Goal: Contribute content: Contribute content

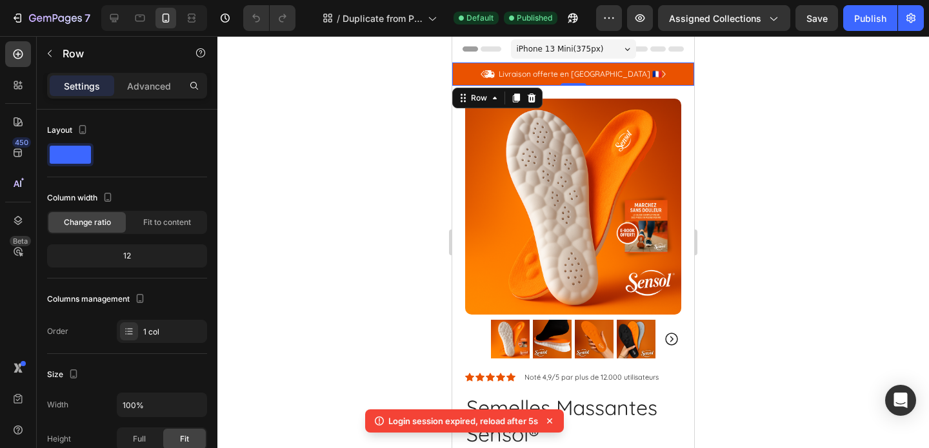
scroll to position [243, 0]
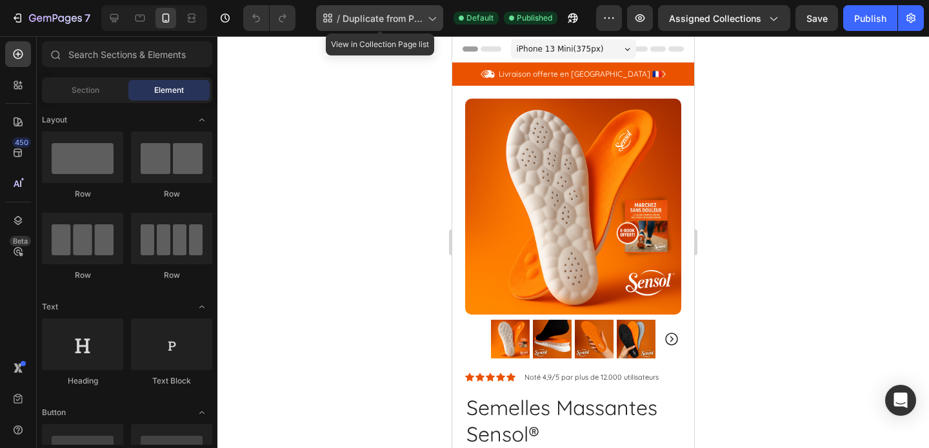
click at [434, 22] on icon at bounding box center [431, 18] width 13 height 13
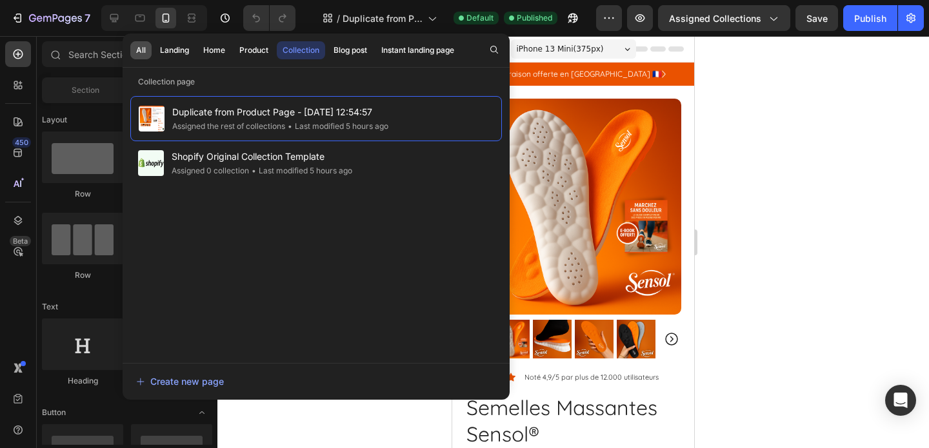
click at [154, 46] on button "All" at bounding box center [174, 50] width 41 height 18
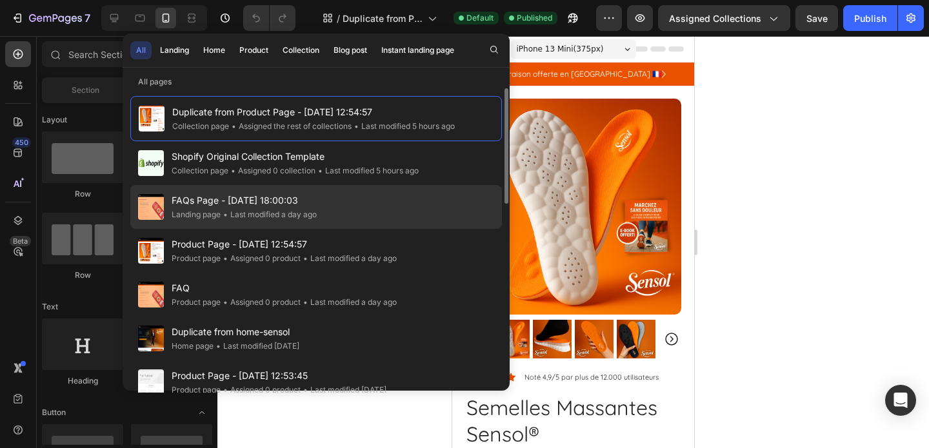
click at [249, 229] on div "FAQs Page - Aug 25, 18:00:03 Landing page • Last modified a day ago" at bounding box center [316, 251] width 372 height 44
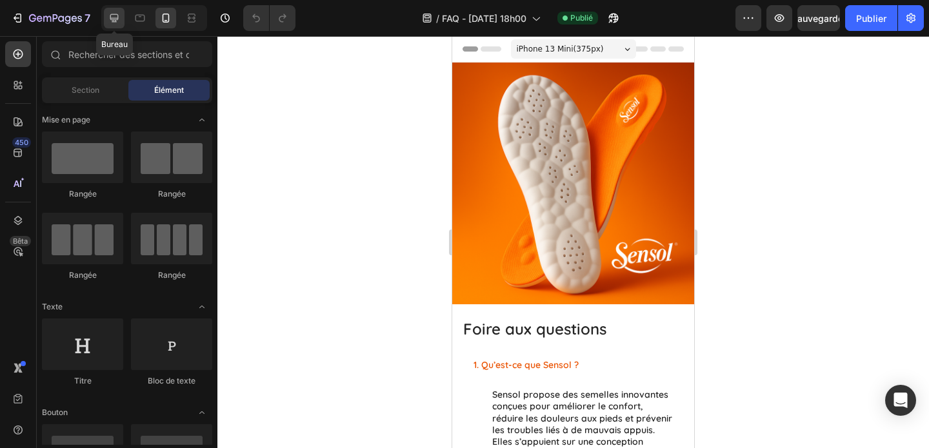
click at [119, 21] on icon at bounding box center [114, 18] width 13 height 13
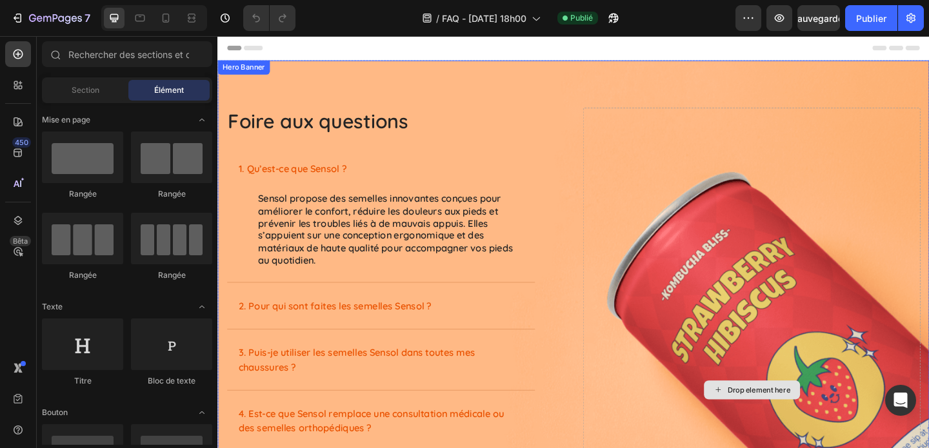
click at [732, 225] on div "Drop element here" at bounding box center [798, 421] width 367 height 614
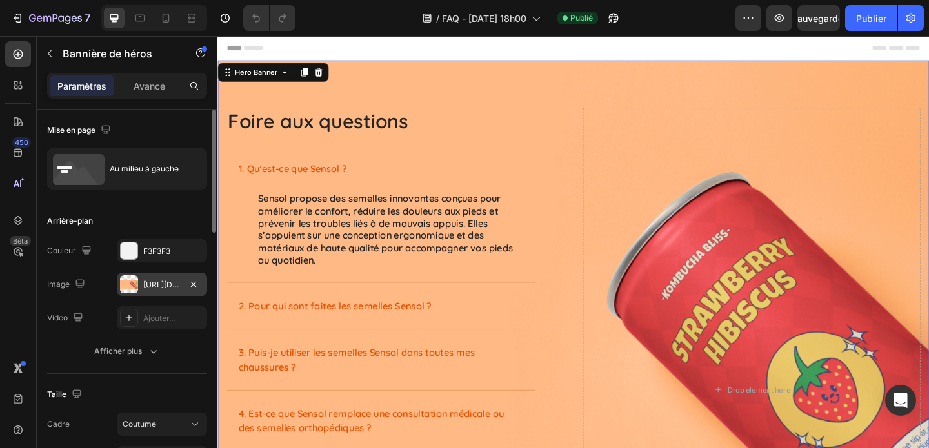
click at [136, 281] on div at bounding box center [129, 284] width 18 height 18
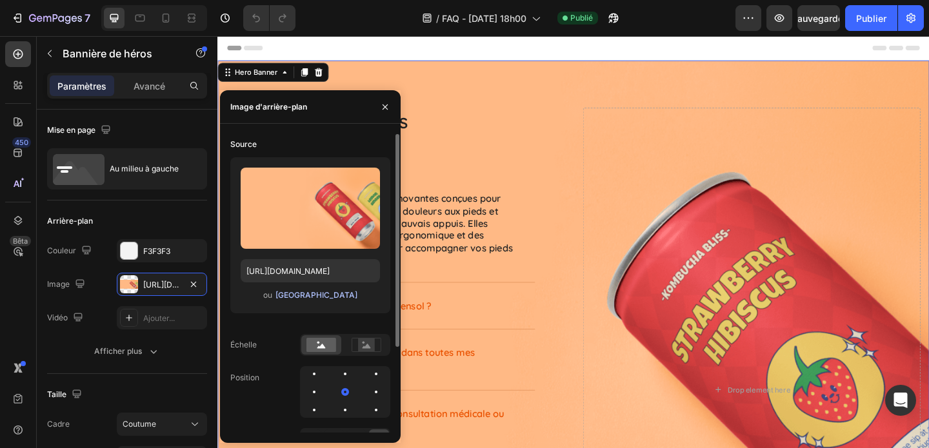
click at [301, 298] on font "[GEOGRAPHIC_DATA]" at bounding box center [316, 295] width 82 height 10
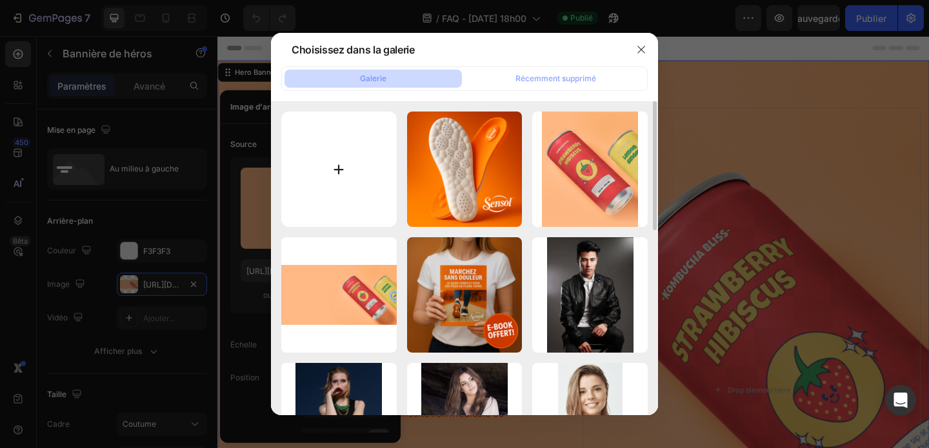
click at [352, 175] on input "file" at bounding box center [338, 169] width 115 height 115
type input "C:\fakepath\Design sans titre (43).png"
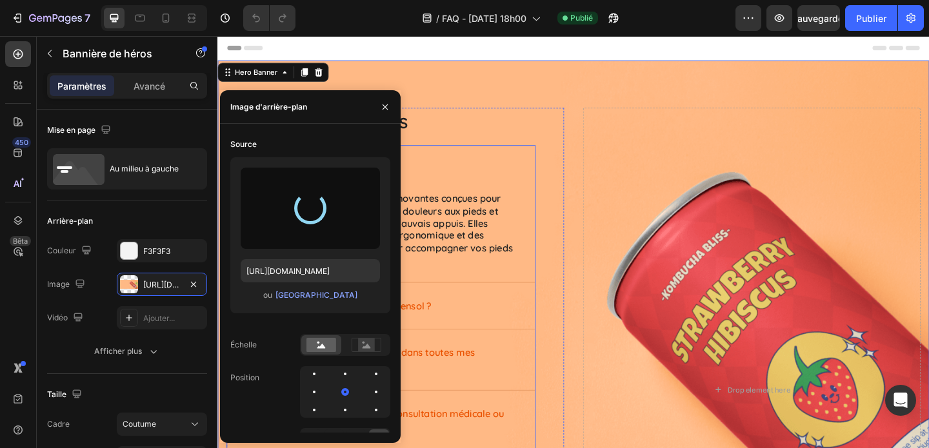
type input "[URL][DOMAIN_NAME]"
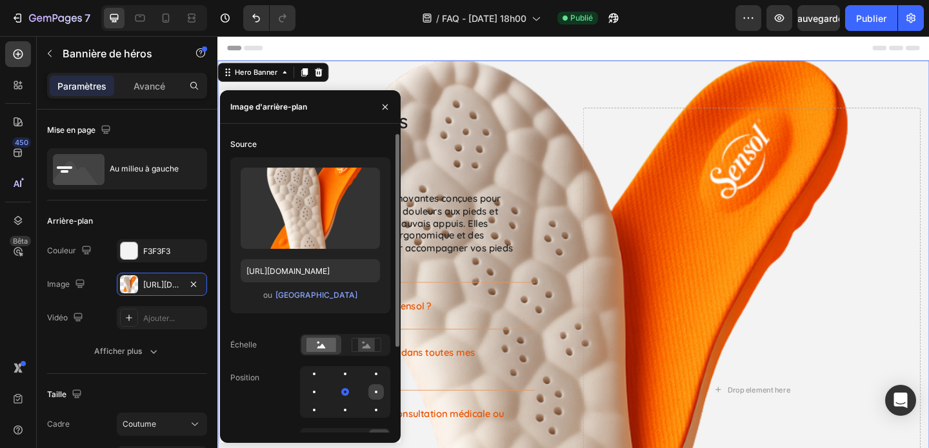
click at [322, 403] on div at bounding box center [313, 410] width 15 height 15
click at [368, 354] on div at bounding box center [366, 344] width 40 height 19
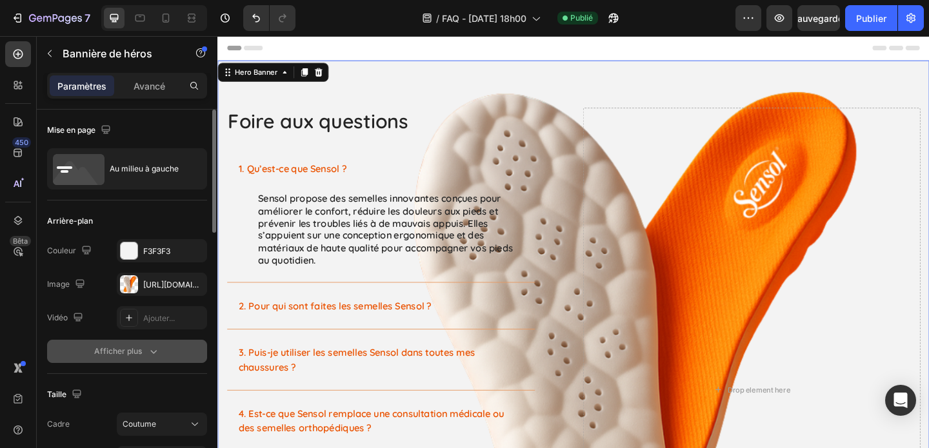
click at [159, 343] on button "Afficher plus" at bounding box center [127, 351] width 160 height 23
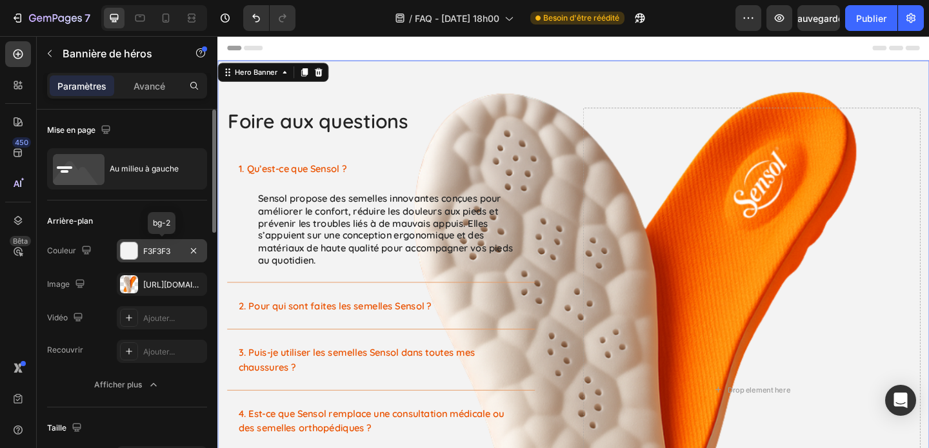
click at [126, 251] on div at bounding box center [129, 251] width 17 height 17
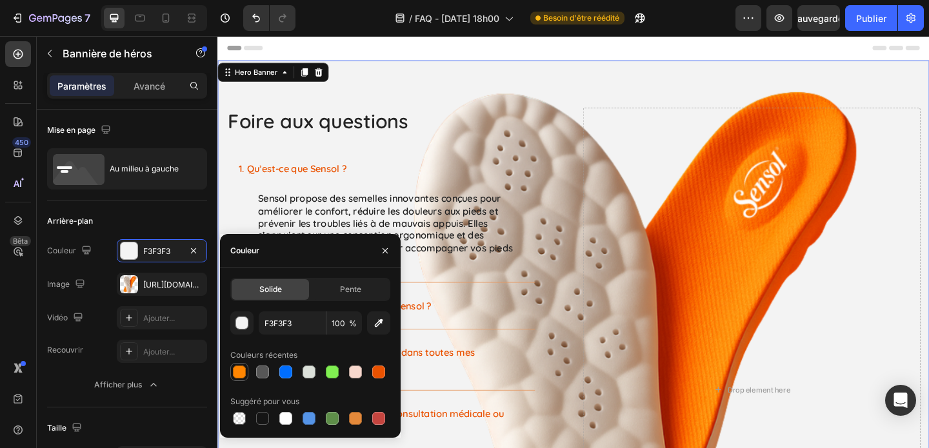
click at [247, 372] on div at bounding box center [239, 372] width 18 height 18
type input "FE8501"
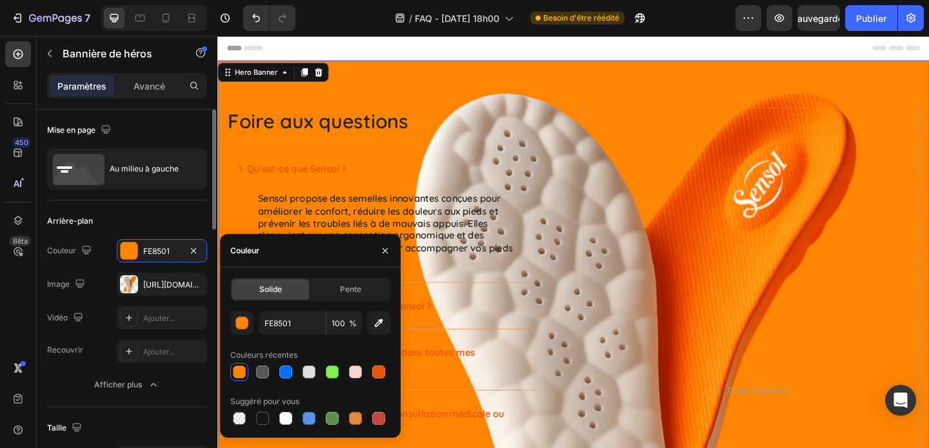
click at [181, 219] on div "Arrière-plan" at bounding box center [127, 221] width 160 height 21
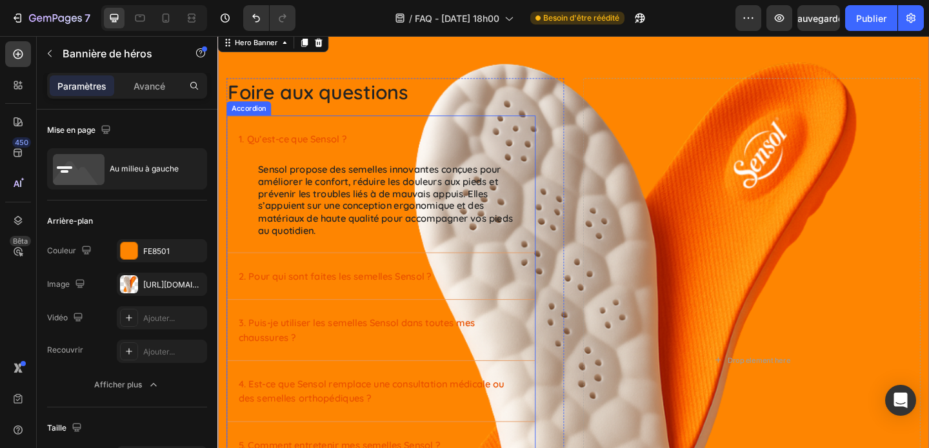
scroll to position [30, 0]
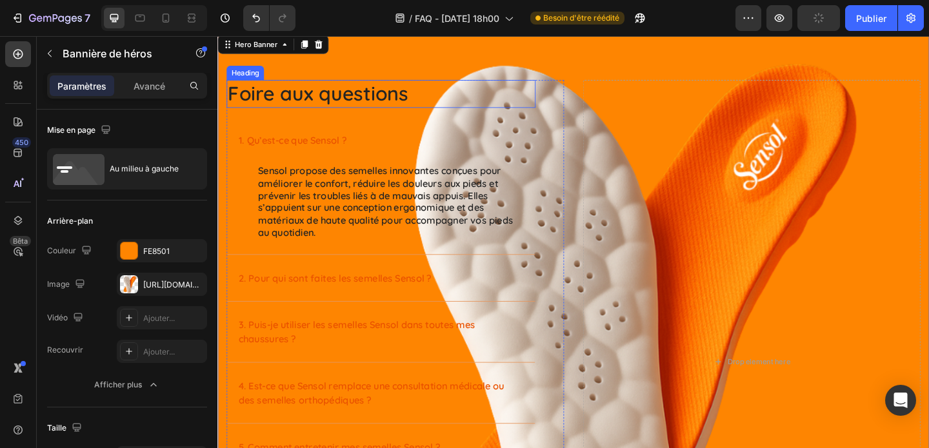
click at [368, 101] on h2 "Foire aux questions" at bounding box center [395, 99] width 336 height 30
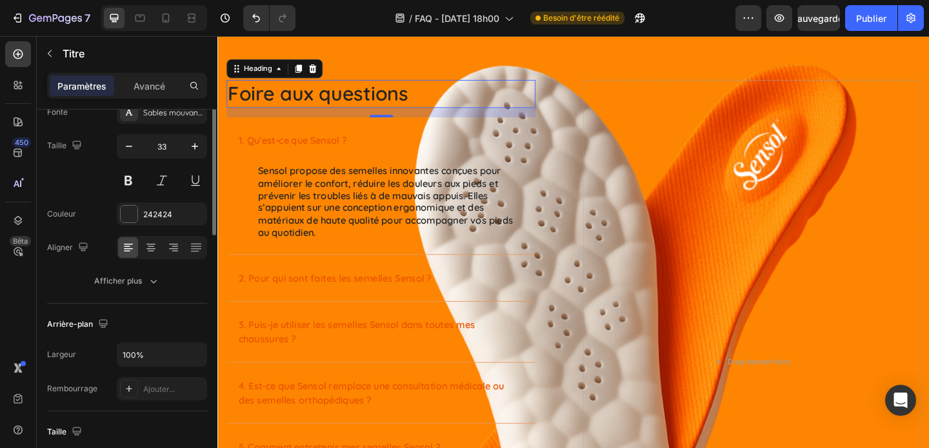
scroll to position [0, 0]
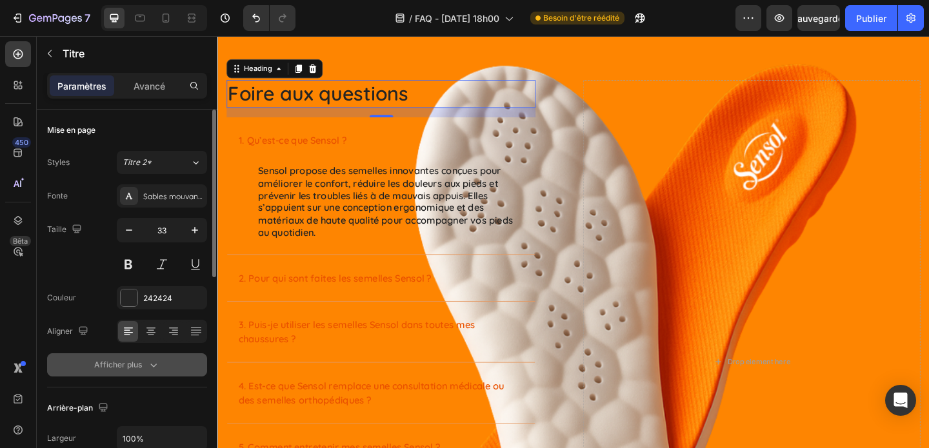
click at [150, 371] on icon "button" at bounding box center [153, 365] width 13 height 13
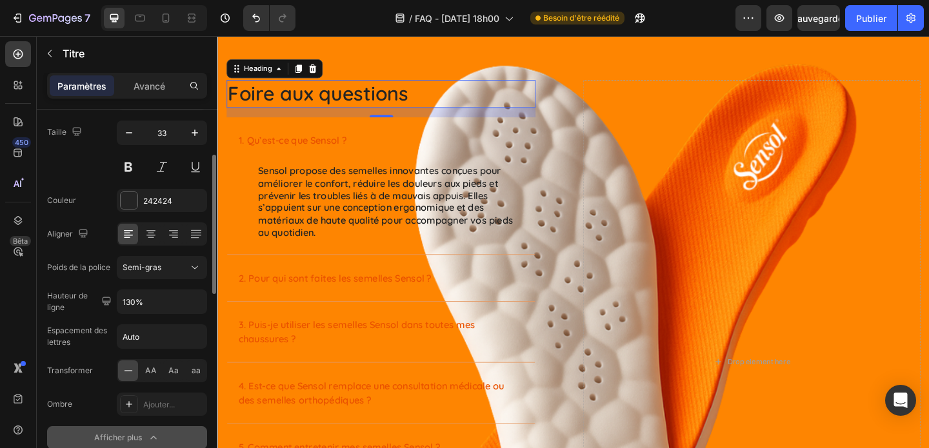
scroll to position [104, 0]
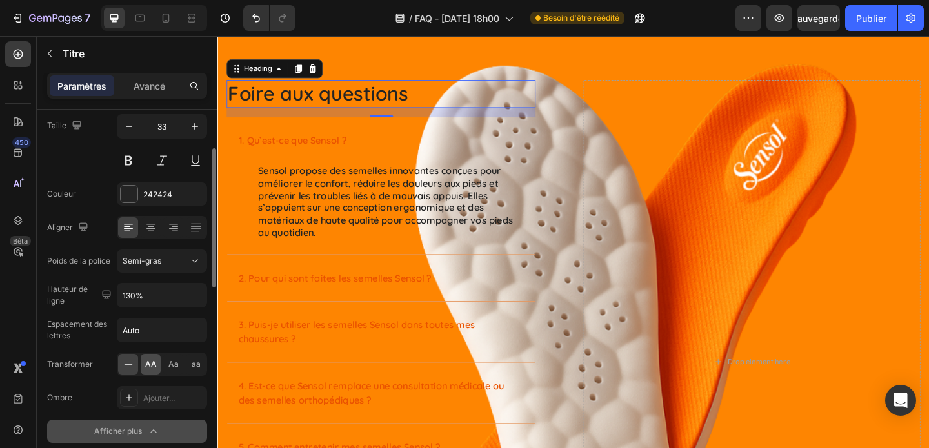
click at [150, 371] on div "AA" at bounding box center [151, 364] width 20 height 21
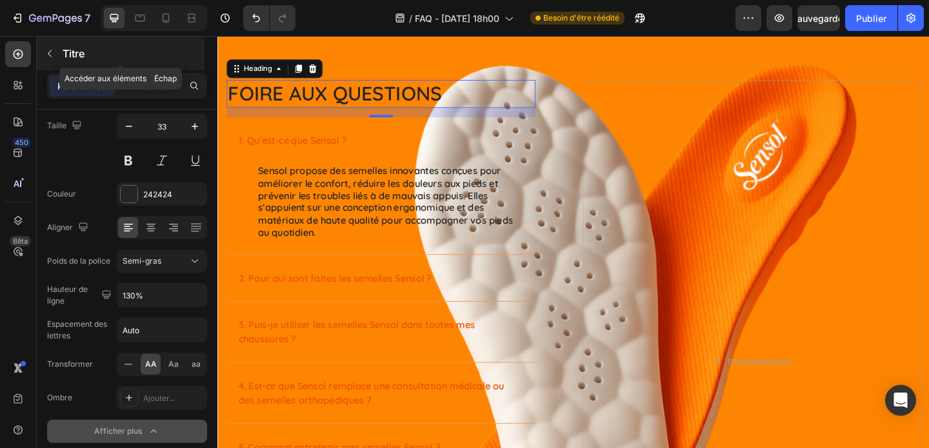
click at [64, 65] on div "Titre" at bounding box center [121, 54] width 168 height 34
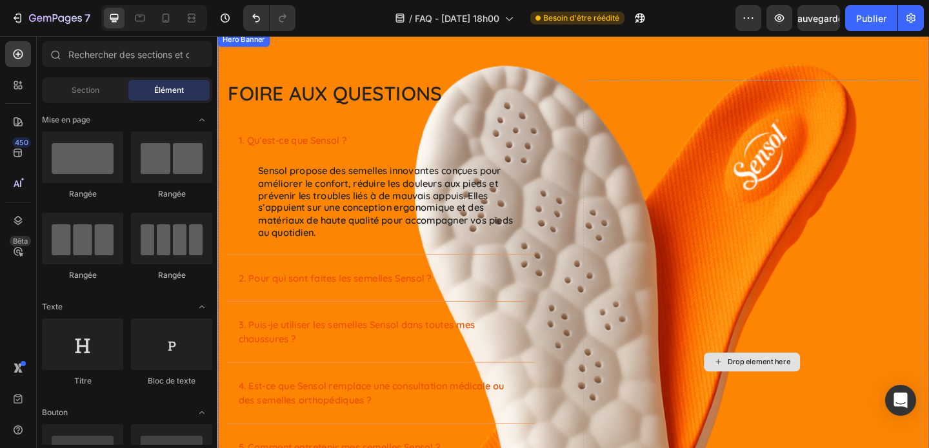
click at [692, 231] on div "Drop element here" at bounding box center [798, 391] width 367 height 614
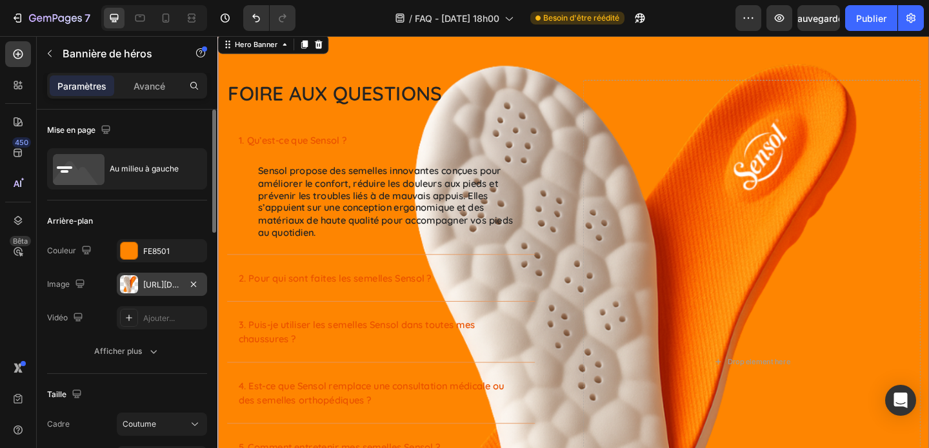
click at [130, 278] on div at bounding box center [129, 284] width 18 height 18
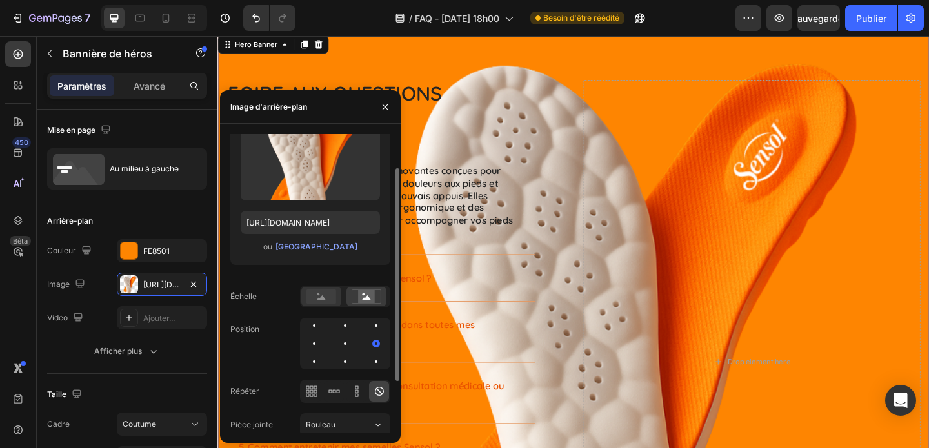
scroll to position [120, 0]
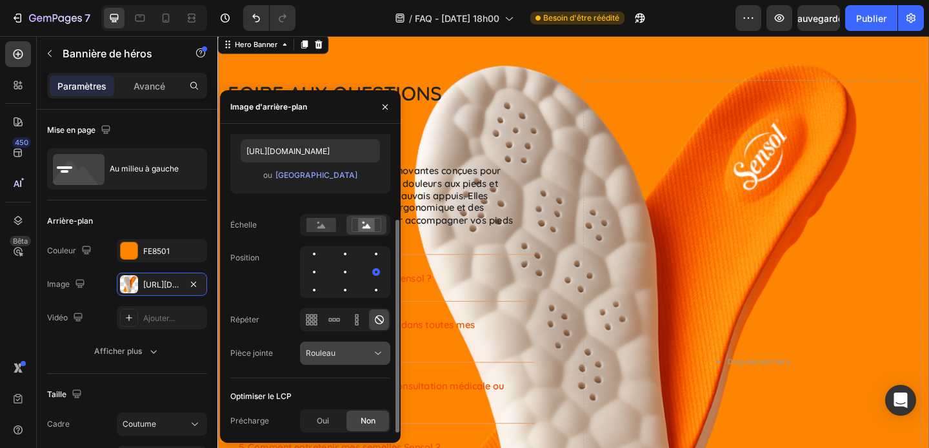
click at [332, 354] on font "Rouleau" at bounding box center [321, 353] width 30 height 10
click at [368, 277] on div at bounding box center [375, 272] width 15 height 15
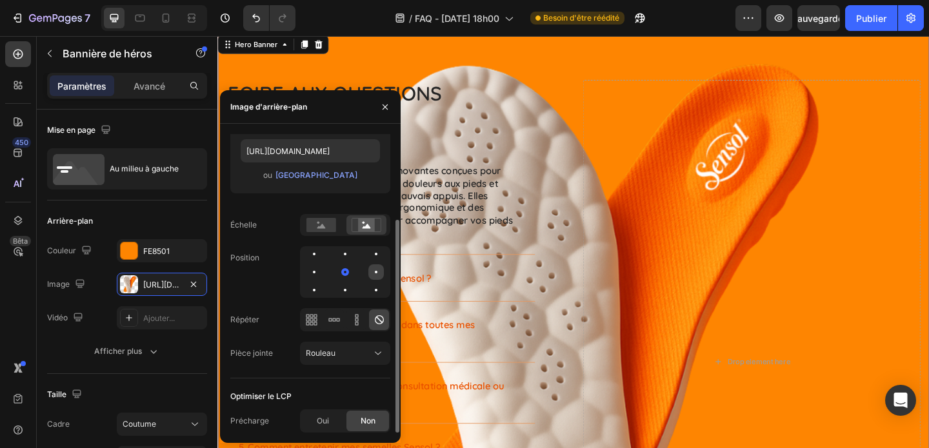
click at [322, 283] on div at bounding box center [313, 290] width 15 height 15
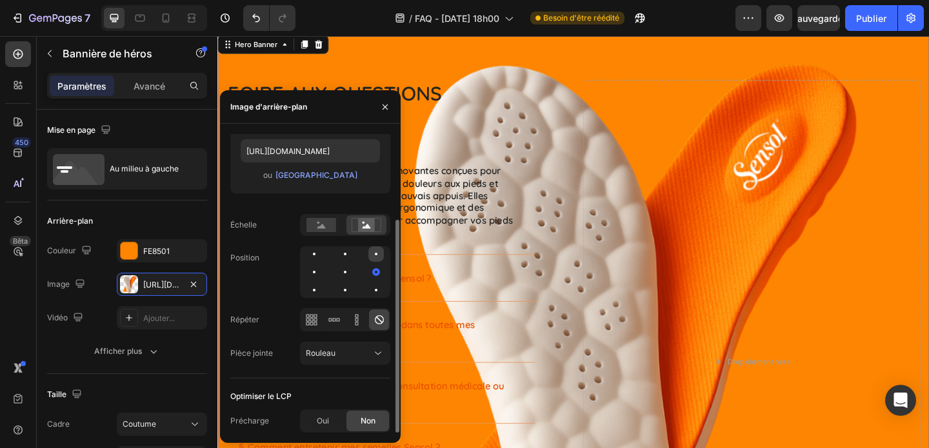
click at [322, 265] on div at bounding box center [313, 272] width 15 height 15
click at [378, 297] on div at bounding box center [375, 290] width 15 height 15
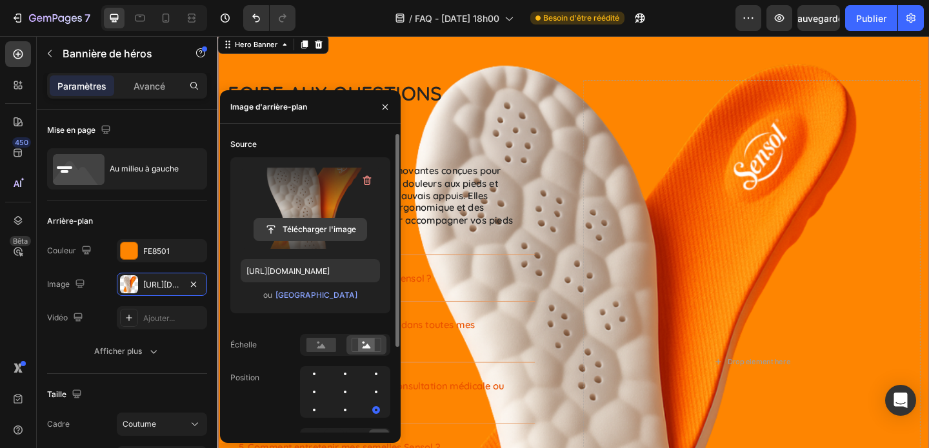
click at [312, 226] on input "file" at bounding box center [310, 230] width 112 height 22
click at [379, 383] on div at bounding box center [345, 392] width 90 height 52
click at [322, 403] on div at bounding box center [313, 410] width 15 height 15
click at [322, 385] on div at bounding box center [313, 392] width 15 height 15
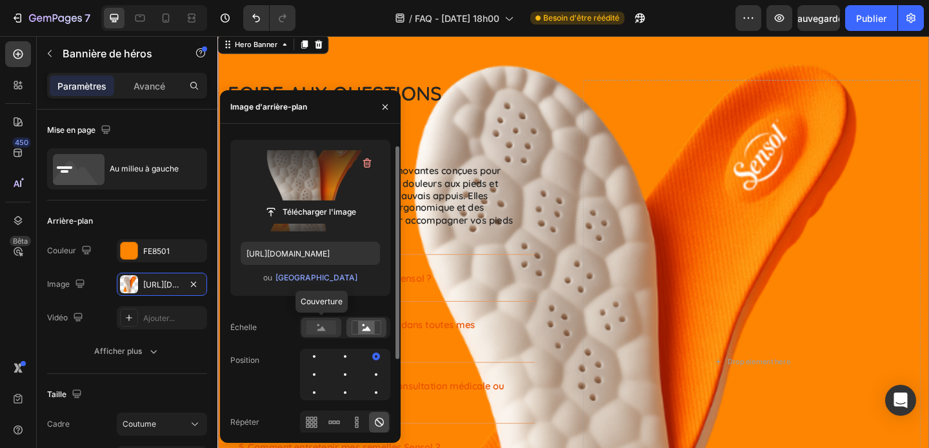
click at [319, 329] on rect at bounding box center [321, 328] width 30 height 14
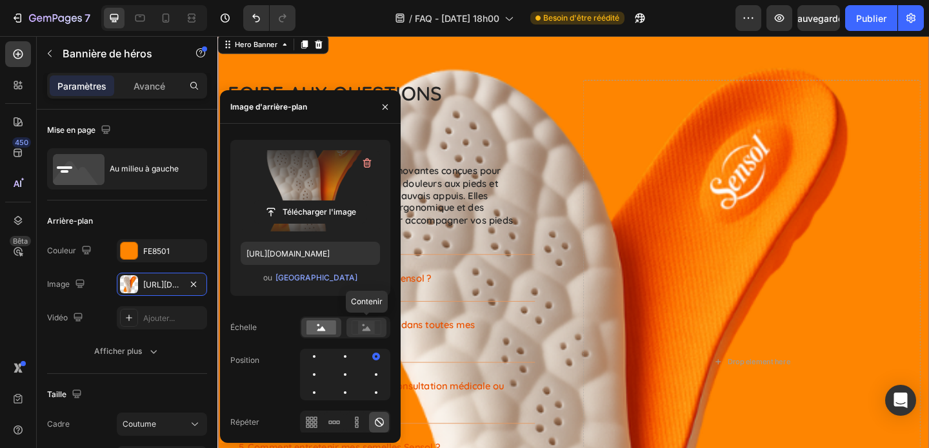
click at [348, 326] on div at bounding box center [366, 327] width 40 height 19
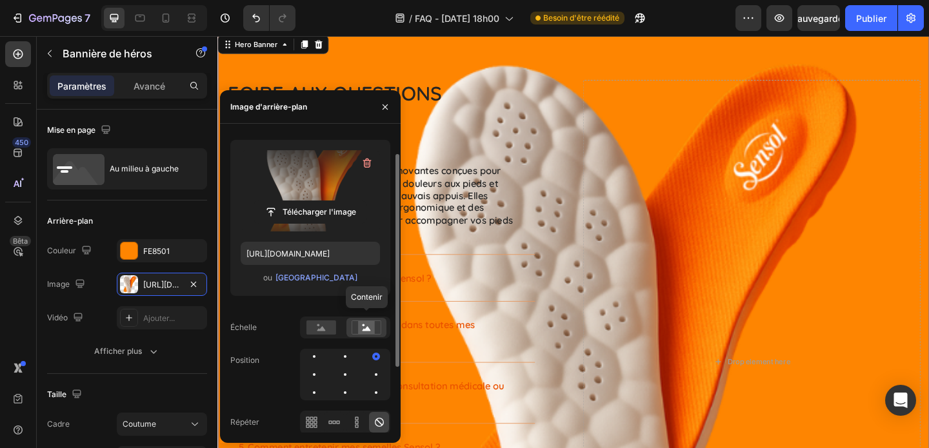
scroll to position [23, 0]
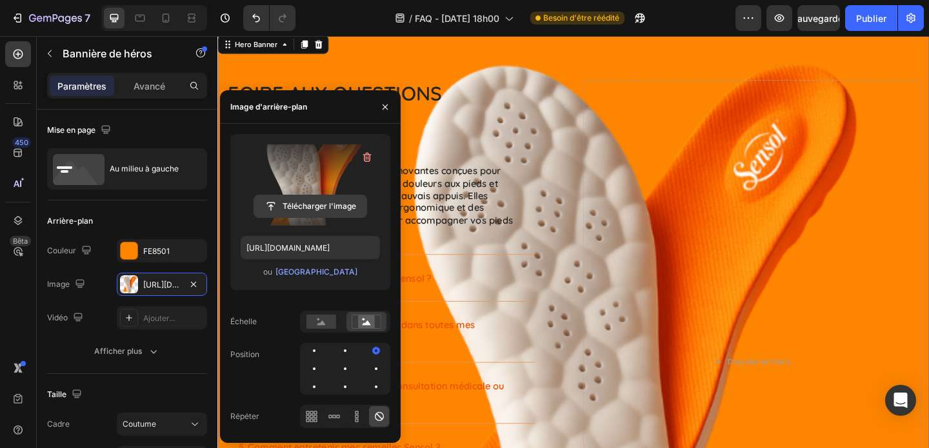
click at [303, 206] on input "file" at bounding box center [310, 206] width 112 height 22
click at [303, 208] on input "file" at bounding box center [310, 206] width 112 height 22
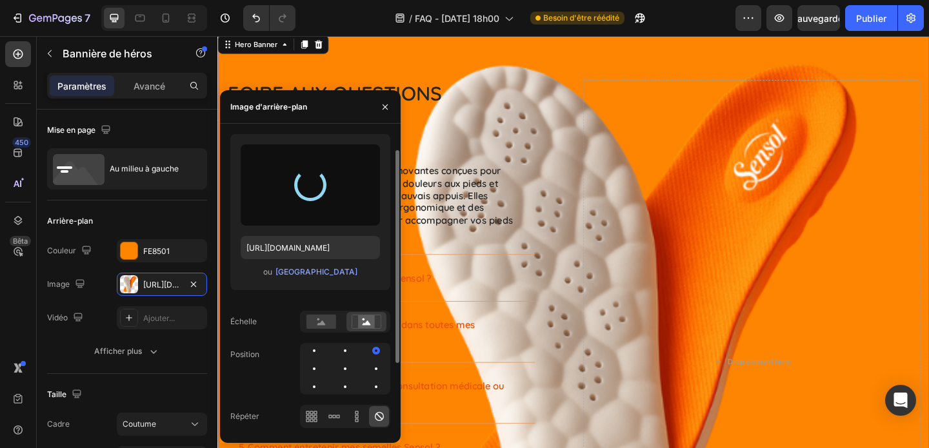
type input "[URL][DOMAIN_NAME]"
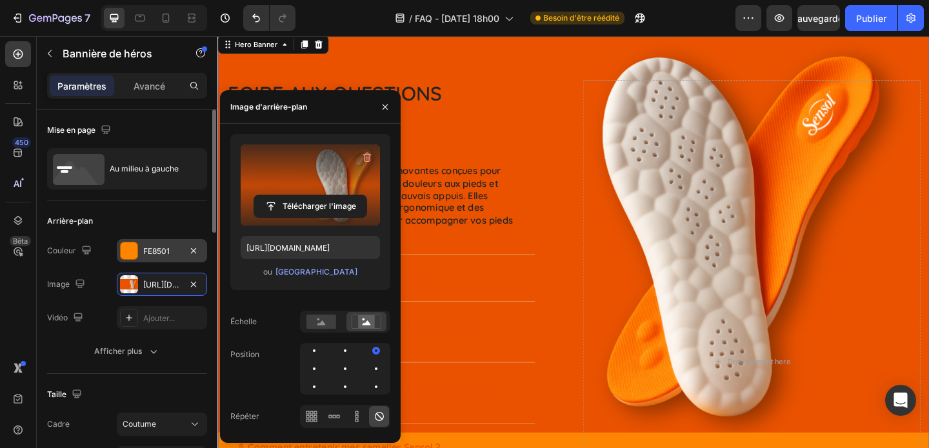
click at [128, 248] on div at bounding box center [129, 251] width 17 height 17
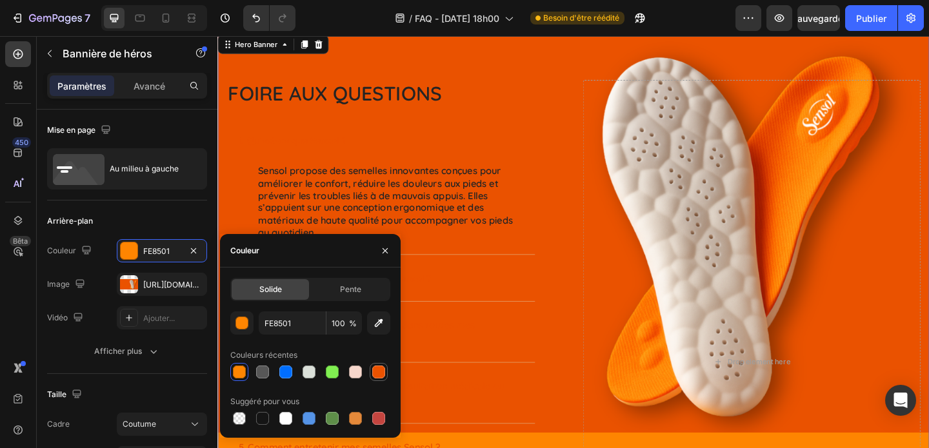
click at [383, 376] on div at bounding box center [378, 372] width 13 height 13
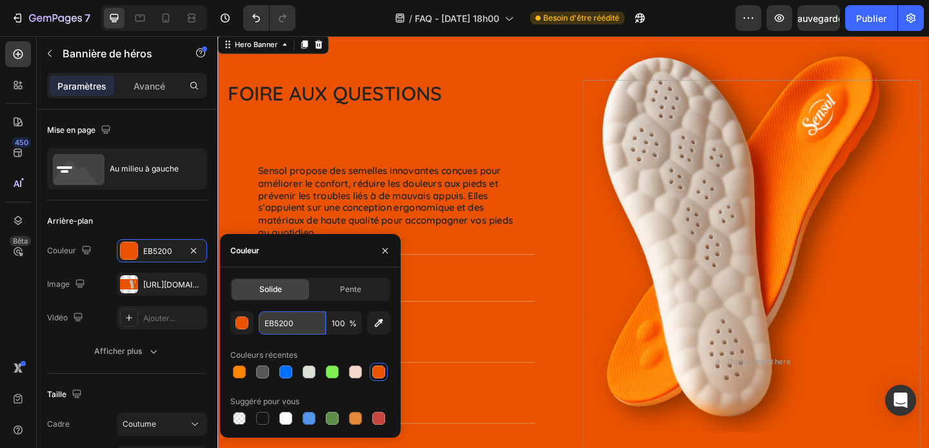
click at [272, 322] on input "EB5200" at bounding box center [292, 323] width 67 height 23
type input "ea5200"
click at [298, 323] on input "ea5200" at bounding box center [292, 323] width 67 height 23
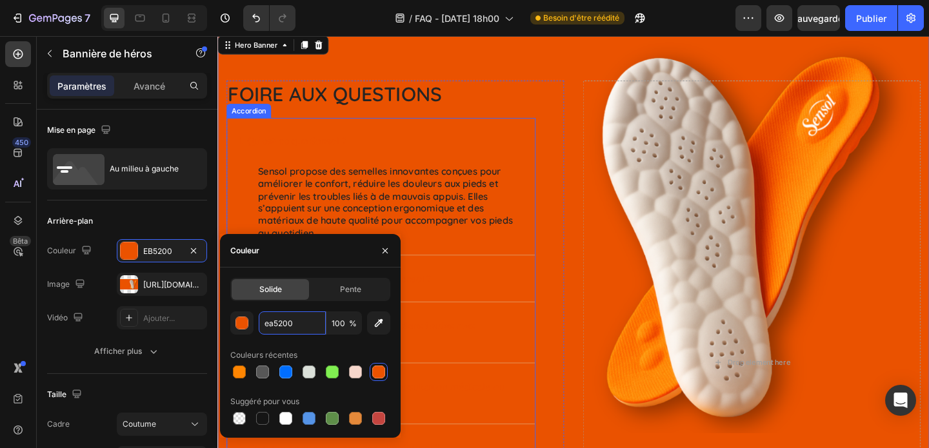
scroll to position [0, 0]
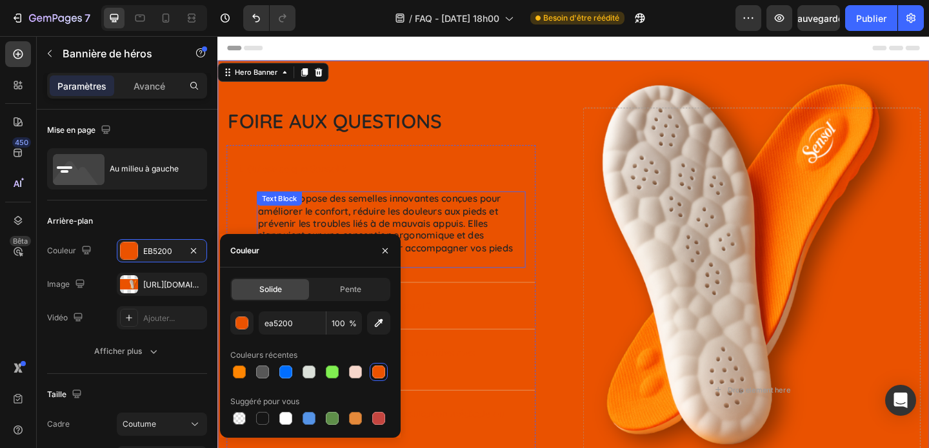
click at [490, 243] on p "Sensol propose des semelles innovantes conçues pour améliorer le confort, rédui…" at bounding box center [406, 246] width 290 height 81
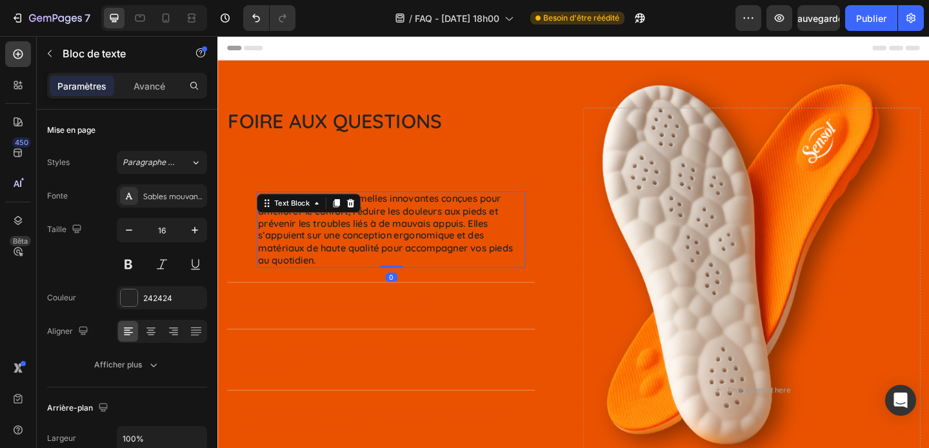
click at [468, 230] on p "Sensol propose des semelles innovantes conçues pour améliorer le confort, rédui…" at bounding box center [406, 246] width 290 height 81
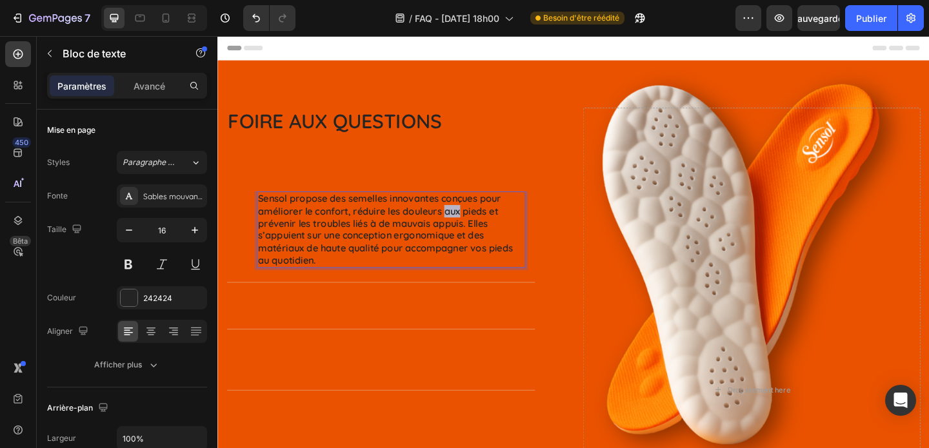
click at [468, 230] on p "Sensol propose des semelles innovantes conçues pour améliorer le confort, rédui…" at bounding box center [406, 246] width 290 height 81
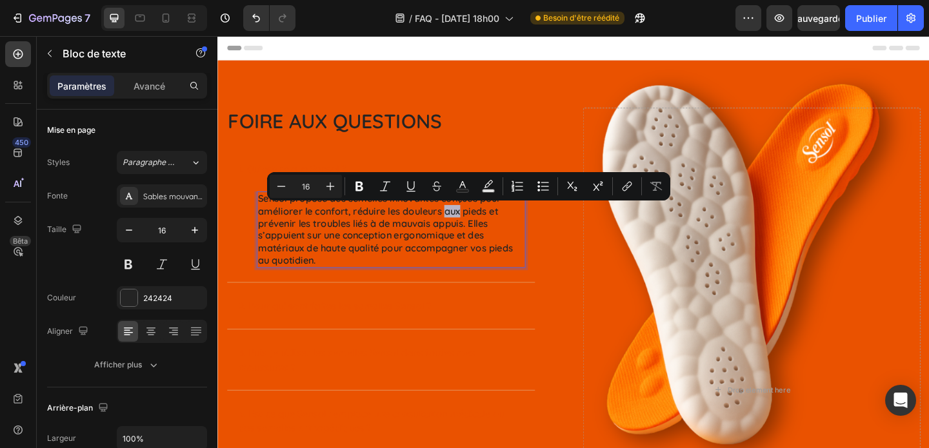
click at [468, 230] on p "Sensol propose des semelles innovantes conçues pour améliorer le confort, rédui…" at bounding box center [406, 246] width 290 height 81
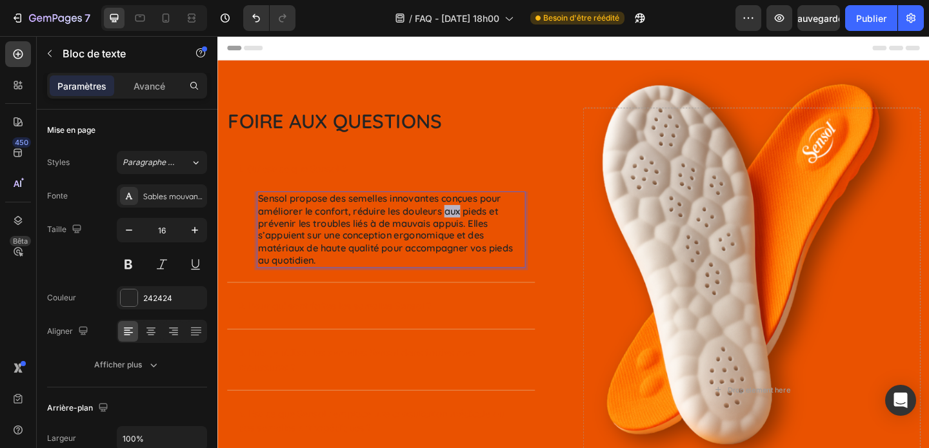
click at [468, 230] on p "Sensol propose des semelles innovantes conçues pour améliorer le confort, rédui…" at bounding box center [406, 246] width 290 height 81
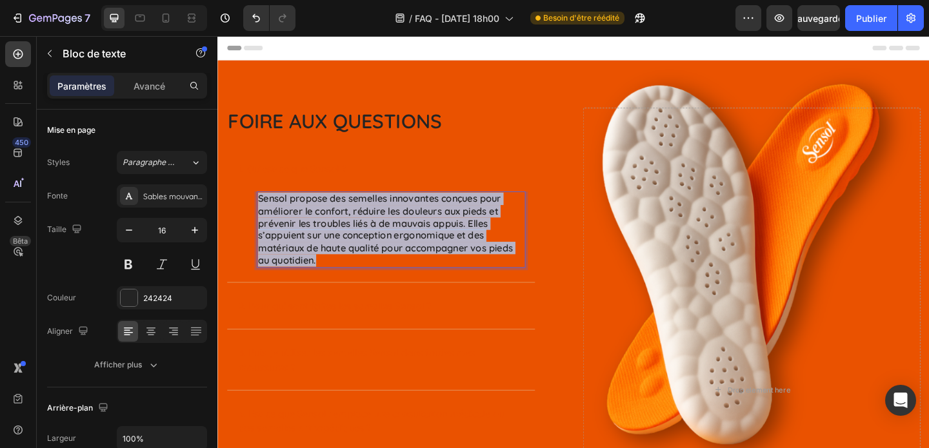
click at [468, 230] on p "Sensol propose des semelles innovantes conçues pour améliorer le confort, rédui…" at bounding box center [406, 246] width 290 height 81
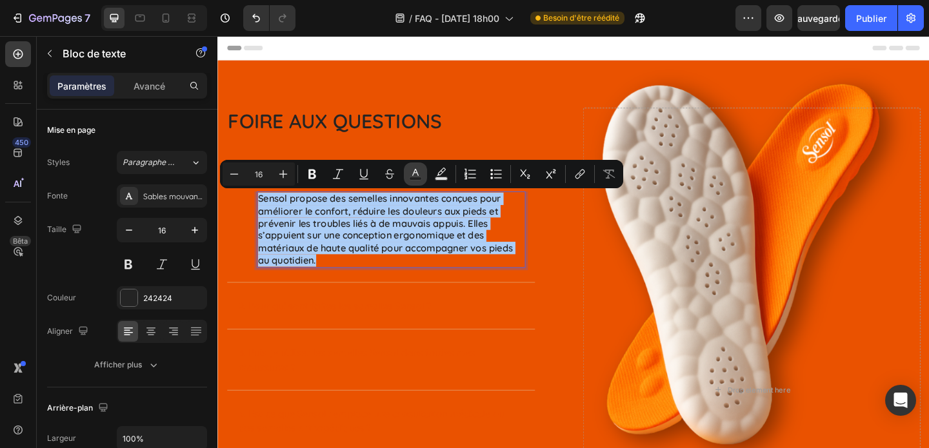
click at [416, 173] on icon "Editor contextual toolbar" at bounding box center [415, 172] width 6 height 7
type input "242424"
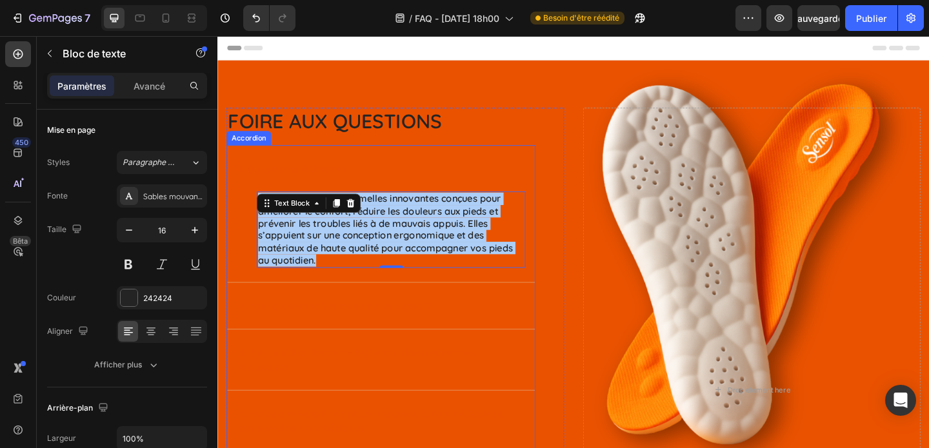
drag, startPoint x: 552, startPoint y: 357, endPoint x: 343, endPoint y: 343, distance: 209.6
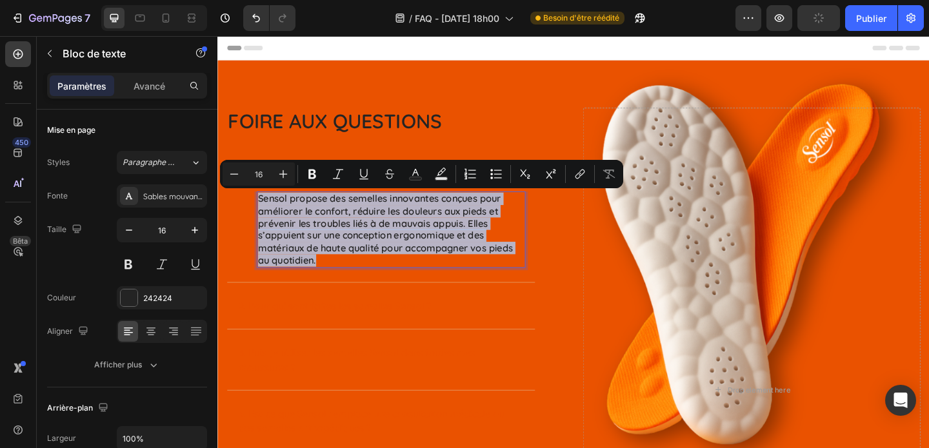
click at [452, 227] on p "Sensol propose des semelles innovantes conçues pour améliorer le confort, rédui…" at bounding box center [406, 246] width 290 height 81
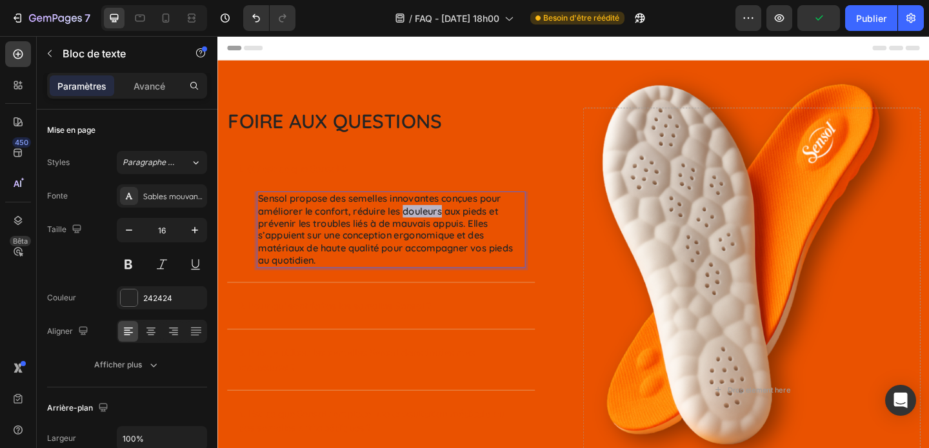
click at [452, 227] on p "Sensol propose des semelles innovantes conçues pour améliorer le confort, rédui…" at bounding box center [406, 246] width 290 height 81
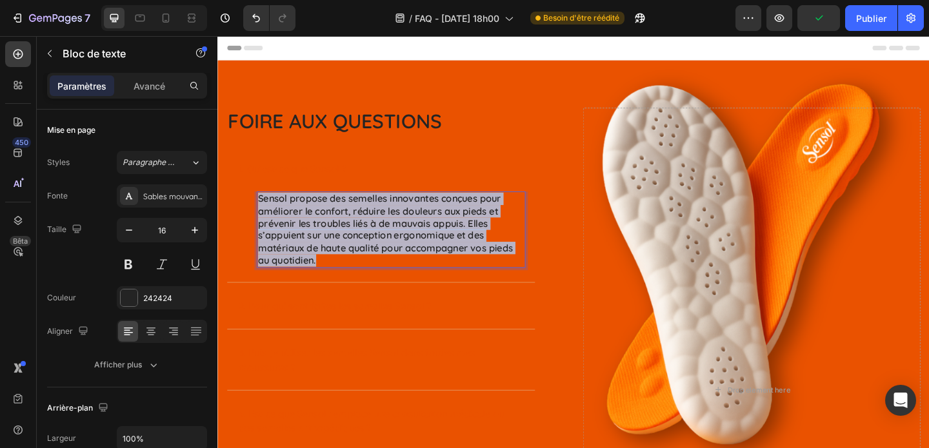
click at [452, 227] on p "Sensol propose des semelles innovantes conçues pour améliorer le confort, rédui…" at bounding box center [406, 246] width 290 height 81
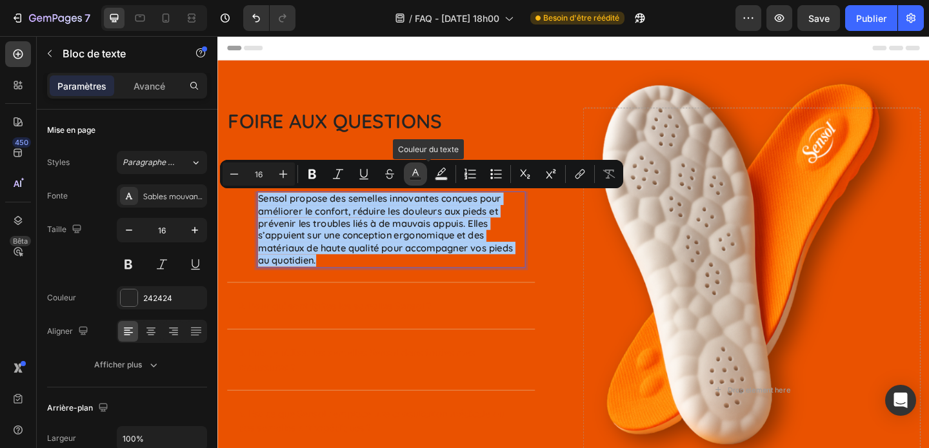
click at [416, 172] on icon "Barre d'outils contextuelle de l'éditeur" at bounding box center [415, 174] width 13 height 13
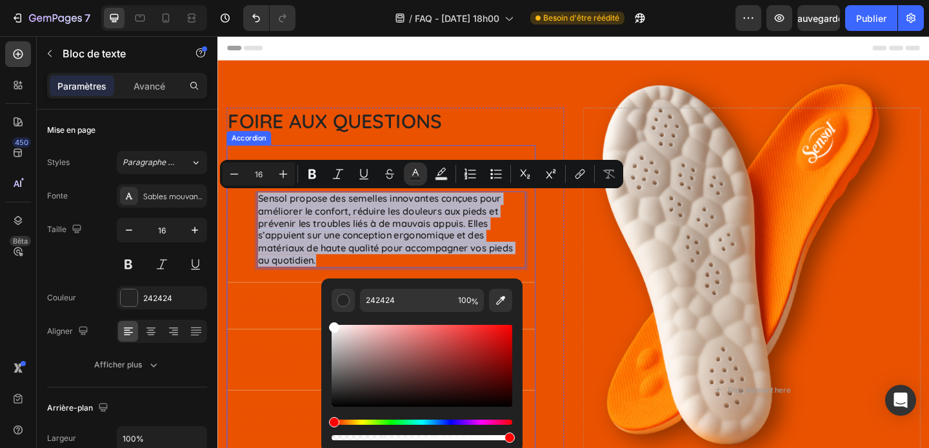
type input "FFFFFF"
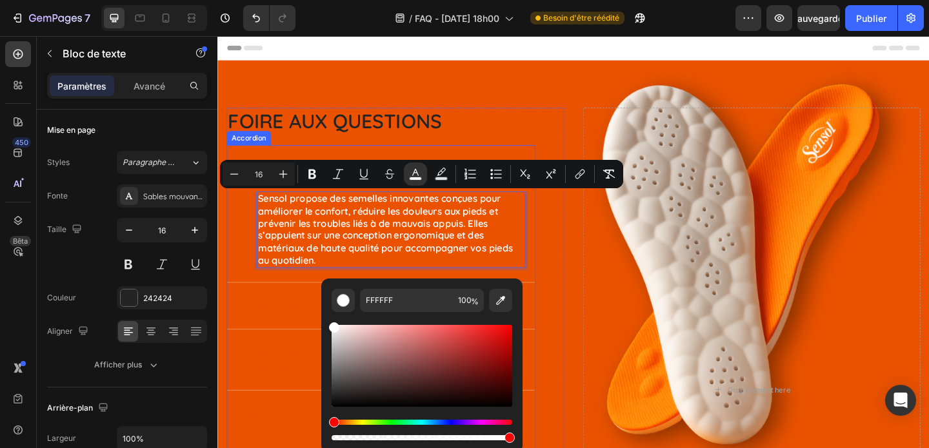
drag, startPoint x: 564, startPoint y: 368, endPoint x: 325, endPoint y: 335, distance: 241.6
click at [280, 323] on strong "2. Pour qui sont faites les semelles Sensol ?" at bounding box center [345, 329] width 210 height 13
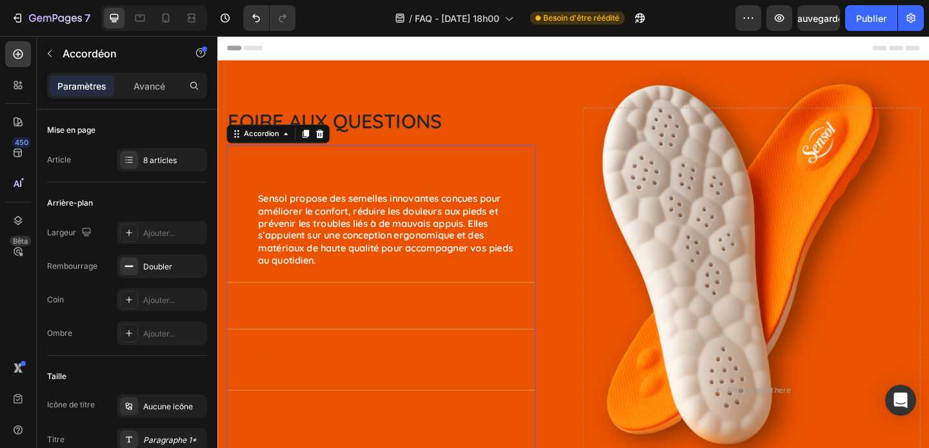
click at [326, 172] on p "1. Qu’est-ce que Sensol ?" at bounding box center [298, 179] width 117 height 15
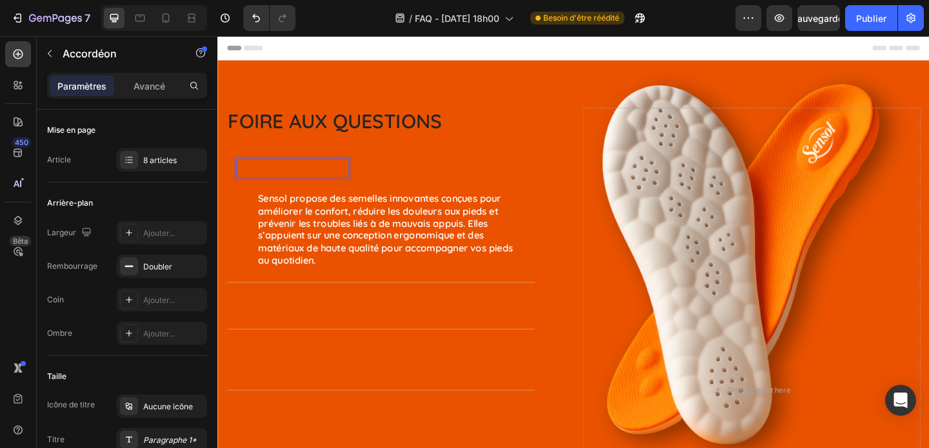
click at [324, 182] on strong "1. Qu’est-ce que Sensol ?" at bounding box center [298, 180] width 117 height 13
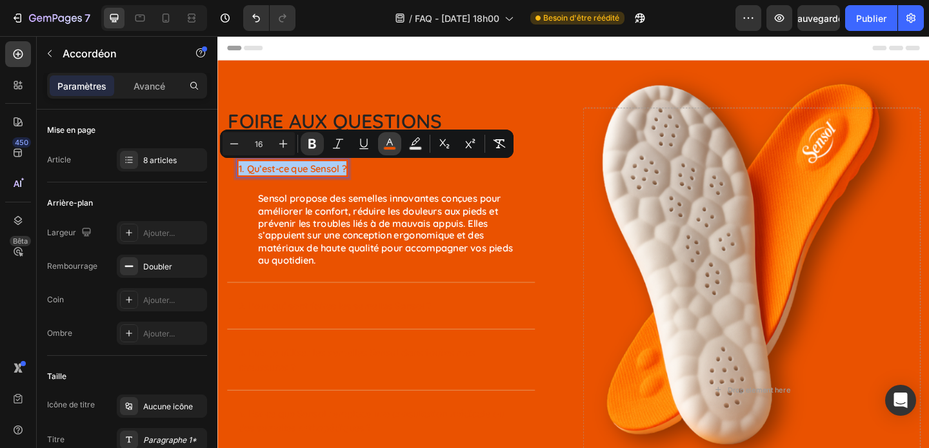
click at [386, 147] on rect "Editor contextual toolbar" at bounding box center [390, 148] width 12 height 3
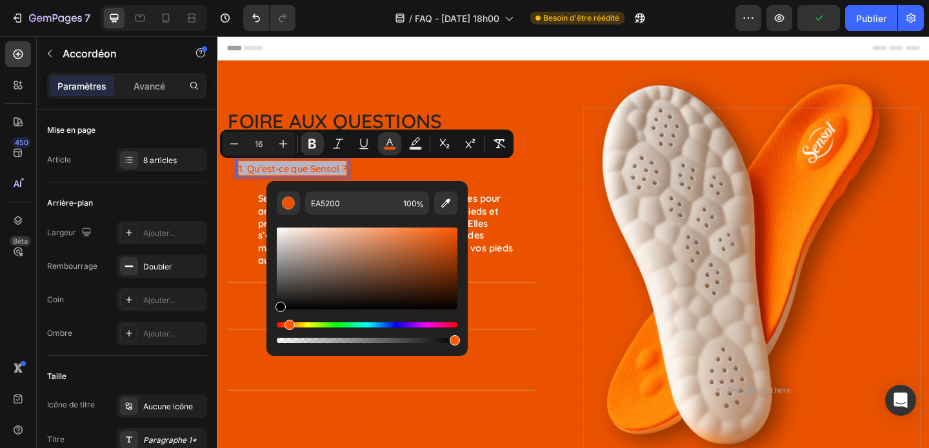
type input "000000"
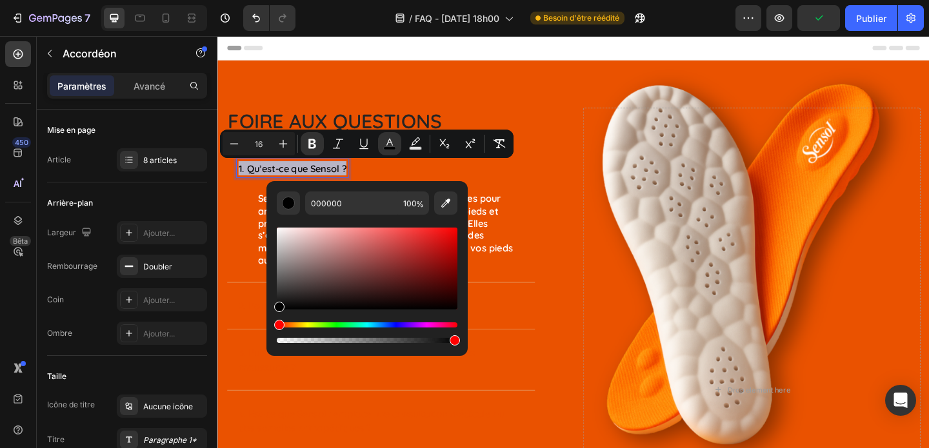
drag, startPoint x: 301, startPoint y: 257, endPoint x: 275, endPoint y: 323, distance: 70.5
click at [277, 323] on div "Editor contextual toolbar" at bounding box center [367, 285] width 181 height 121
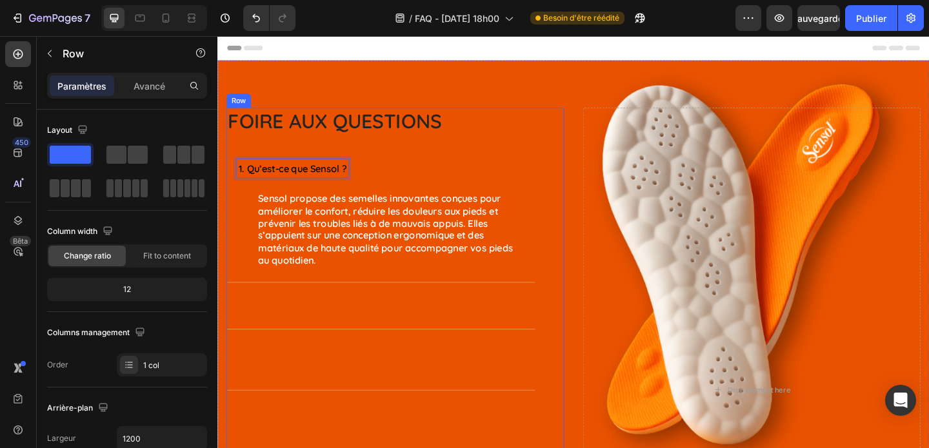
click at [584, 330] on div "Foire aux questions Heading 1. Qu’est-ce que Sensol ? Sensol propose des semell…" at bounding box center [410, 416] width 367 height 604
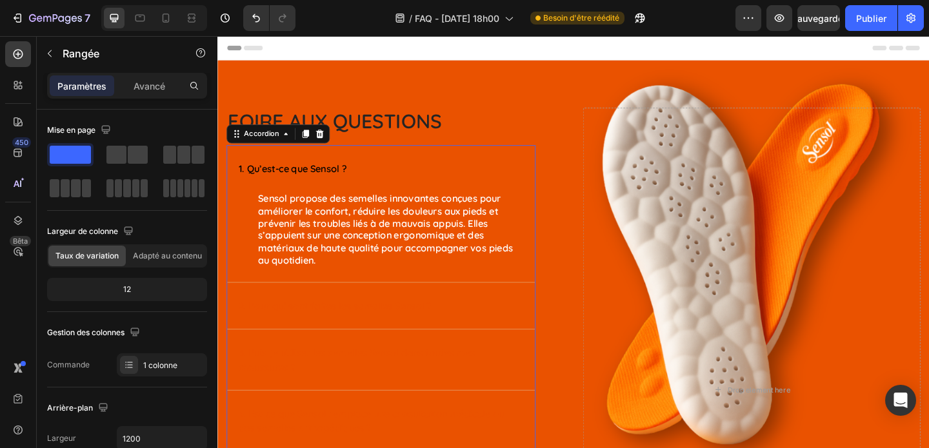
click at [346, 322] on p "2. Pour qui sont faites les semelles Sensol ?" at bounding box center [345, 329] width 210 height 15
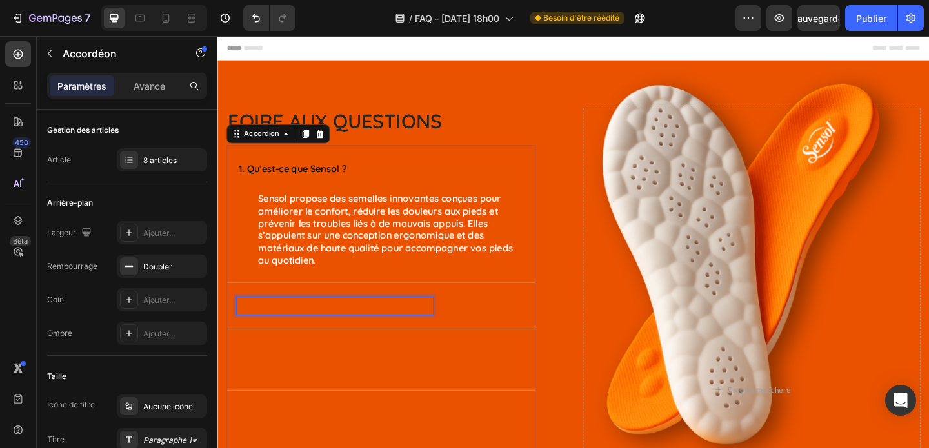
click at [347, 325] on strong "2. Pour qui sont faites les semelles Sensol ?" at bounding box center [345, 329] width 210 height 13
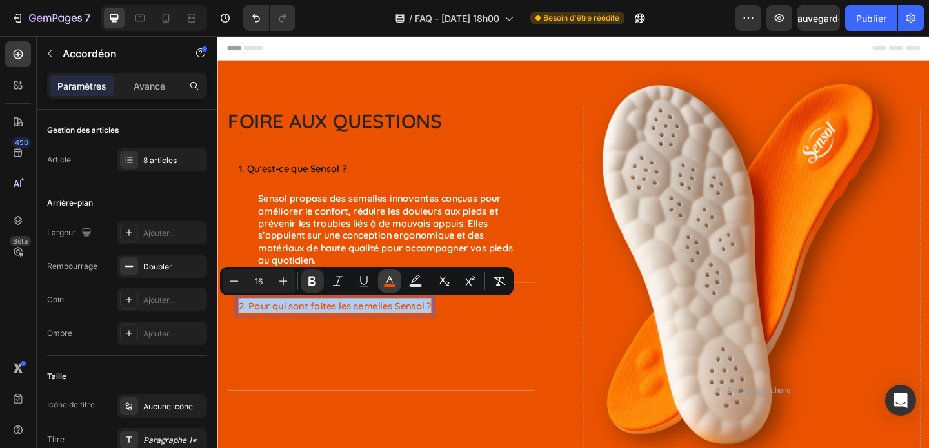
click at [390, 281] on icon "Editor contextual toolbar" at bounding box center [389, 281] width 13 height 13
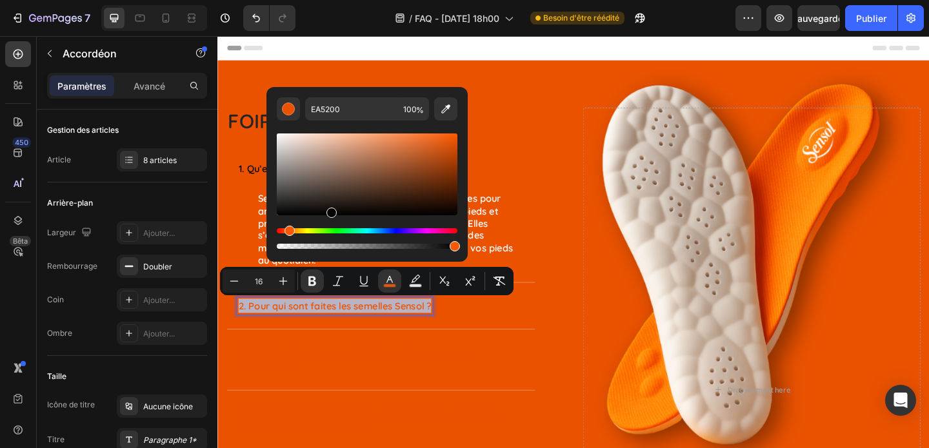
type input "000000"
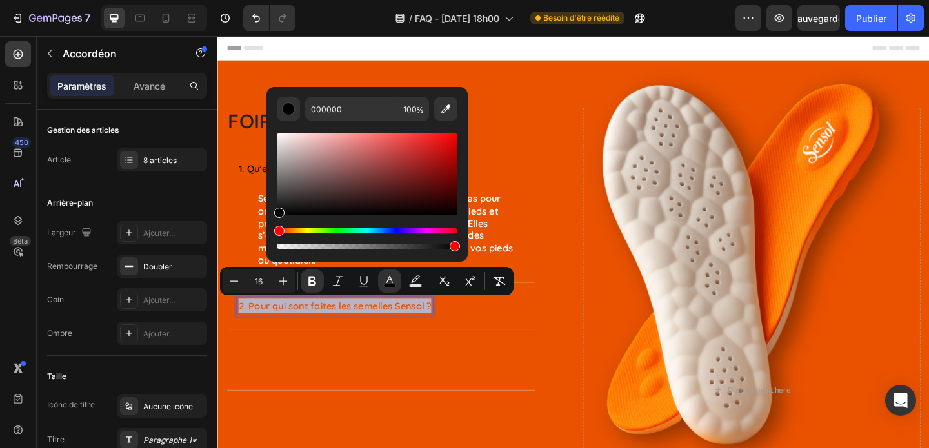
drag, startPoint x: 330, startPoint y: 198, endPoint x: 330, endPoint y: 245, distance: 46.5
click at [330, 245] on div "Editor contextual toolbar" at bounding box center [367, 191] width 181 height 121
click at [371, 370] on div "3. Puis-je utiliser les semelles Sensol dans toutes mes chaussures ?" at bounding box center [395, 388] width 335 height 66
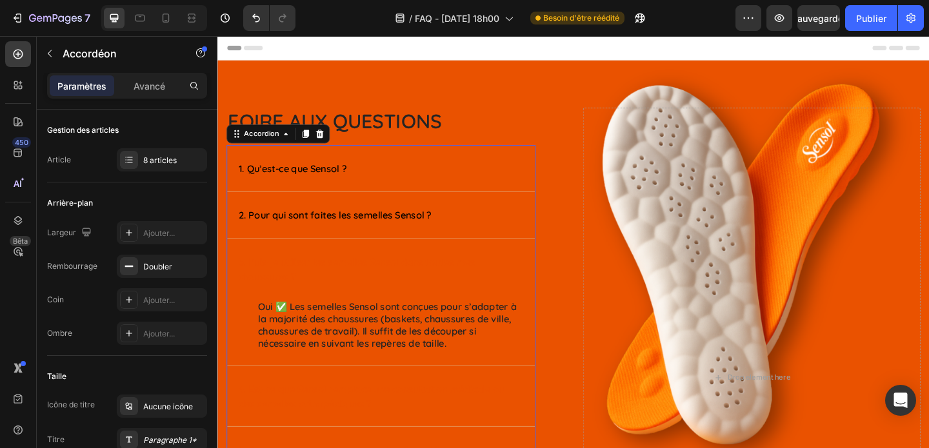
click at [475, 225] on div "2. Pour qui sont faites les semelles Sensol ?" at bounding box center [385, 230] width 294 height 19
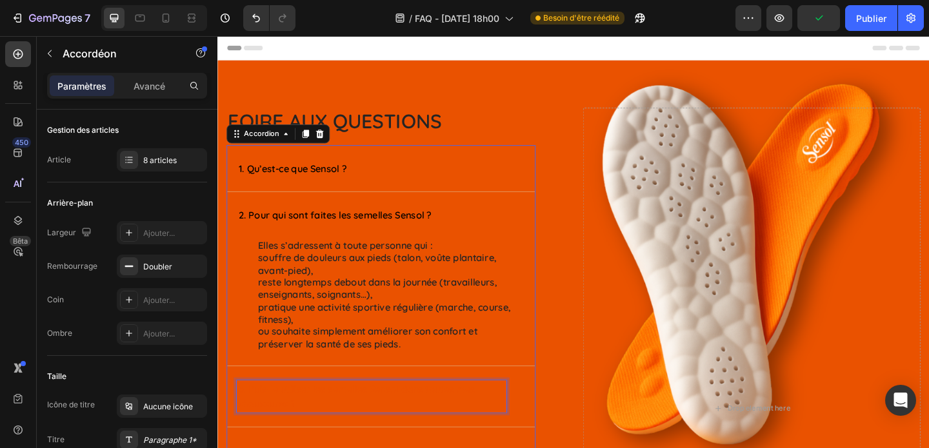
click at [439, 412] on div "3. Puis-je utiliser les semelles Sensol dans toutes mes chaussures ?" at bounding box center [385, 428] width 294 height 35
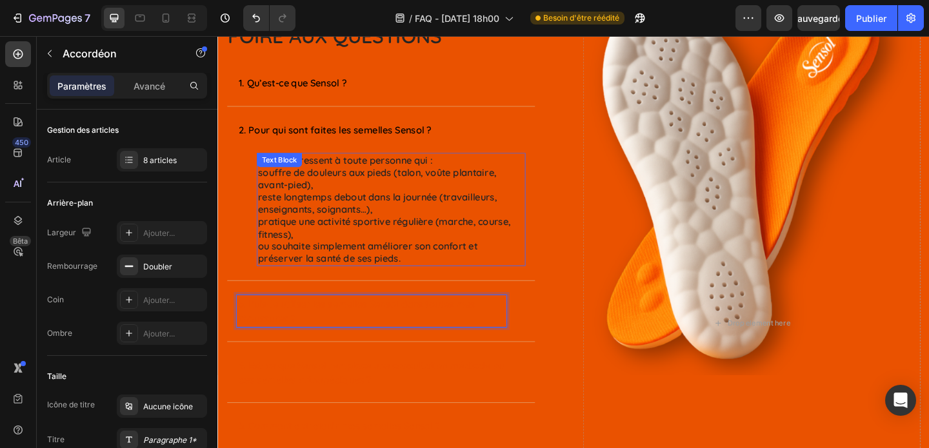
scroll to position [101, 0]
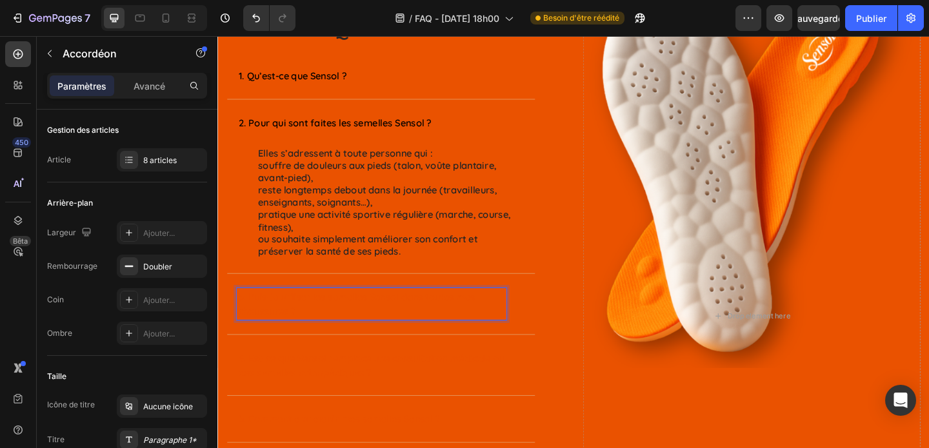
click at [446, 328] on p "3. Puis-je utiliser les semelles Sensol dans toutes mes chaussures ?" at bounding box center [385, 327] width 290 height 31
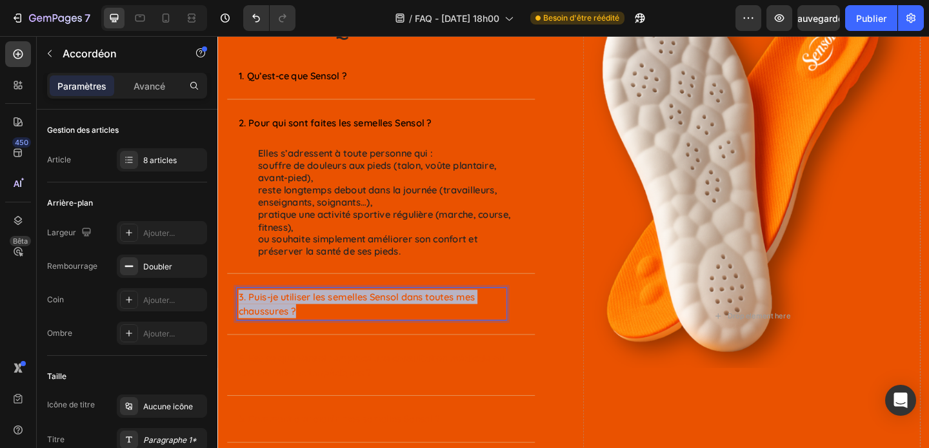
click at [446, 328] on p "3. Puis-je utiliser les semelles Sensol dans toutes mes chaussures ?" at bounding box center [385, 327] width 290 height 31
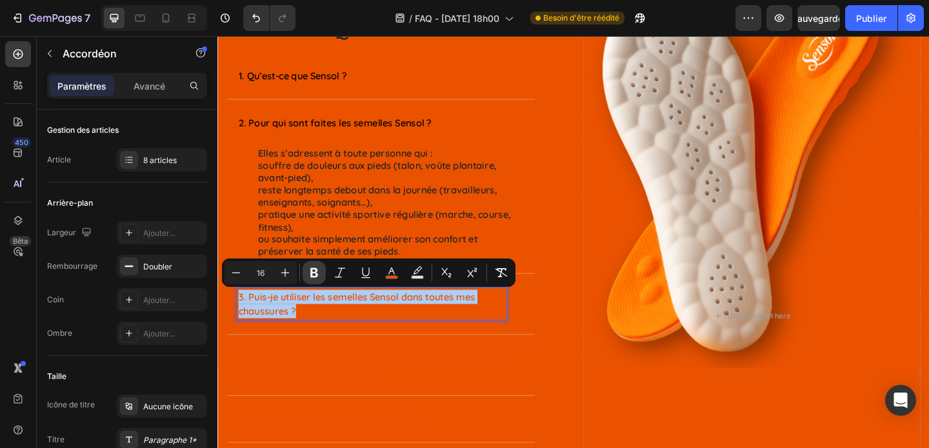
click at [314, 274] on icon "Editor contextual toolbar" at bounding box center [314, 272] width 13 height 13
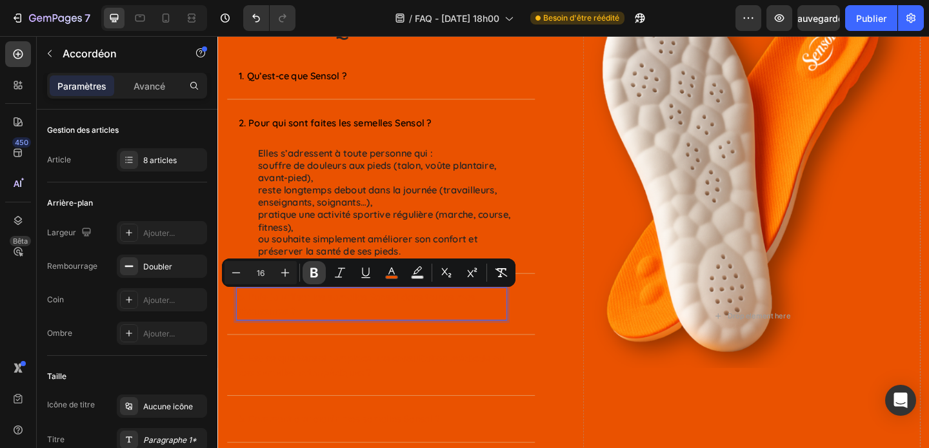
click at [307, 266] on button "Bold" at bounding box center [314, 272] width 23 height 23
click at [387, 271] on icon "Editor contextual toolbar" at bounding box center [391, 272] width 13 height 13
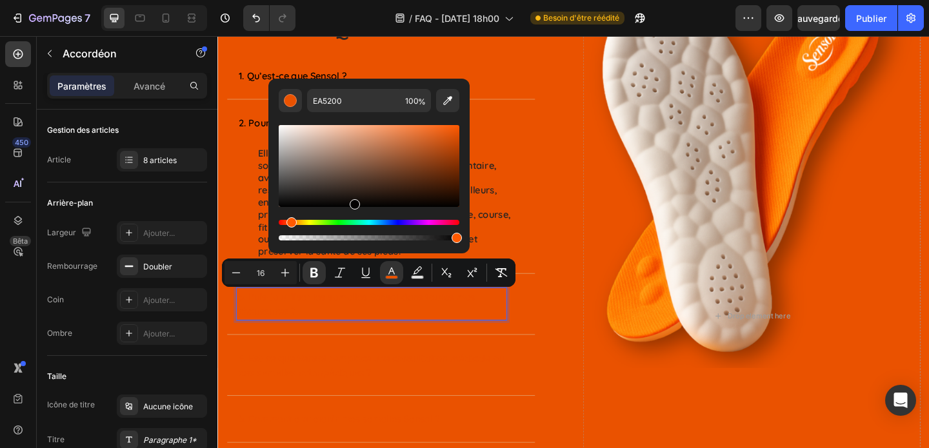
drag, startPoint x: 352, startPoint y: 183, endPoint x: 354, endPoint y: 212, distance: 29.1
click at [354, 212] on div "Editor contextual toolbar" at bounding box center [369, 183] width 181 height 121
type input "000000"
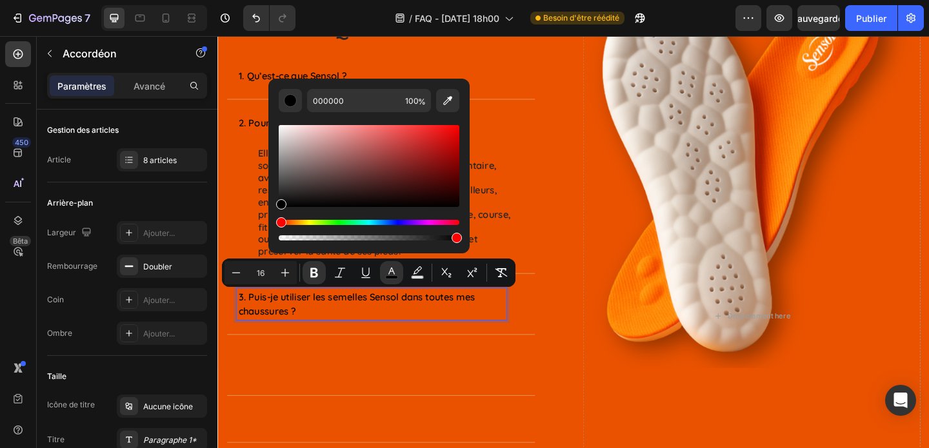
click at [514, 216] on p "reste longtemps debout dans la journée (travailleurs, enseignants, soignants…)," at bounding box center [406, 210] width 290 height 27
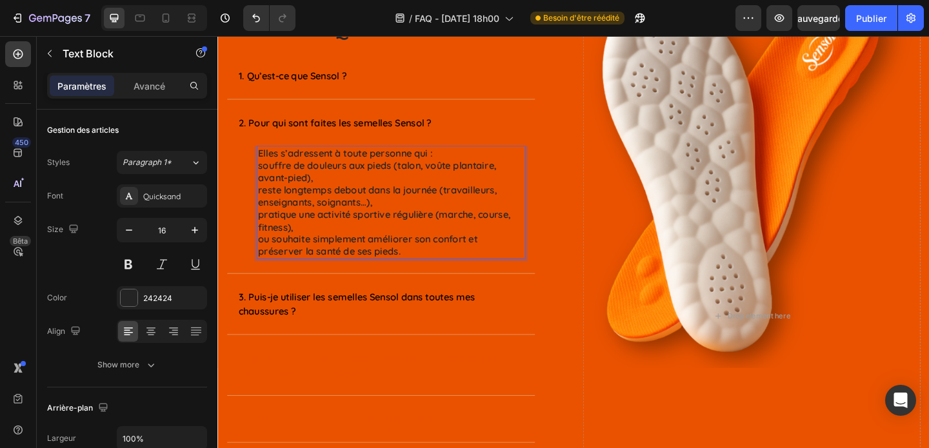
click at [514, 208] on p "reste longtemps debout dans la journée (travailleurs, enseignants, soignants…)," at bounding box center [406, 210] width 290 height 27
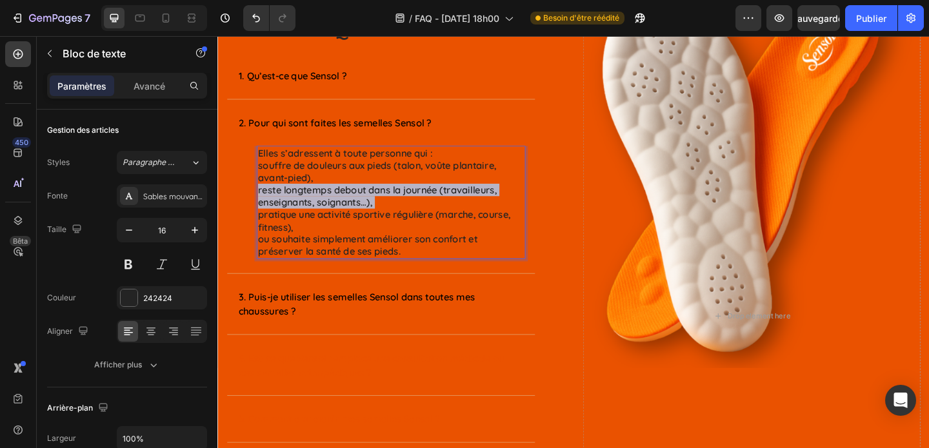
click at [514, 208] on p "reste longtemps debout dans la journée (travailleurs, enseignants, soignants…)," at bounding box center [406, 210] width 290 height 27
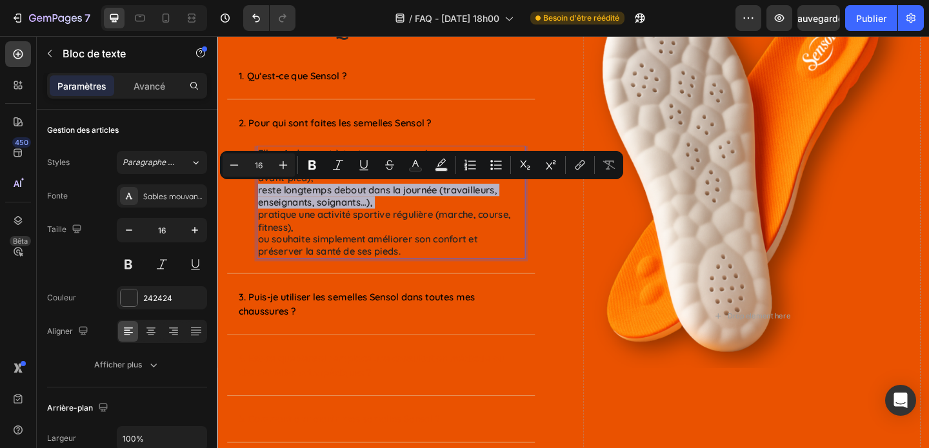
click at [514, 208] on p "reste longtemps debout dans la journée (travailleurs, enseignants, soignants…)," at bounding box center [406, 210] width 290 height 27
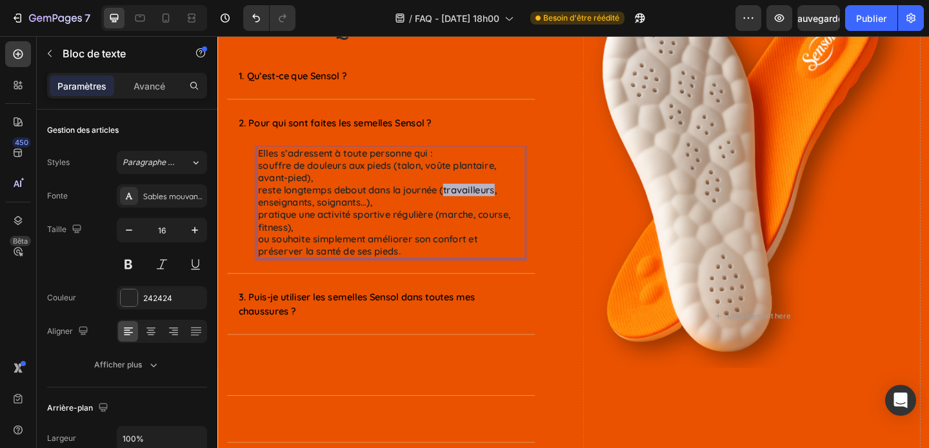
click at [514, 208] on p "reste longtemps debout dans la journée (travailleurs, enseignants, soignants…)," at bounding box center [406, 210] width 290 height 27
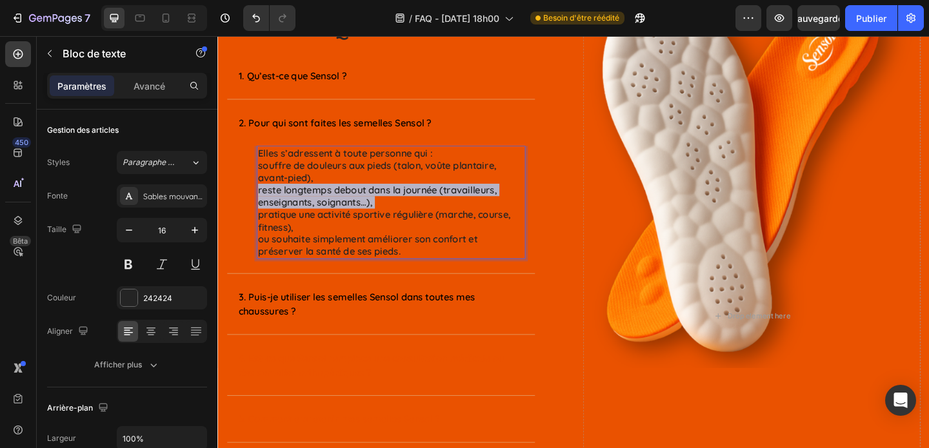
click at [514, 208] on p "reste longtemps debout dans la journée (travailleurs, enseignants, soignants…)," at bounding box center [406, 210] width 290 height 27
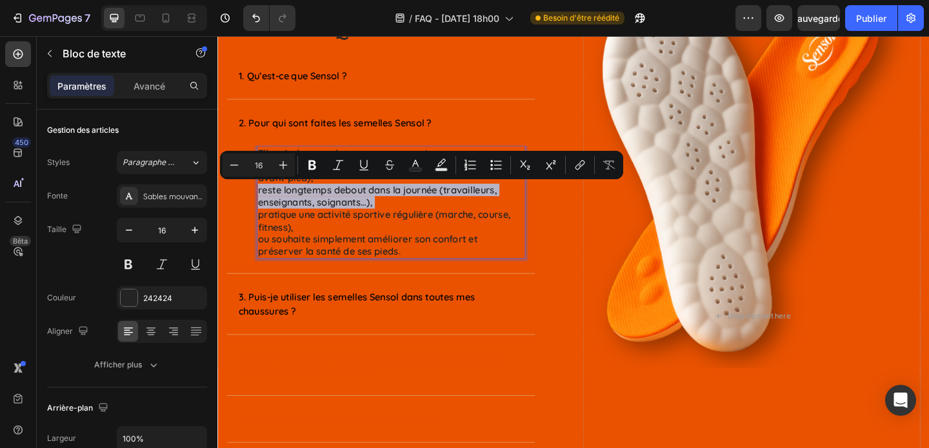
click at [514, 208] on p "reste longtemps debout dans la journée (travailleurs, enseignants, soignants…)," at bounding box center [406, 210] width 290 height 27
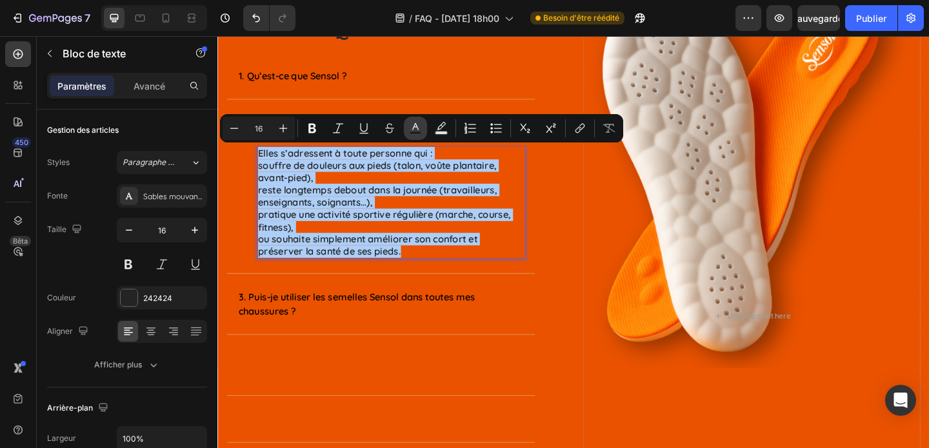
click at [415, 127] on icon "Barre d'outils contextuelle de l'éditeur" at bounding box center [415, 128] width 13 height 13
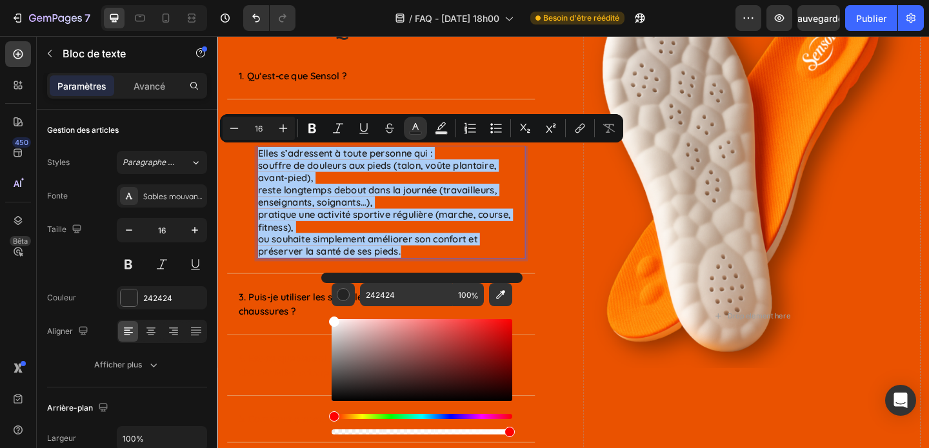
drag, startPoint x: 567, startPoint y: 397, endPoint x: 328, endPoint y: 305, distance: 256.3
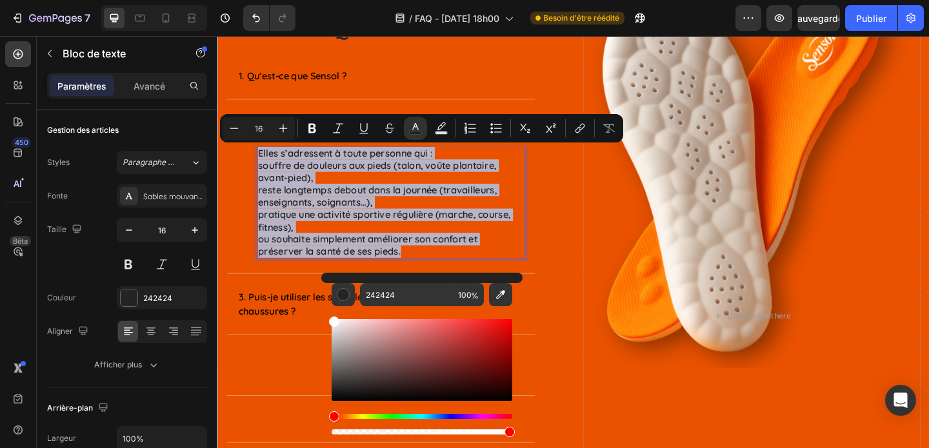
type input "FFFFFF"
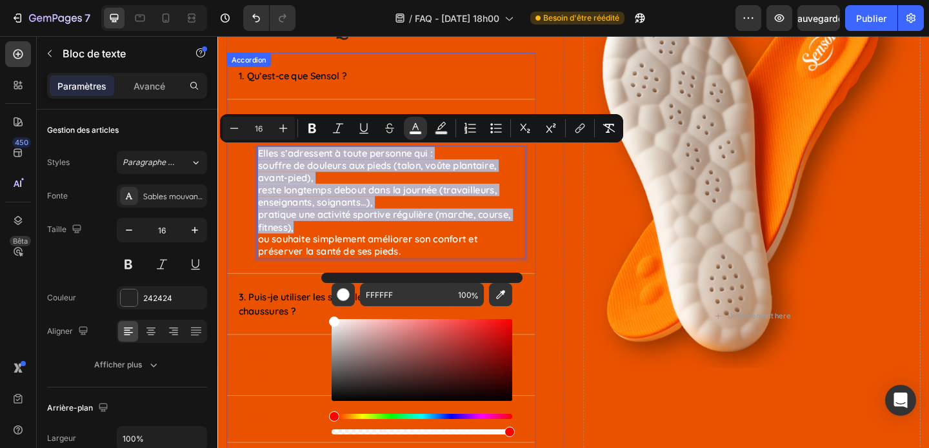
click at [239, 266] on div "Elles s’adressent à toute personne qui : souffre de douleurs aux pieds (talon, …" at bounding box center [395, 224] width 335 height 139
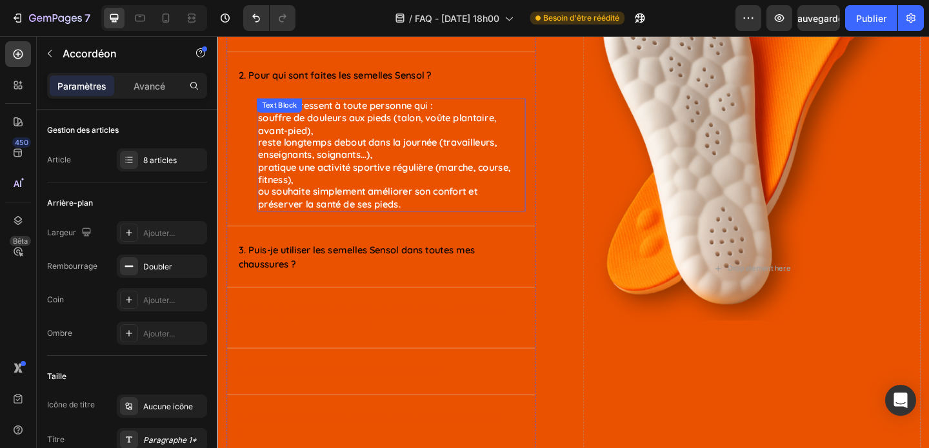
scroll to position [154, 0]
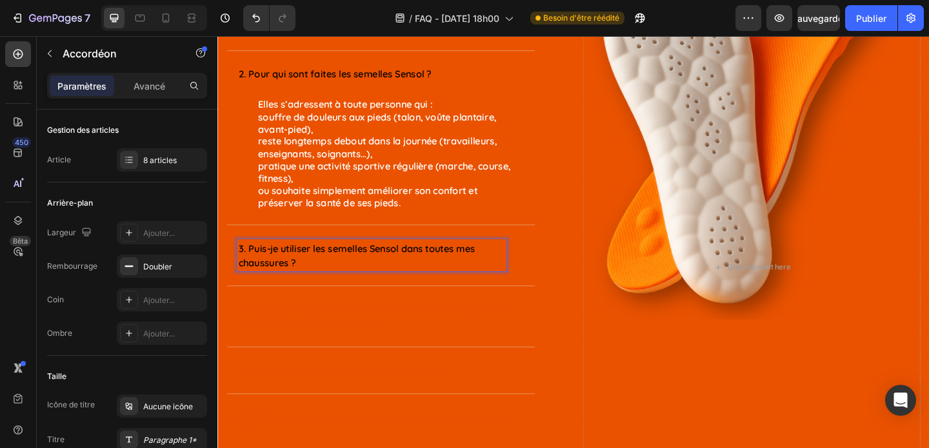
click at [554, 288] on div "3. Puis-je utiliser les semelles Sensol dans toutes mes chaussures ?" at bounding box center [395, 275] width 335 height 66
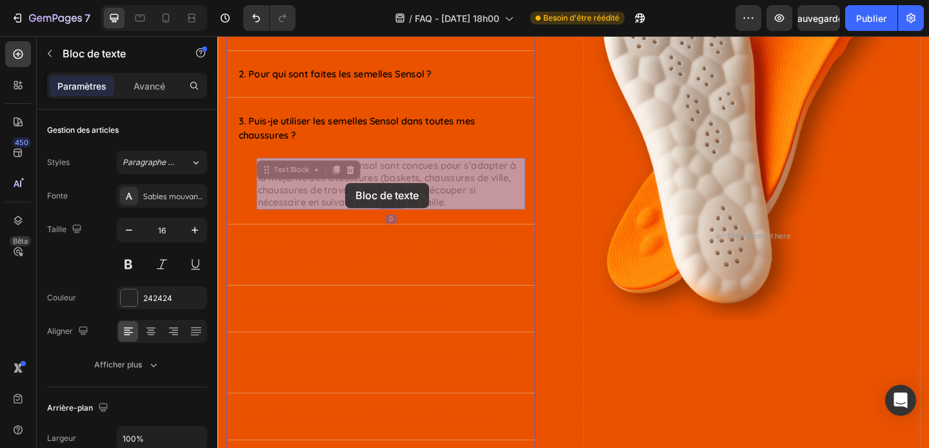
drag, startPoint x: 482, startPoint y: 219, endPoint x: 355, endPoint y: 196, distance: 128.4
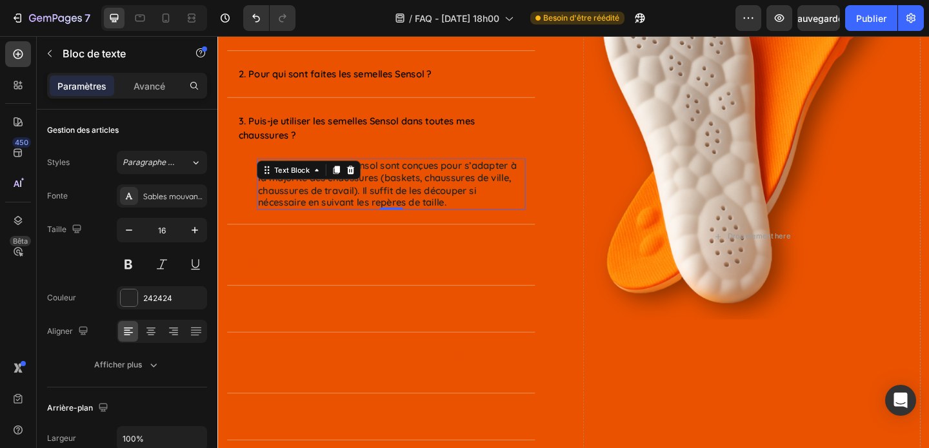
click at [357, 201] on p "Oui ✅ Les semelles Sensol sont conçues pour s’adapter à la majorité des chaussu…" at bounding box center [406, 197] width 290 height 54
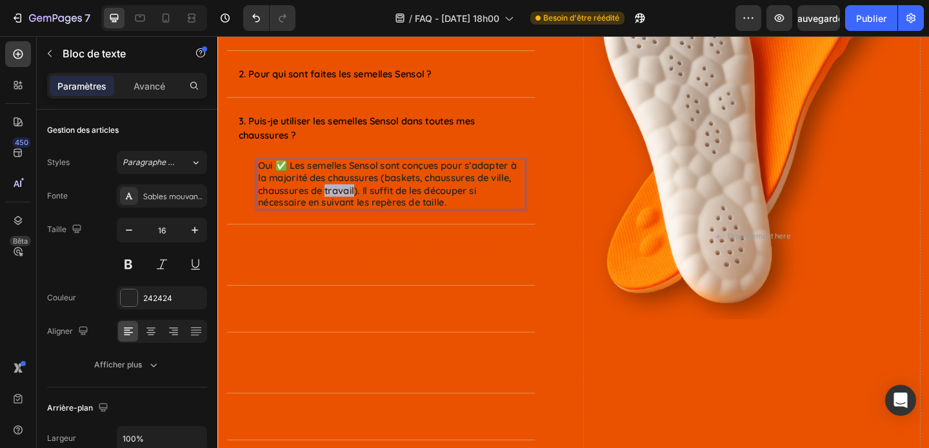
click at [357, 201] on p "Oui ✅ Les semelles Sensol sont conçues pour s’adapter à la majorité des chaussu…" at bounding box center [406, 197] width 290 height 54
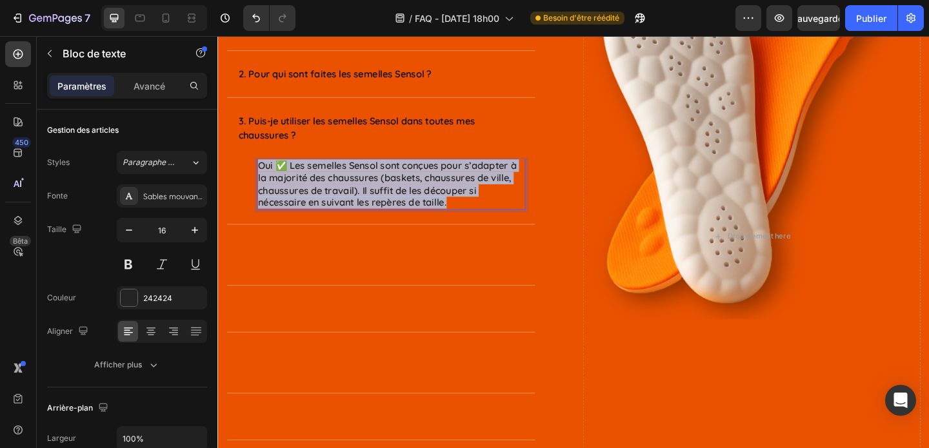
click at [357, 201] on p "Oui ✅ Les semelles Sensol sont conçues pour s’adapter à la majorité des chaussu…" at bounding box center [406, 197] width 290 height 54
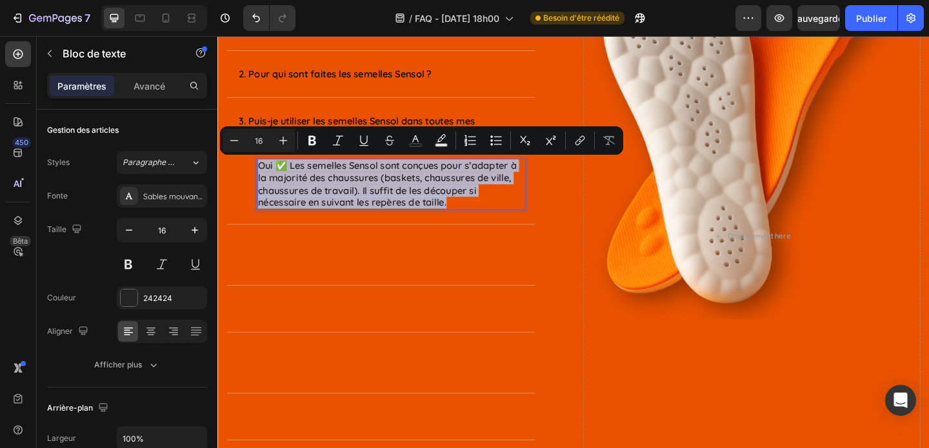
click at [357, 201] on p "Oui ✅ Les semelles Sensol sont conçues pour s’adapter à la majorité des chaussu…" at bounding box center [406, 197] width 290 height 54
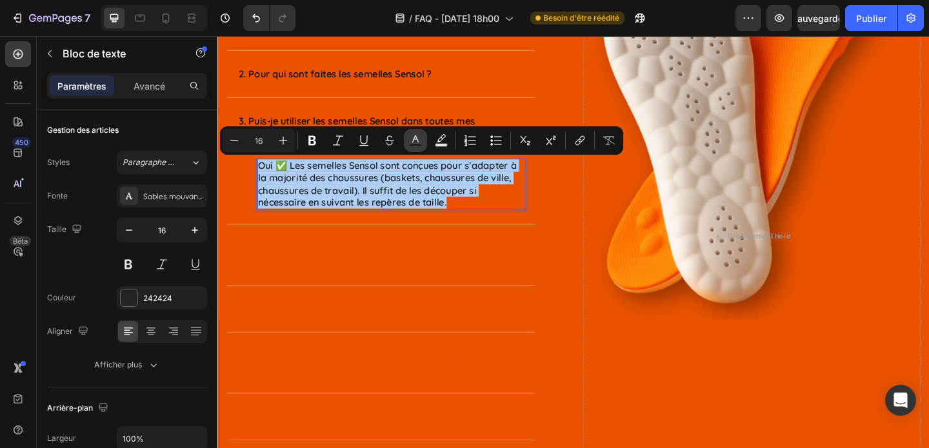
click at [419, 144] on rect "Editor contextual toolbar" at bounding box center [416, 145] width 12 height 3
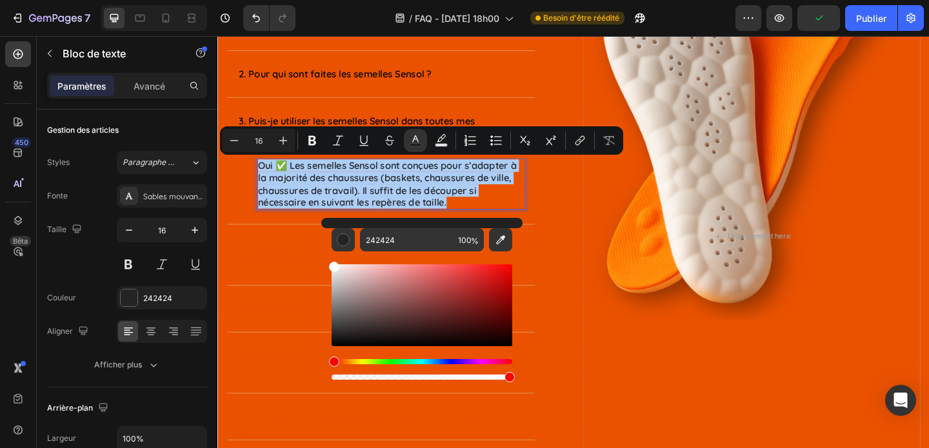
drag, startPoint x: 355, startPoint y: 281, endPoint x: 325, endPoint y: 260, distance: 37.6
click at [325, 259] on div "242424 100 %" at bounding box center [421, 300] width 201 height 165
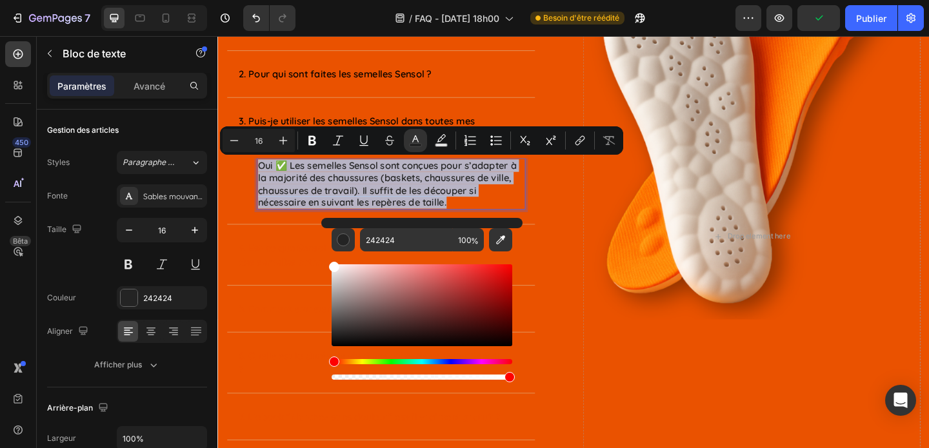
type input "FFFFFF"
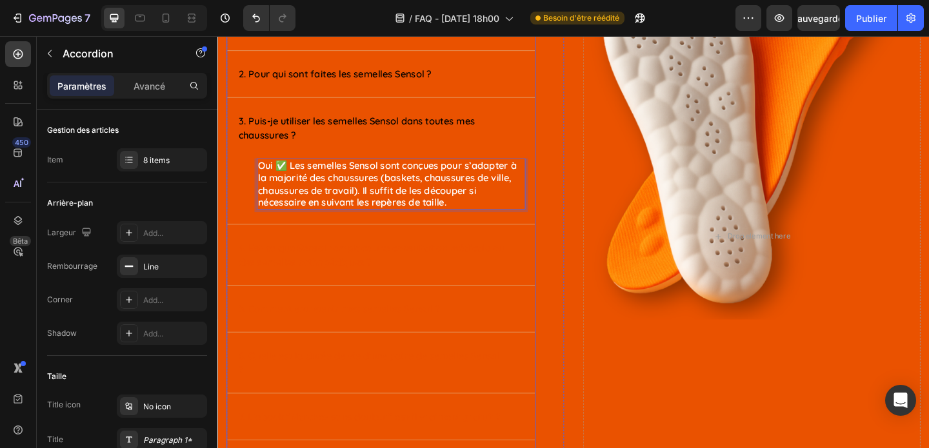
click at [287, 278] on strong "4. Est-ce que Sensol remplace une consultation médicale ou des semelles orthopé…" at bounding box center [384, 274] width 289 height 28
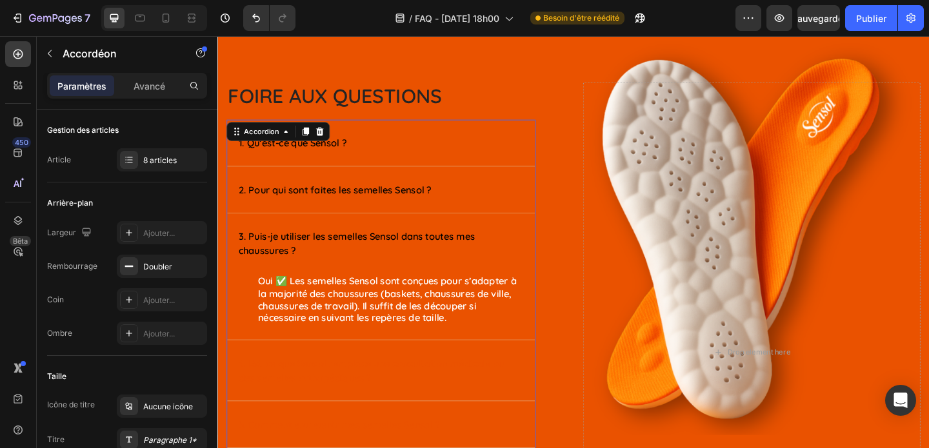
scroll to position [0, 0]
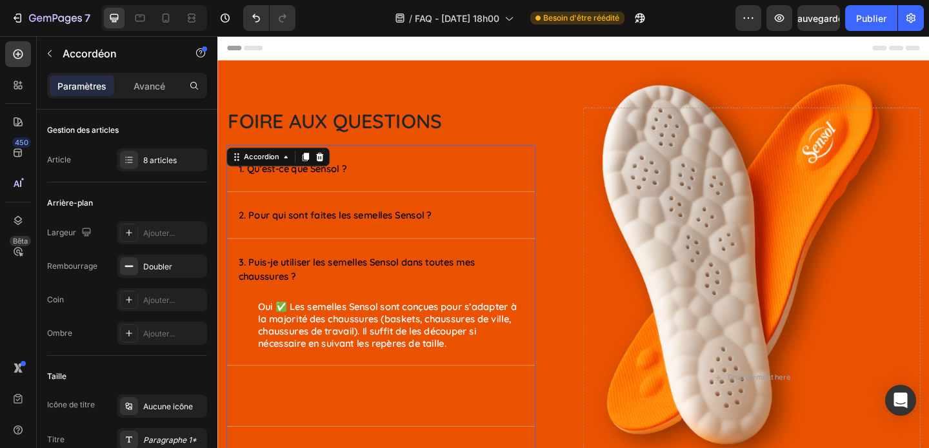
click at [486, 186] on div "1. Qu’est-ce que Sensol ?" at bounding box center [385, 179] width 294 height 19
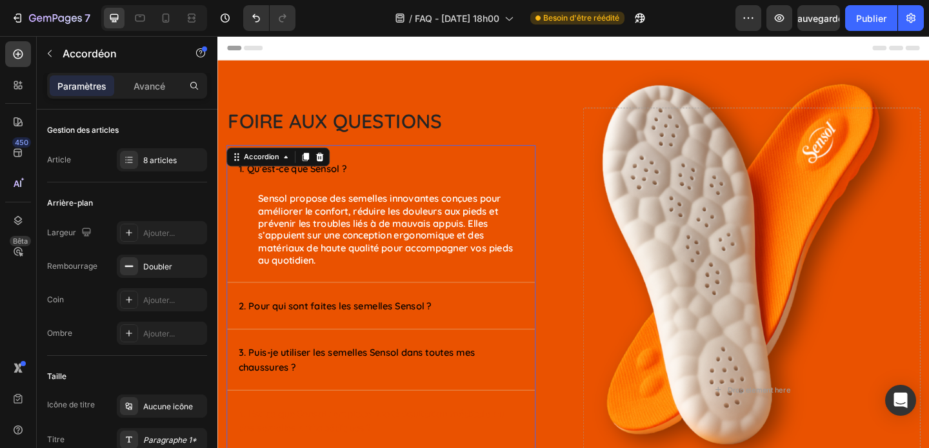
click at [486, 186] on div "1. Qu’est-ce que Sensol ?" at bounding box center [385, 179] width 294 height 19
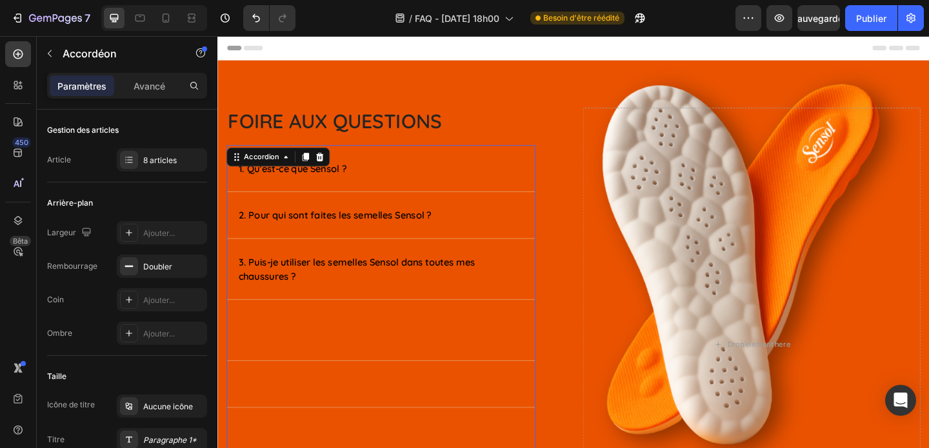
click at [491, 157] on div "1. Qu’est-ce que Sensol ?" at bounding box center [395, 180] width 335 height 50
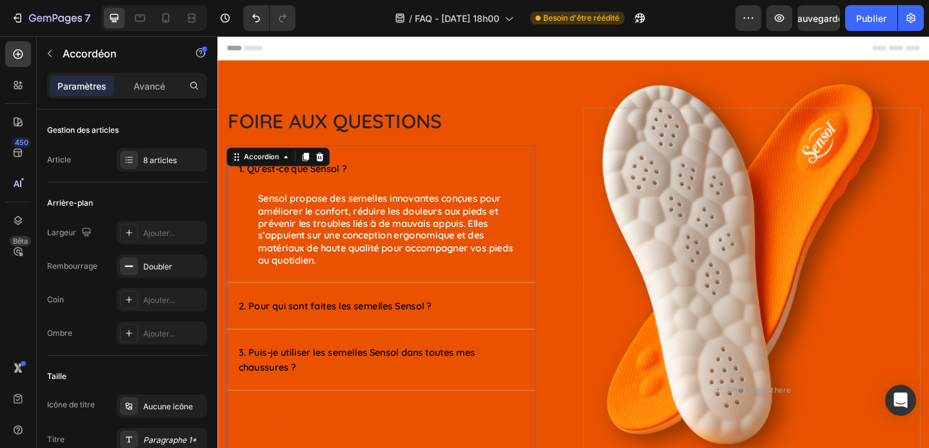
click at [491, 157] on div "1. Qu’est-ce que Sensol ?" at bounding box center [395, 180] width 335 height 50
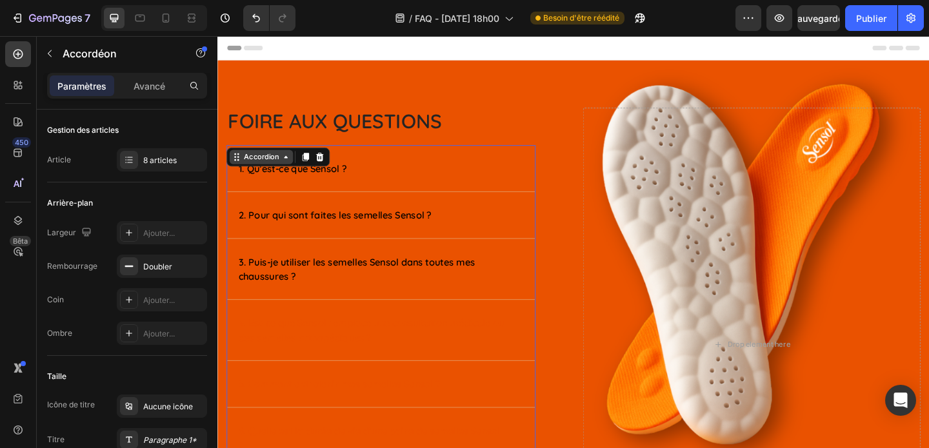
click at [259, 173] on div "Accordion" at bounding box center [264, 168] width 43 height 12
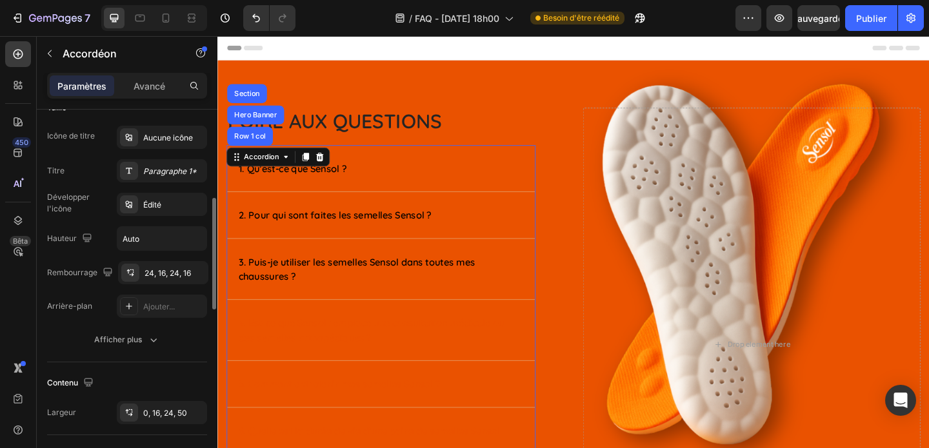
scroll to position [287, 0]
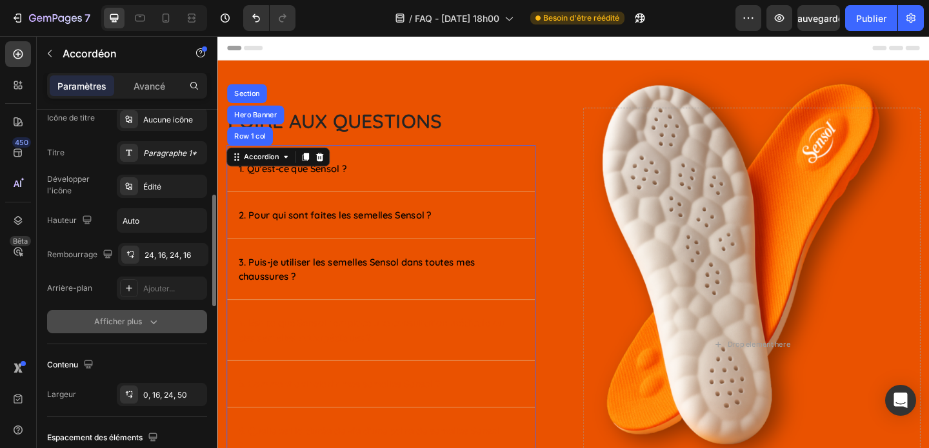
click at [139, 323] on font "Afficher plus" at bounding box center [118, 322] width 48 height 10
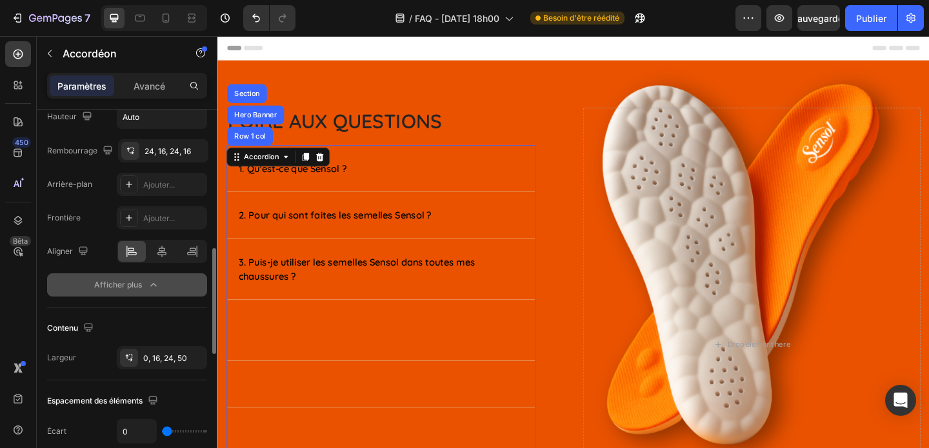
scroll to position [390, 0]
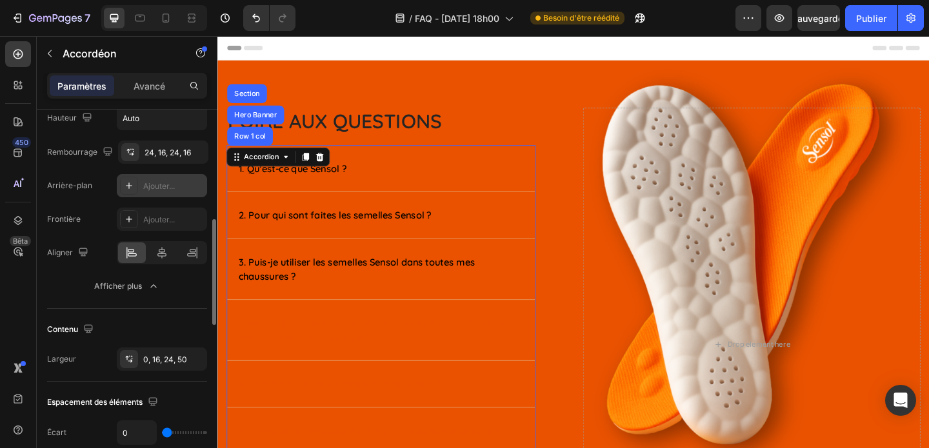
click at [132, 184] on icon at bounding box center [129, 186] width 10 height 10
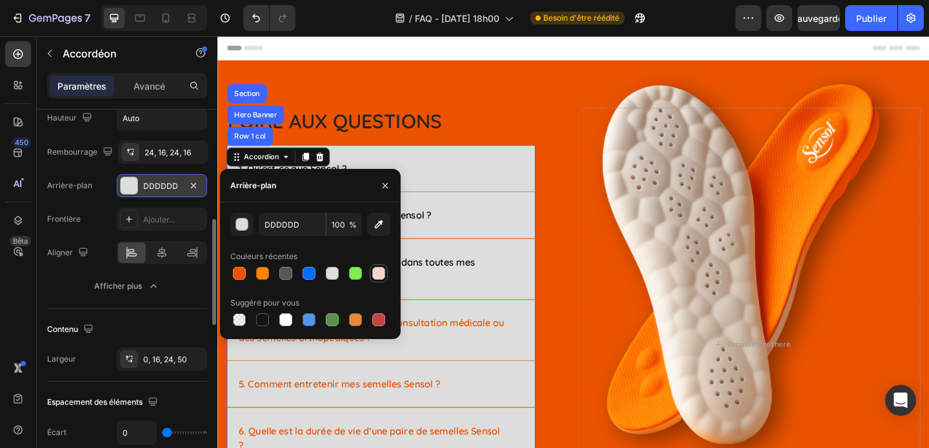
click at [377, 271] on div at bounding box center [378, 273] width 13 height 13
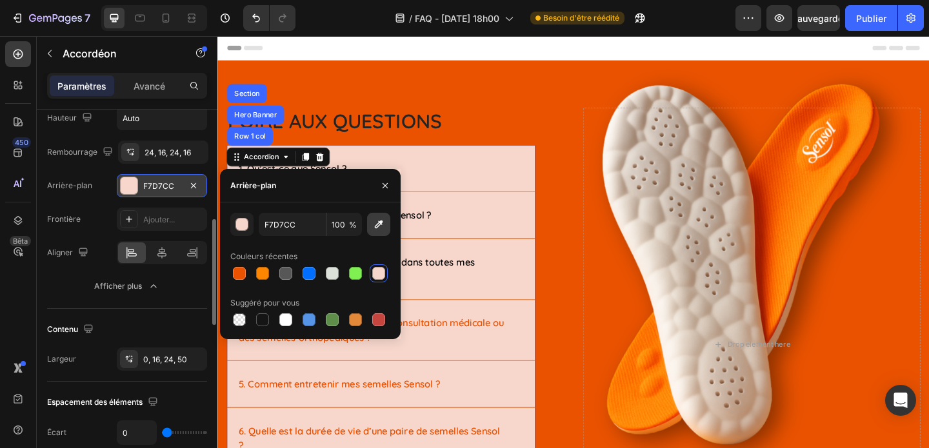
click at [377, 223] on icon "button" at bounding box center [378, 224] width 13 height 13
type input "EB5200"
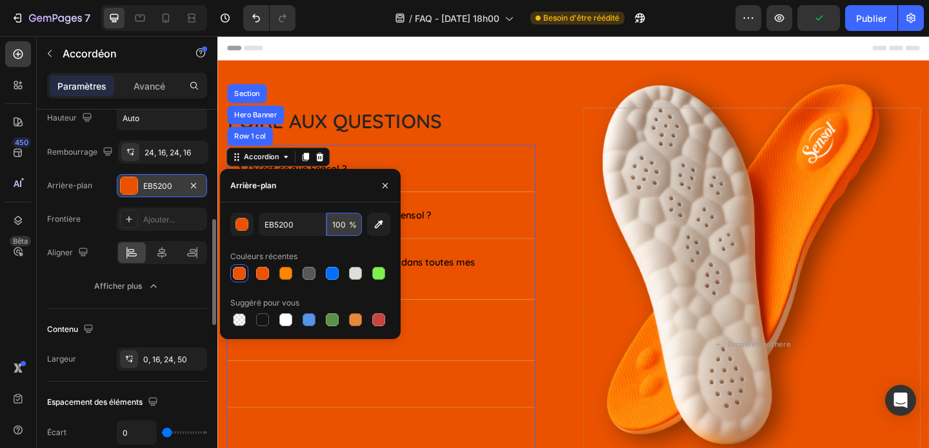
click at [343, 228] on input "100" at bounding box center [343, 224] width 35 height 23
type input "60"
click at [288, 323] on div at bounding box center [285, 320] width 13 height 13
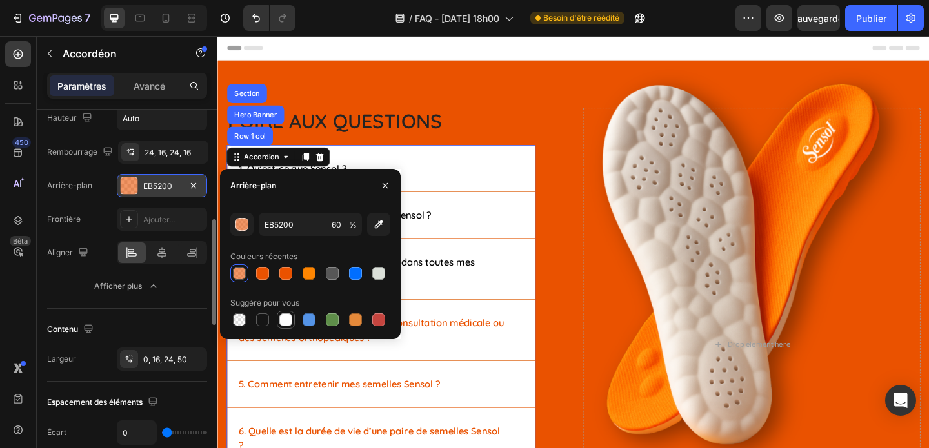
type input "FFFFFF"
click at [340, 225] on input "100" at bounding box center [343, 224] width 35 height 23
type input "50"
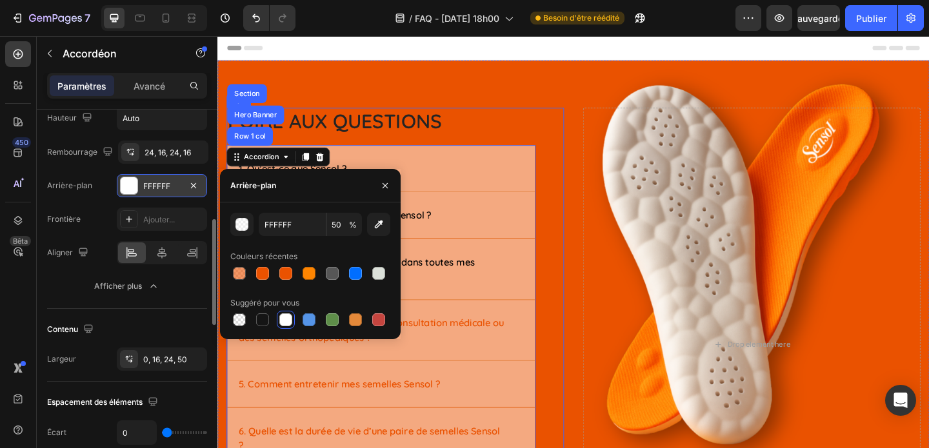
click at [597, 261] on div "Image Foire aux questions Heading 1. Qu’est-ce que Sensol ? 2. Pour qui sont fa…" at bounding box center [604, 359] width 774 height 592
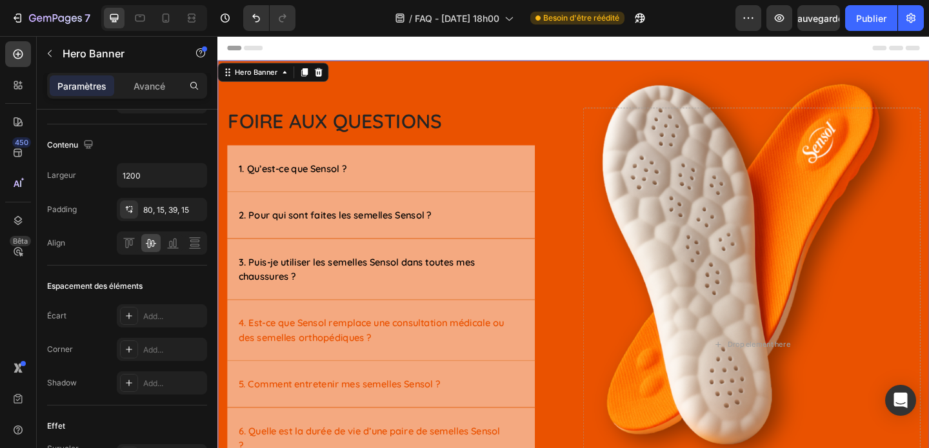
scroll to position [0, 0]
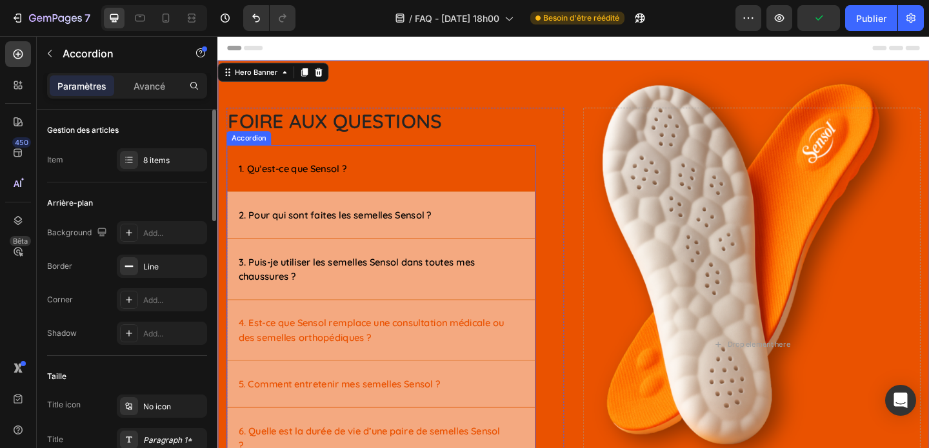
click at [445, 169] on div "1. Qu’est-ce que Sensol ?" at bounding box center [395, 180] width 335 height 50
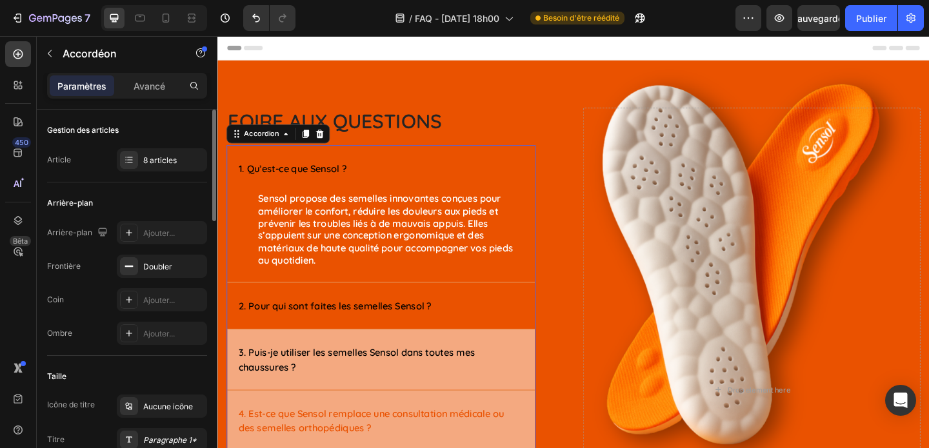
click at [501, 341] on div "2. Pour qui sont faites les semelles Sensol ?" at bounding box center [395, 330] width 335 height 50
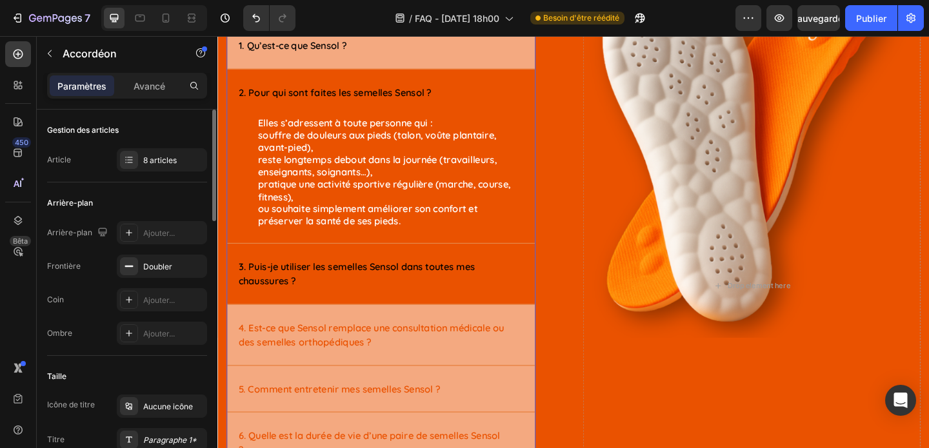
scroll to position [141, 0]
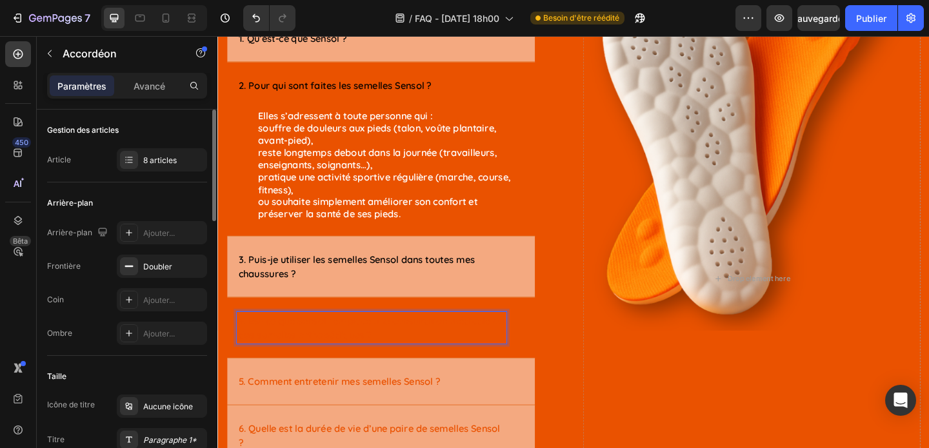
click at [499, 375] on div "4. Est-ce que Sensol remplace une consultation médicale ou des semelles orthopé…" at bounding box center [395, 354] width 335 height 66
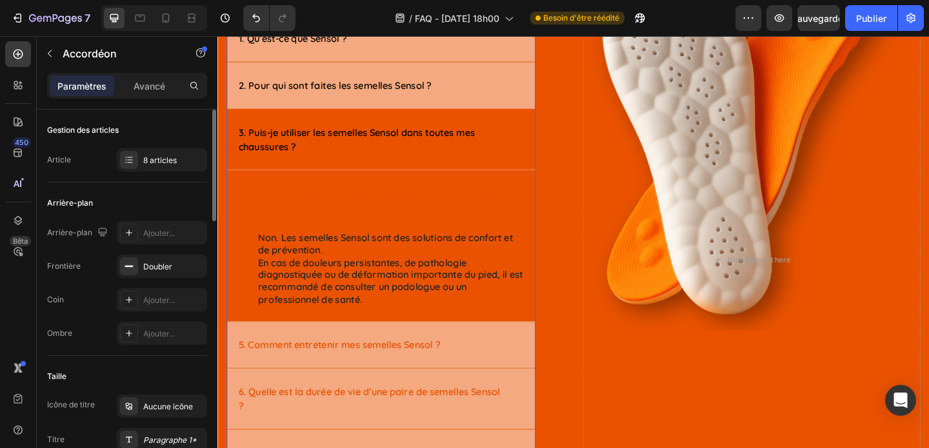
click at [502, 167] on div "3. Puis-je utiliser les semelles Sensol dans toutes mes chaussures ?" at bounding box center [395, 148] width 335 height 66
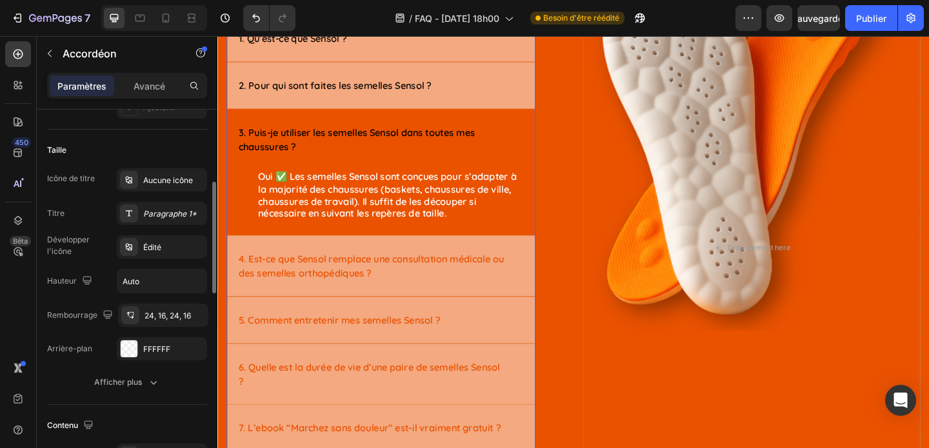
scroll to position [235, 0]
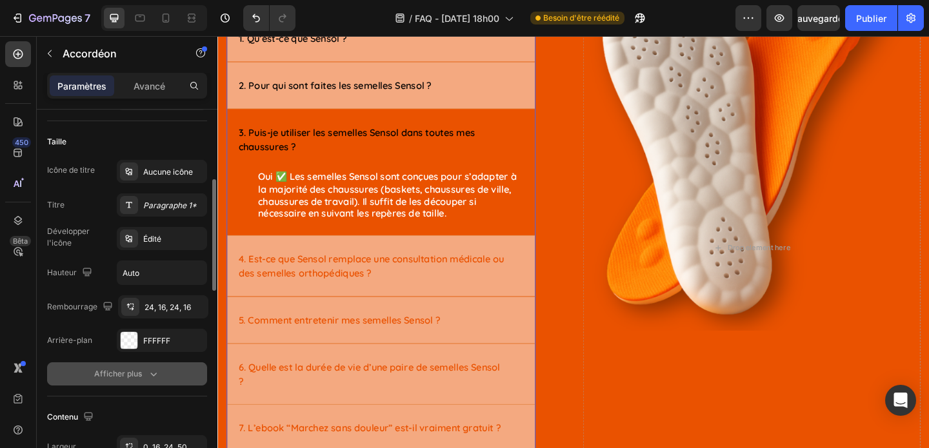
click at [125, 377] on font "Afficher plus" at bounding box center [118, 374] width 48 height 10
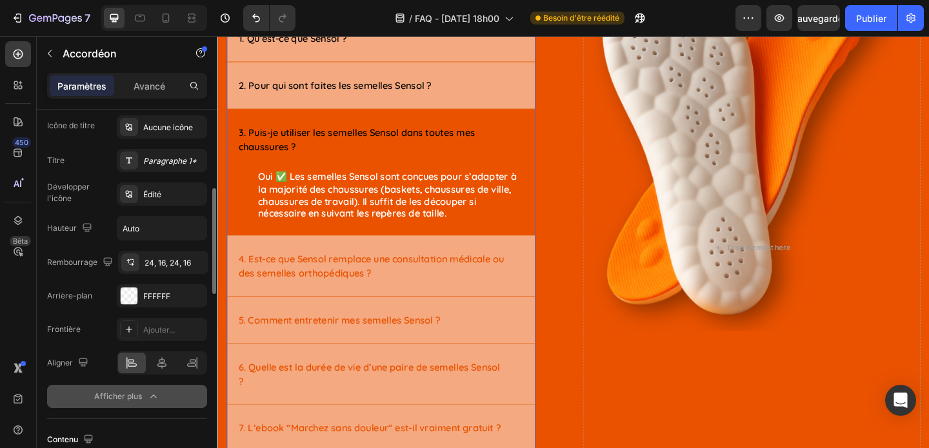
scroll to position [290, 0]
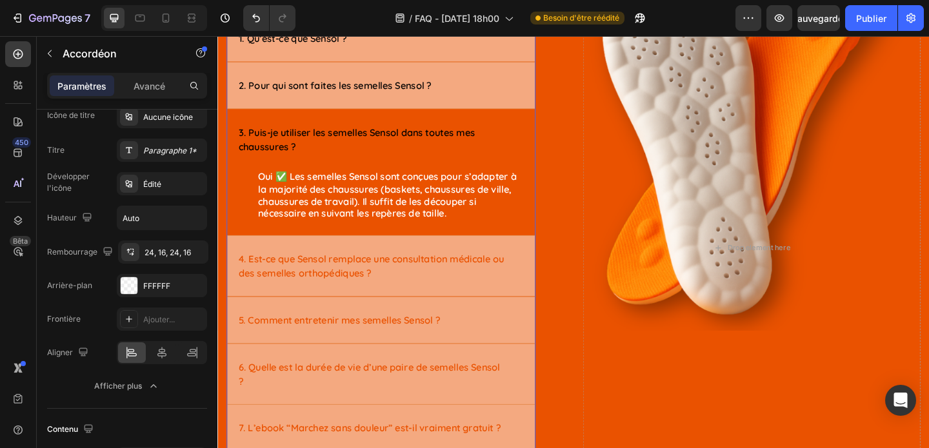
click at [245, 228] on div "Oui ✅ Les semelles Sensol sont conçues pour s’adapter à la majorité des chaussu…" at bounding box center [395, 217] width 335 height 72
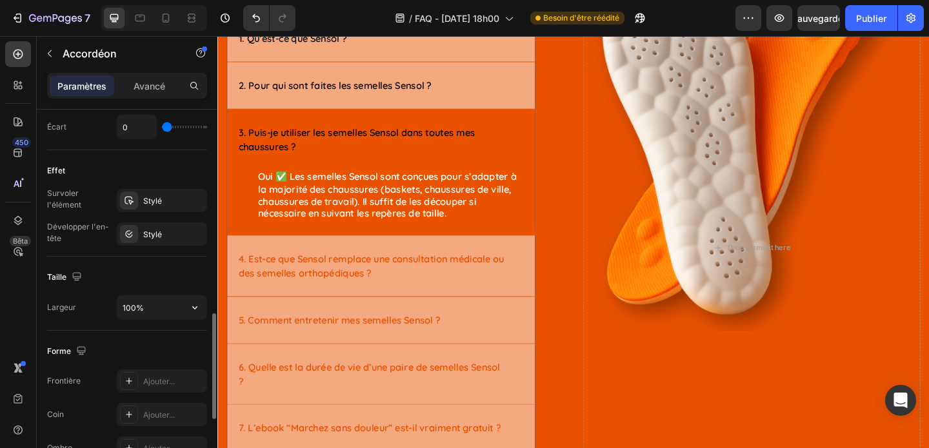
scroll to position [706, 0]
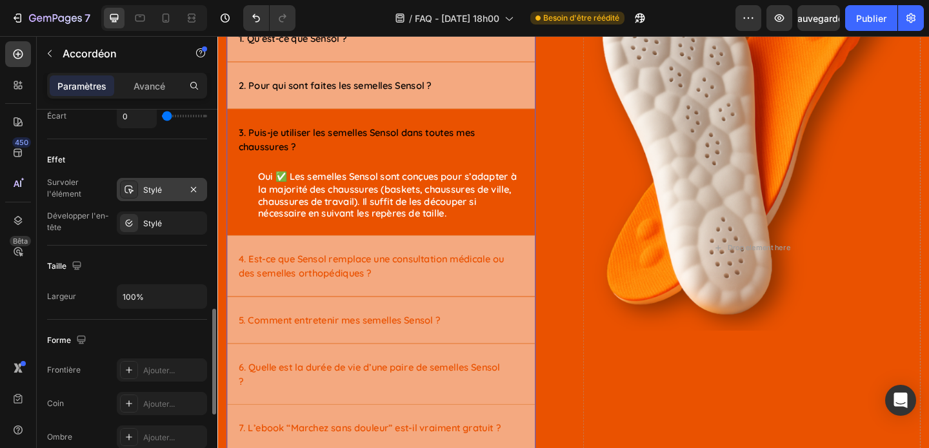
click at [157, 196] on div "Stylé" at bounding box center [162, 189] width 90 height 23
click at [174, 234] on div "Stylé" at bounding box center [162, 223] width 90 height 23
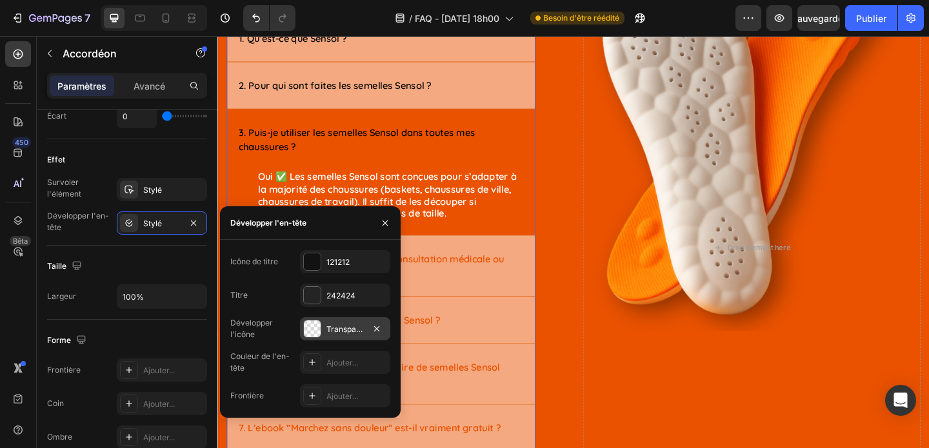
click at [350, 321] on div "Transparent" at bounding box center [345, 328] width 90 height 23
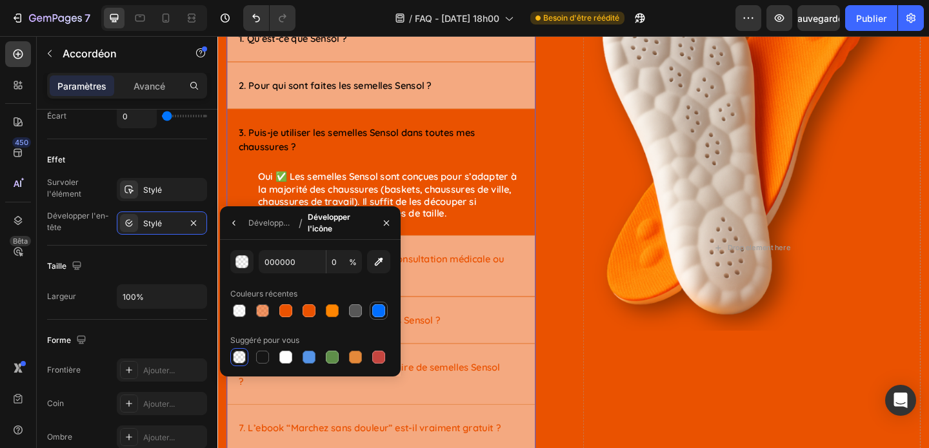
click at [379, 308] on div at bounding box center [378, 311] width 13 height 13
type input "006EFF"
type input "100"
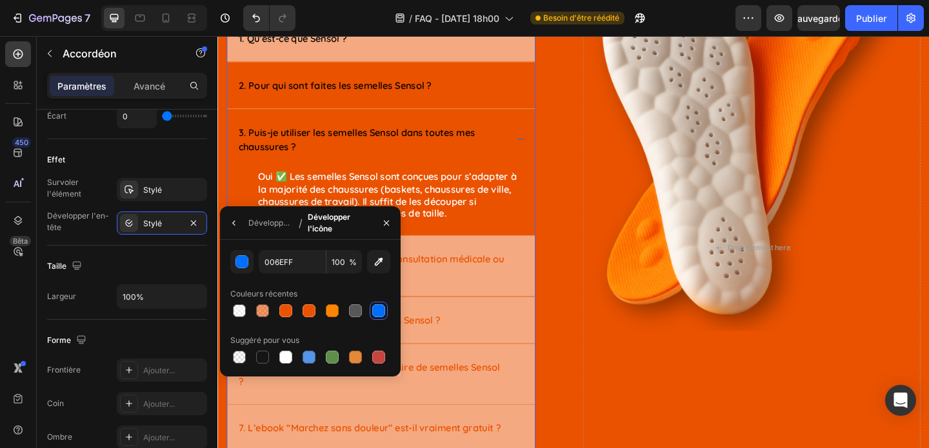
click at [468, 86] on div "2. Pour qui sont faites les semelles Sensol ?" at bounding box center [385, 89] width 294 height 19
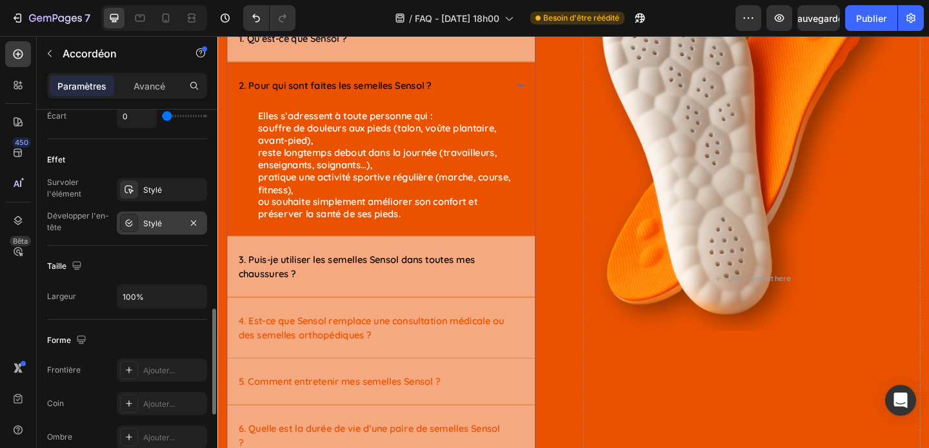
click at [170, 230] on div "Stylé" at bounding box center [162, 223] width 90 height 23
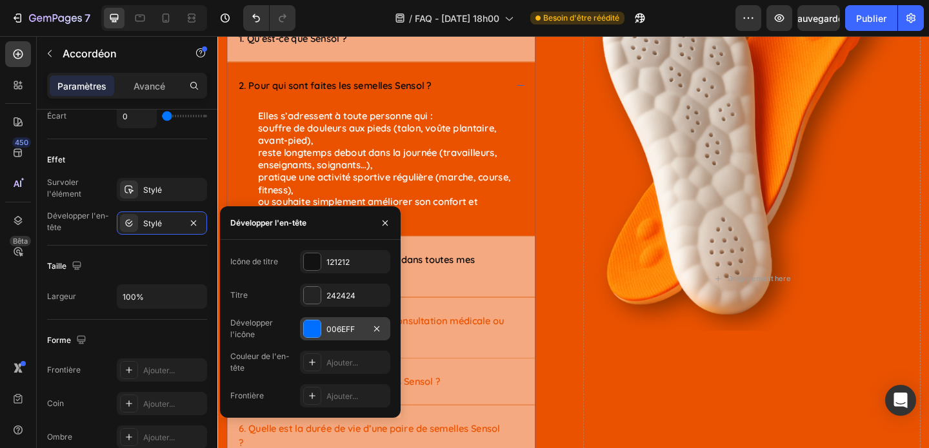
click at [312, 334] on div at bounding box center [312, 329] width 17 height 17
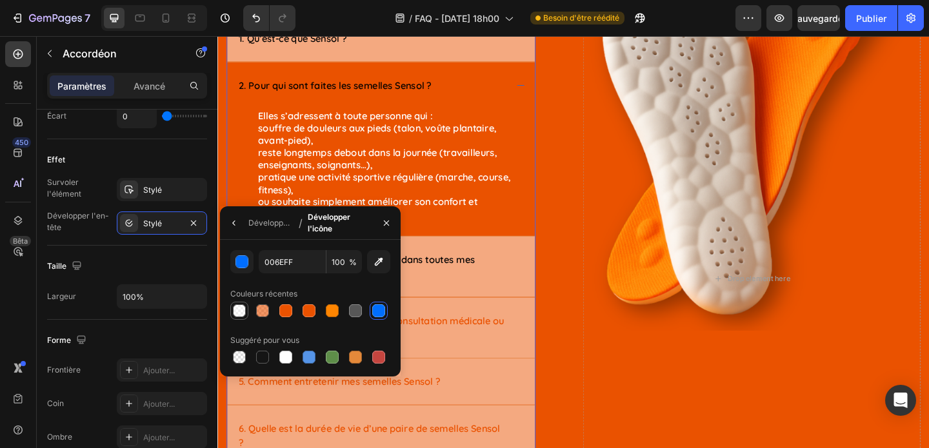
click at [243, 310] on div at bounding box center [239, 311] width 13 height 13
type input "FFFFFF"
type input "50"
click at [239, 363] on div at bounding box center [239, 357] width 13 height 13
type input "000000"
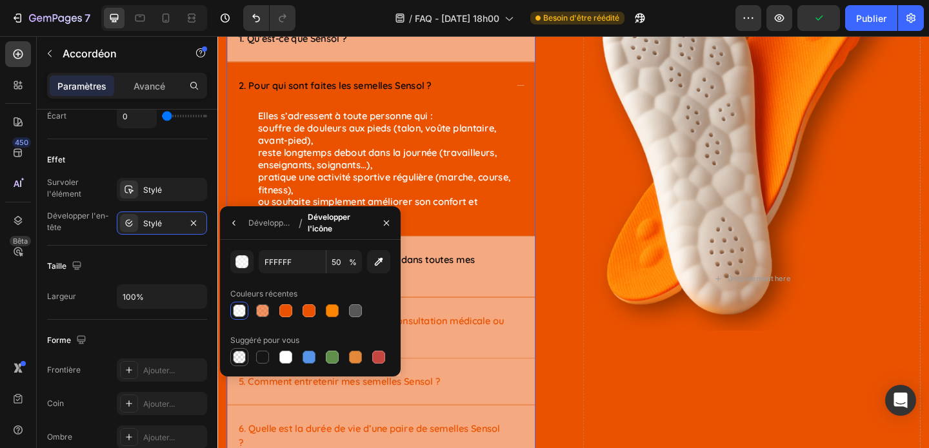
type input "0"
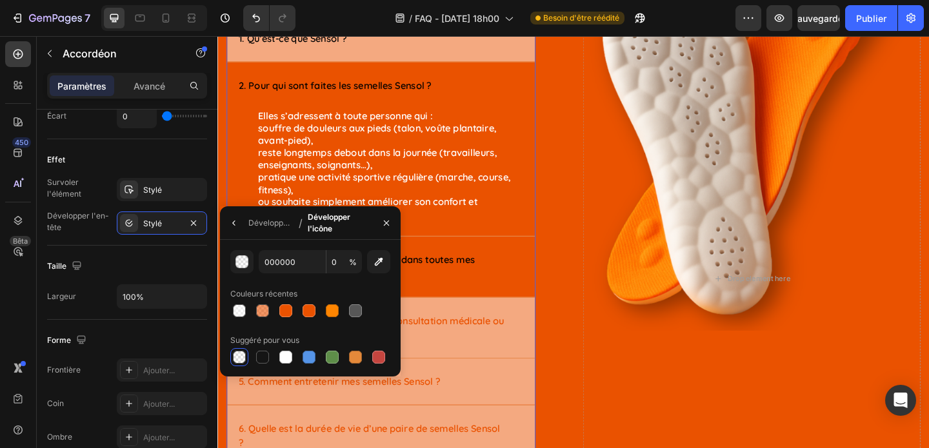
click at [540, 273] on div "3. Puis-je utiliser les semelles Sensol dans toutes mes chaussures ?" at bounding box center [395, 287] width 335 height 66
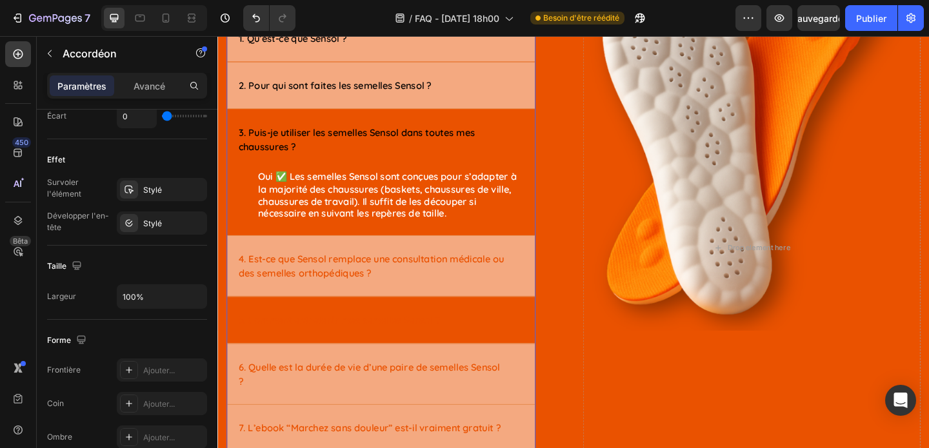
click at [521, 366] on div "5. Comment entretenir mes semelles Sensol ?" at bounding box center [395, 345] width 335 height 50
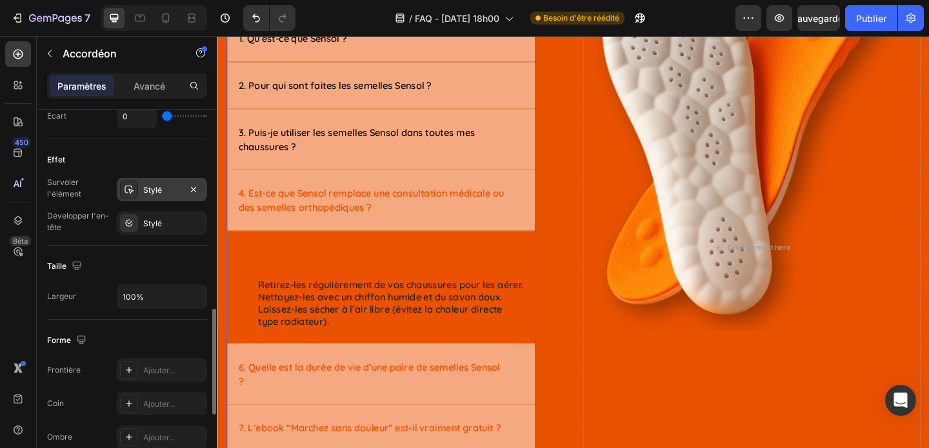
click at [181, 192] on div "Stylé" at bounding box center [162, 189] width 90 height 23
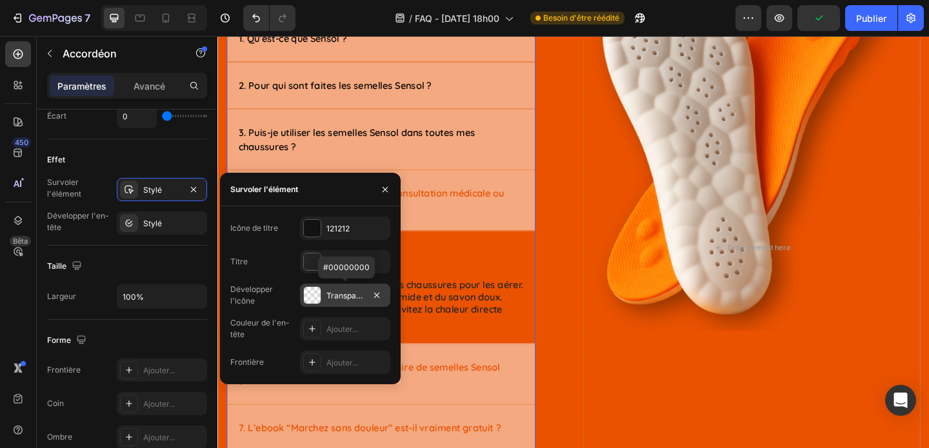
click at [315, 300] on div at bounding box center [312, 295] width 17 height 17
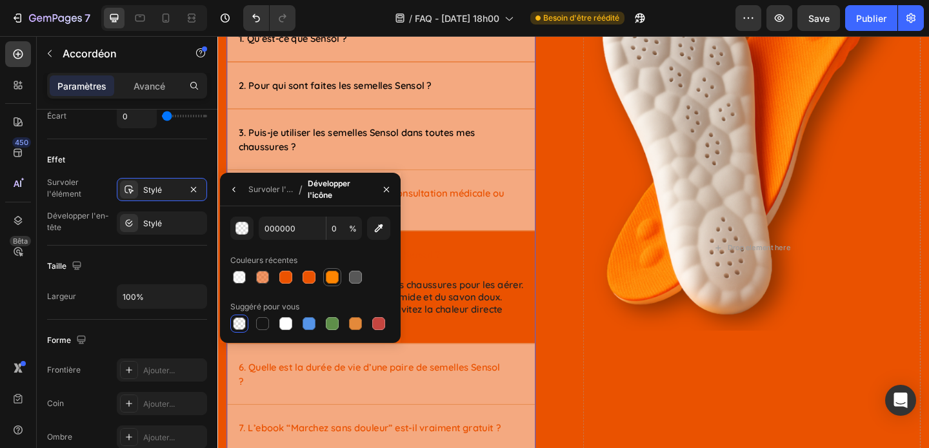
click at [335, 278] on div at bounding box center [332, 277] width 13 height 13
type input "FE8501"
type input "100"
click at [243, 325] on div at bounding box center [239, 323] width 13 height 13
type input "000000"
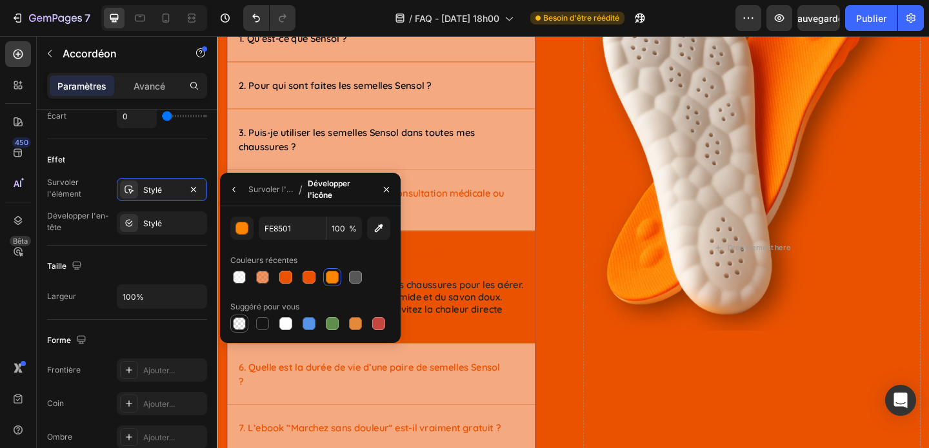
type input "0"
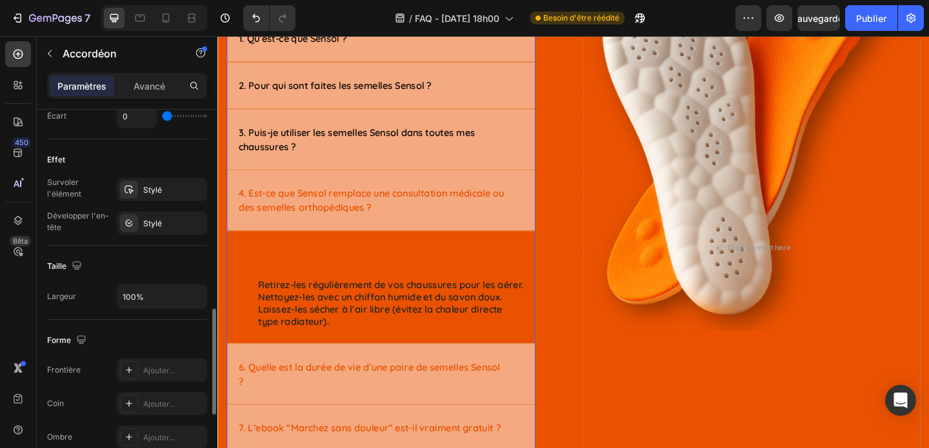
click at [170, 164] on div "Effet" at bounding box center [127, 160] width 160 height 21
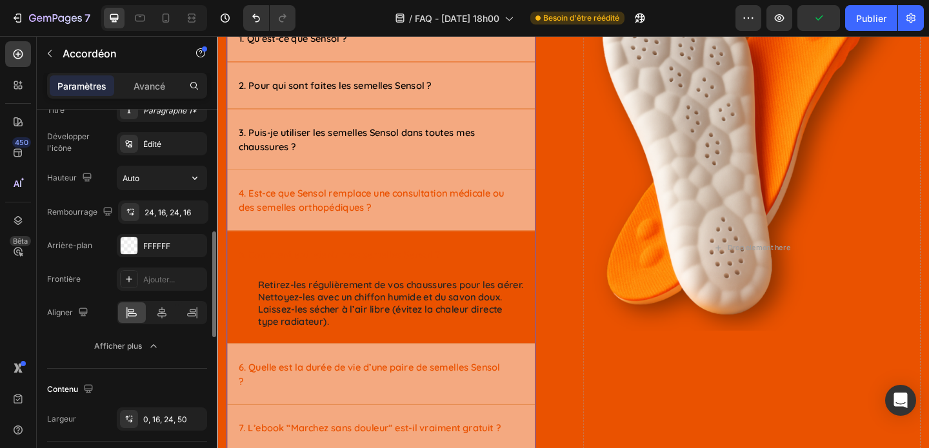
scroll to position [355, 0]
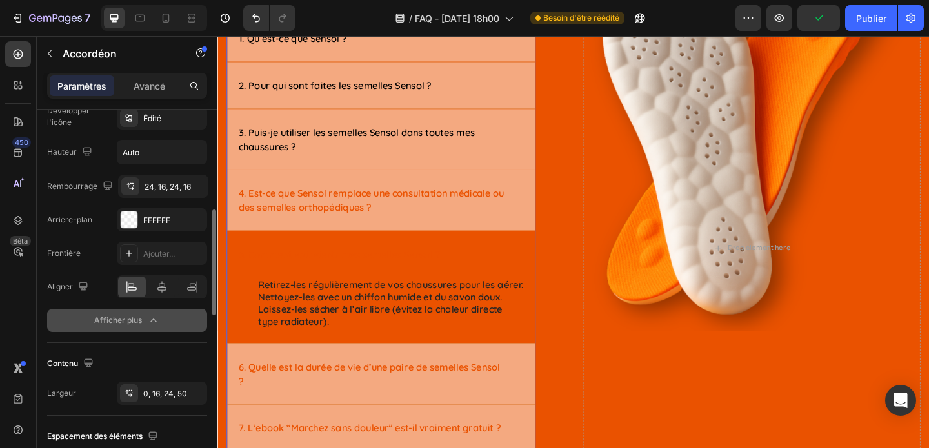
click at [135, 317] on font "Afficher plus" at bounding box center [118, 320] width 48 height 10
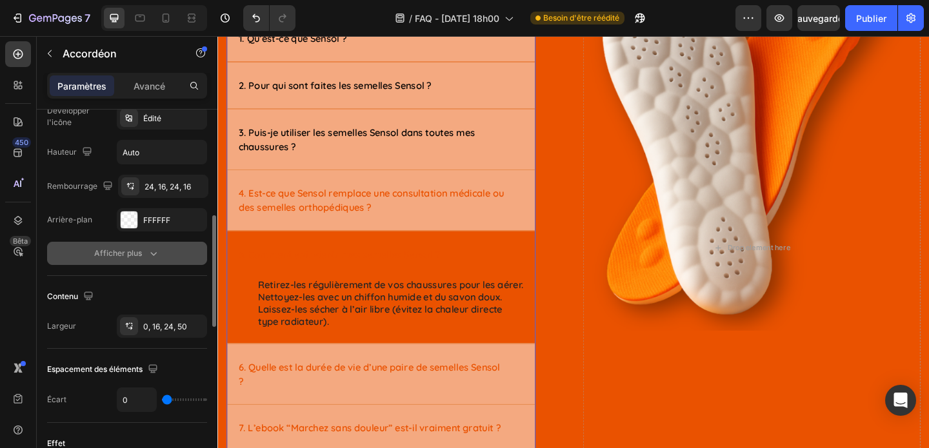
click at [135, 254] on font "Afficher plus" at bounding box center [118, 253] width 48 height 10
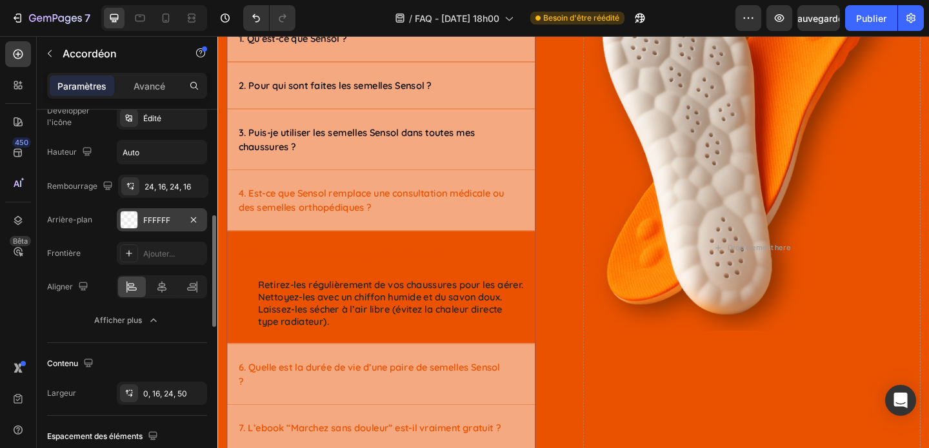
click at [134, 220] on div at bounding box center [129, 220] width 17 height 17
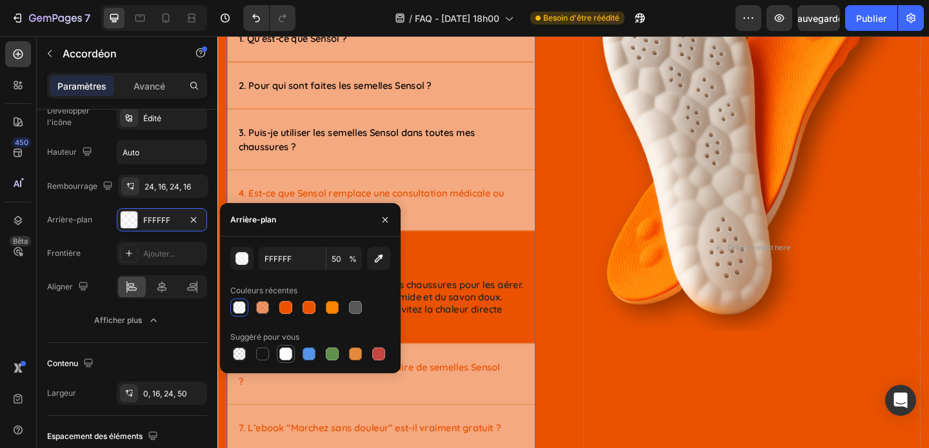
click at [288, 354] on div at bounding box center [285, 354] width 13 height 13
type input "100"
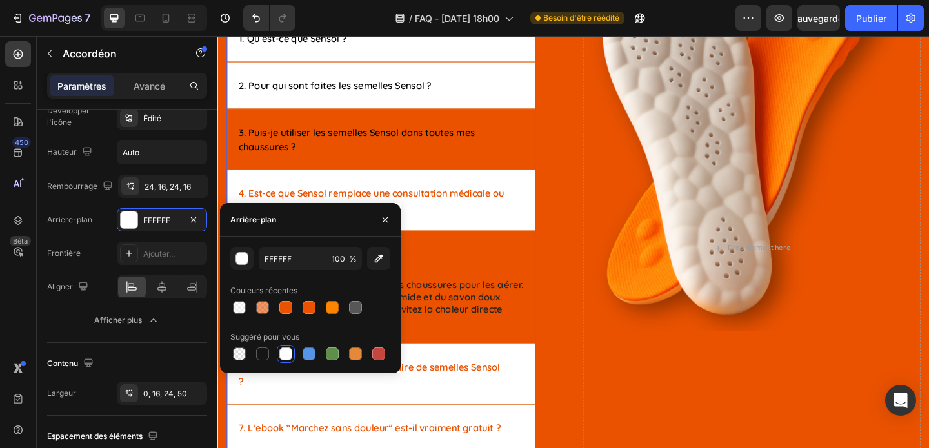
click at [493, 175] on div "3. Puis-je utiliser les semelles Sensol dans toutes mes chaussures ?" at bounding box center [395, 148] width 335 height 66
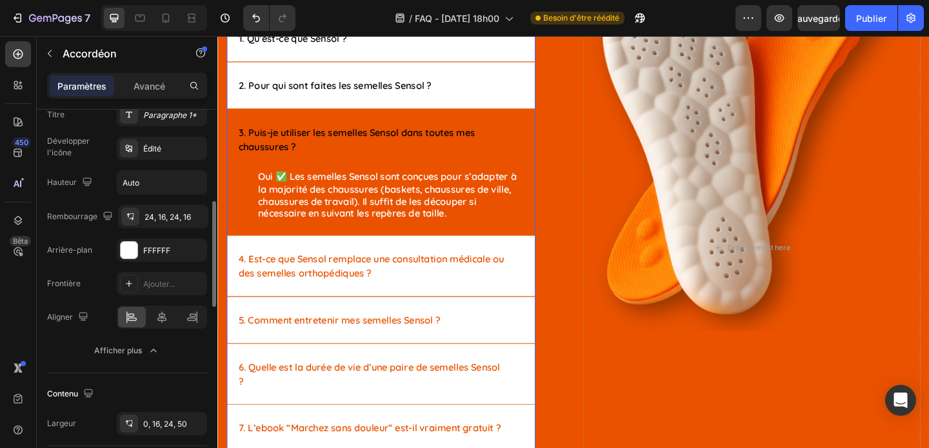
scroll to position [294, 0]
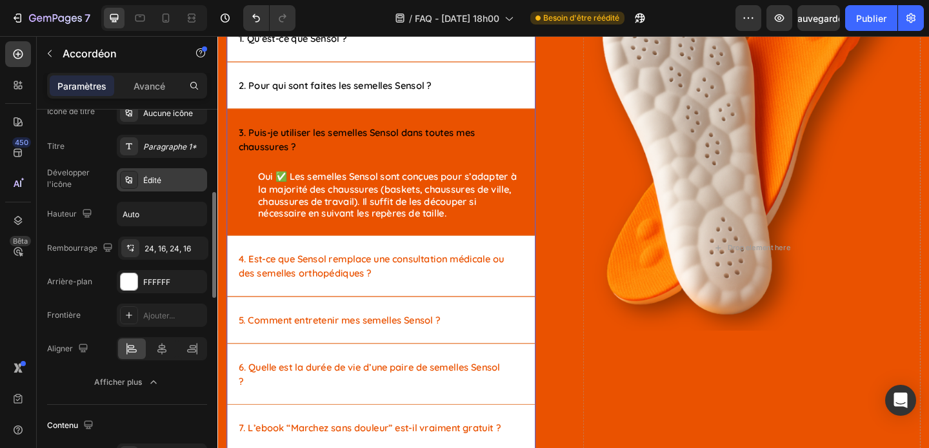
click at [176, 183] on div "Édité" at bounding box center [173, 181] width 61 height 12
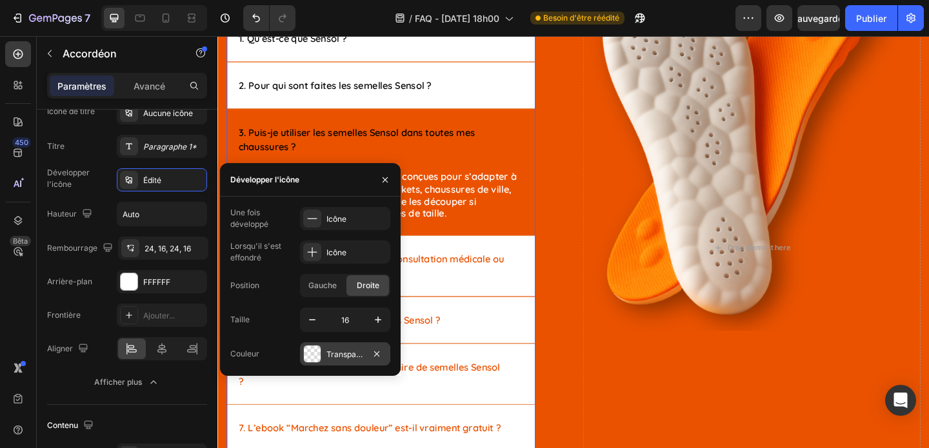
click at [325, 353] on div "Transparent" at bounding box center [345, 354] width 90 height 23
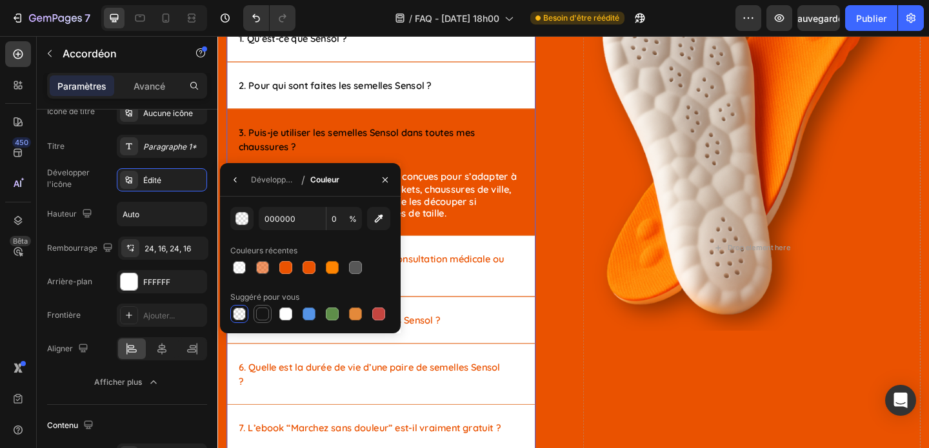
click at [259, 318] on div at bounding box center [262, 314] width 13 height 13
type input "151515"
type input "100"
click at [237, 314] on div at bounding box center [239, 314] width 13 height 13
type input "000000"
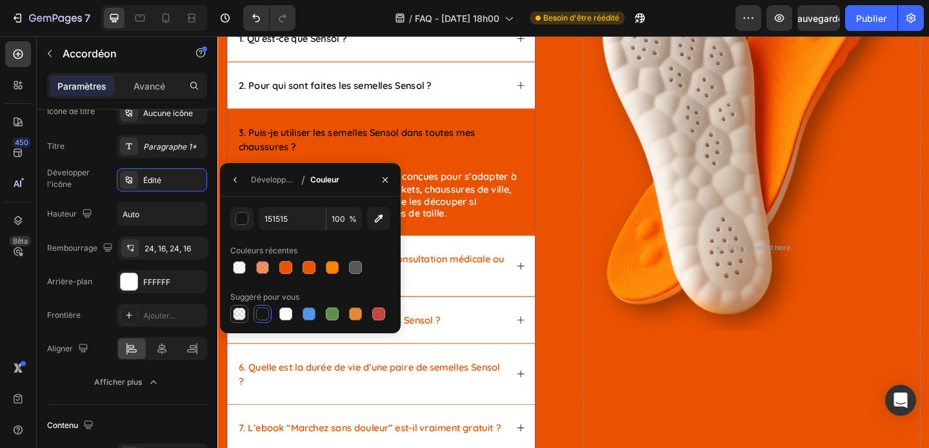
type input "0"
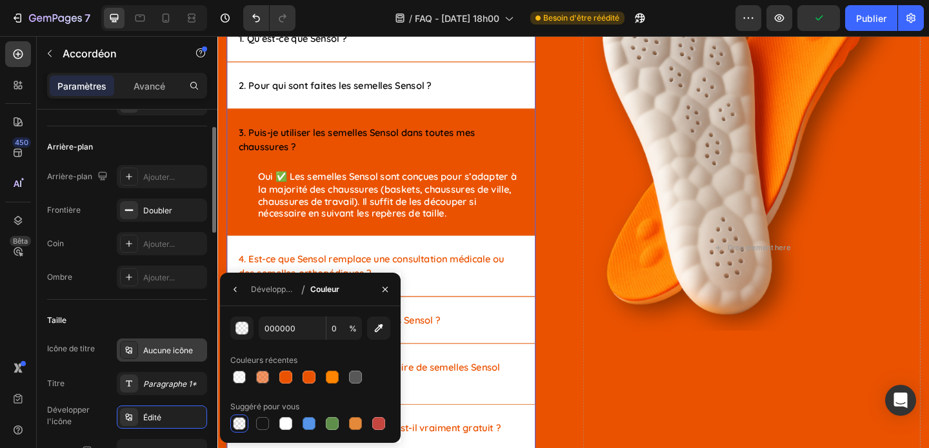
scroll to position [58, 0]
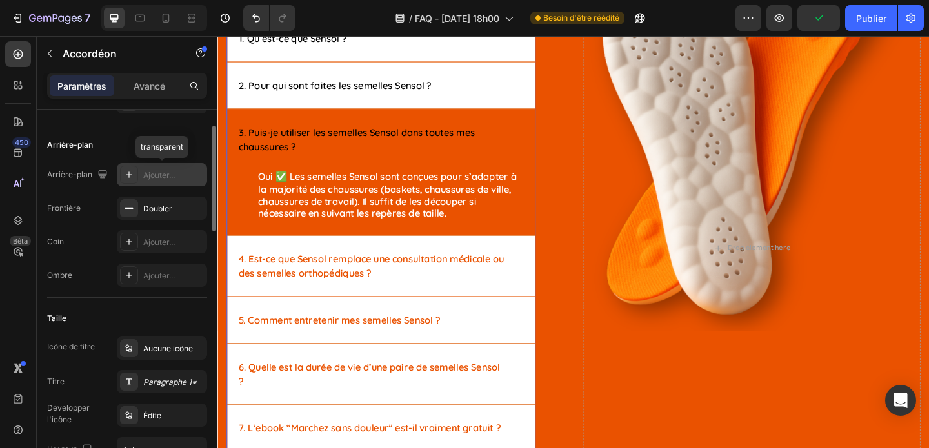
click at [164, 175] on font "Ajouter..." at bounding box center [159, 175] width 32 height 10
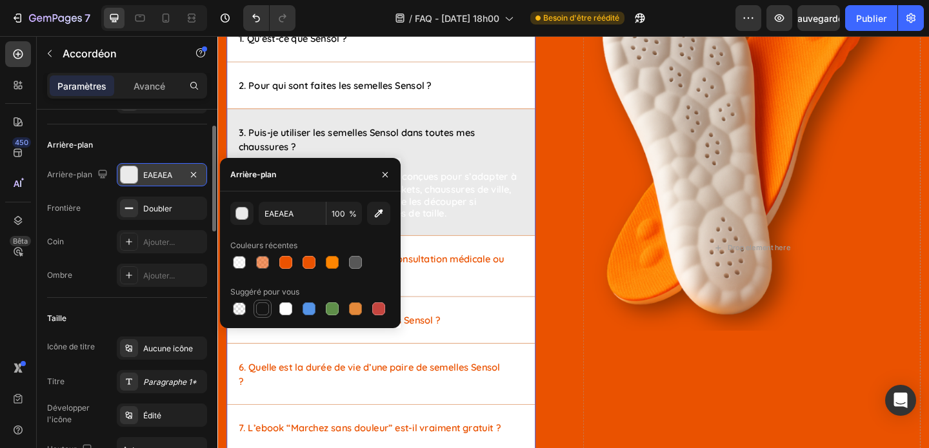
click at [266, 307] on div at bounding box center [262, 309] width 13 height 13
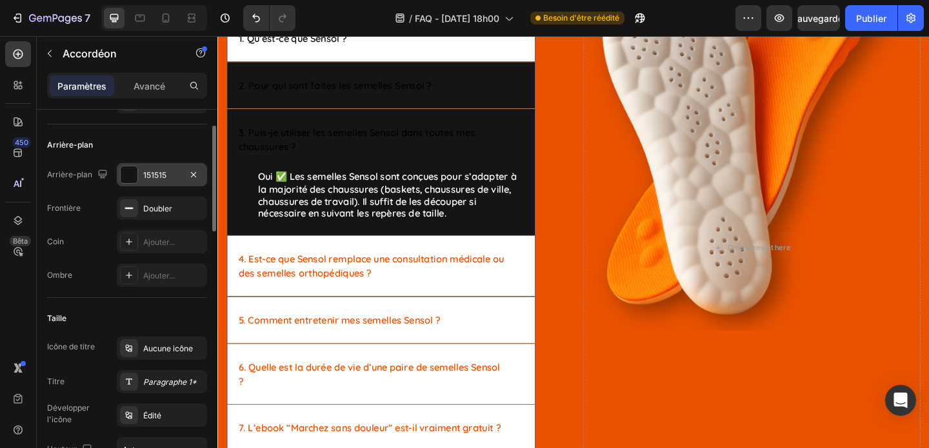
click at [516, 91] on div "2. Pour qui sont faites les semelles Sensol ?" at bounding box center [385, 89] width 294 height 19
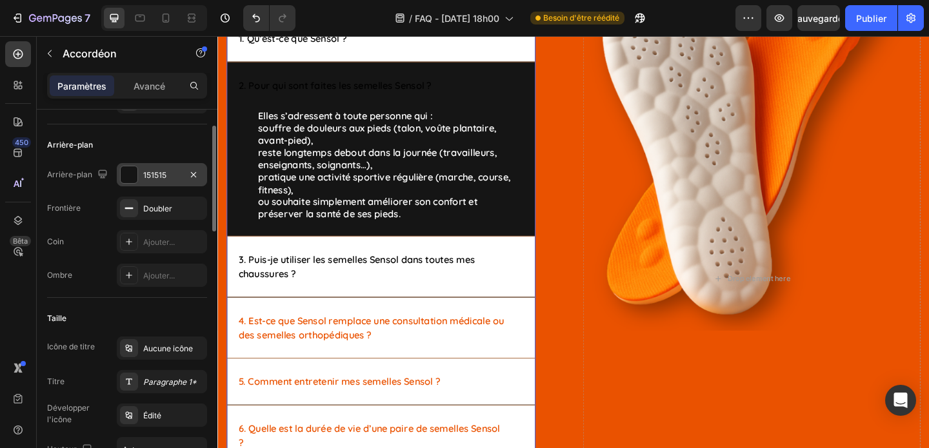
click at [152, 178] on font "151515" at bounding box center [154, 175] width 23 height 10
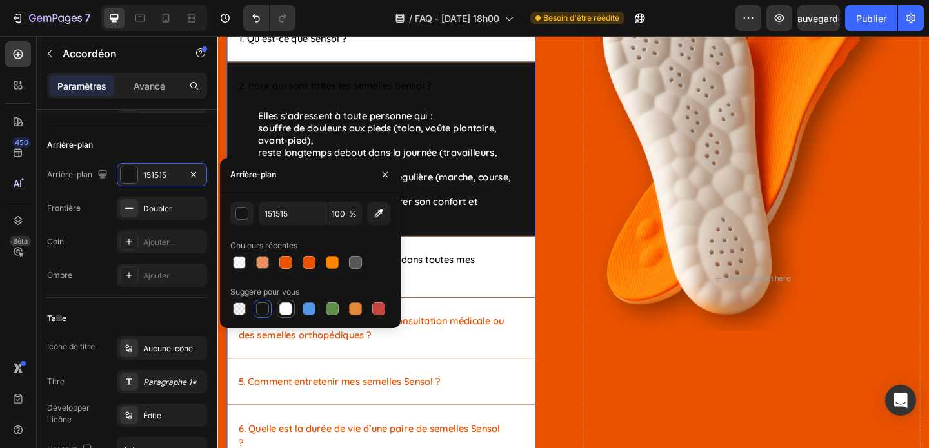
click at [283, 312] on div at bounding box center [285, 309] width 13 height 13
type input "FFFFFF"
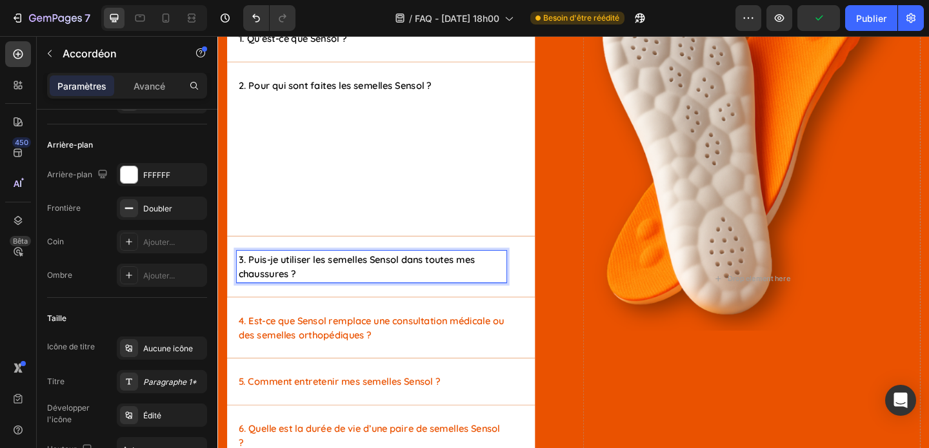
click at [523, 312] on div "3. Puis-je utiliser les semelles Sensol dans toutes mes chaussures ?" at bounding box center [395, 287] width 335 height 66
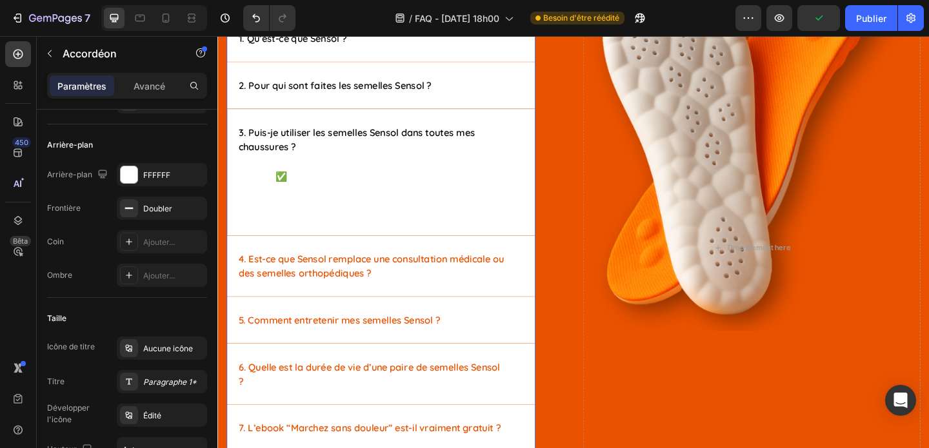
scroll to position [0, 0]
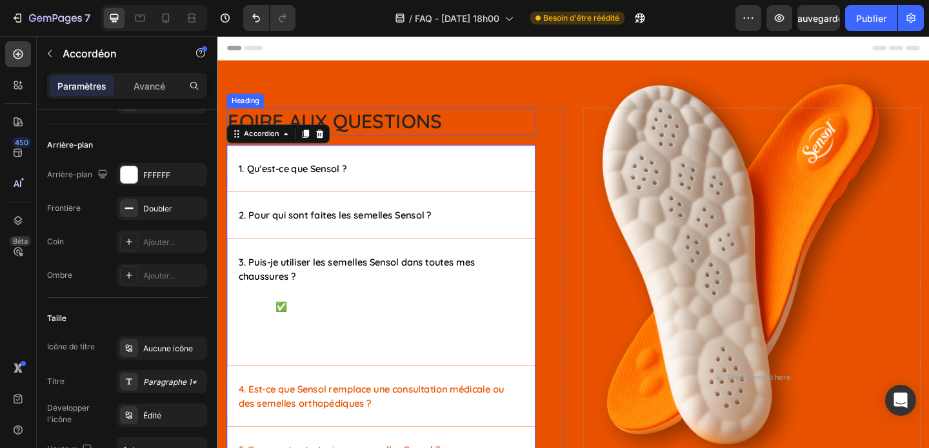
click at [445, 123] on h2 "Foire aux questions" at bounding box center [395, 129] width 336 height 30
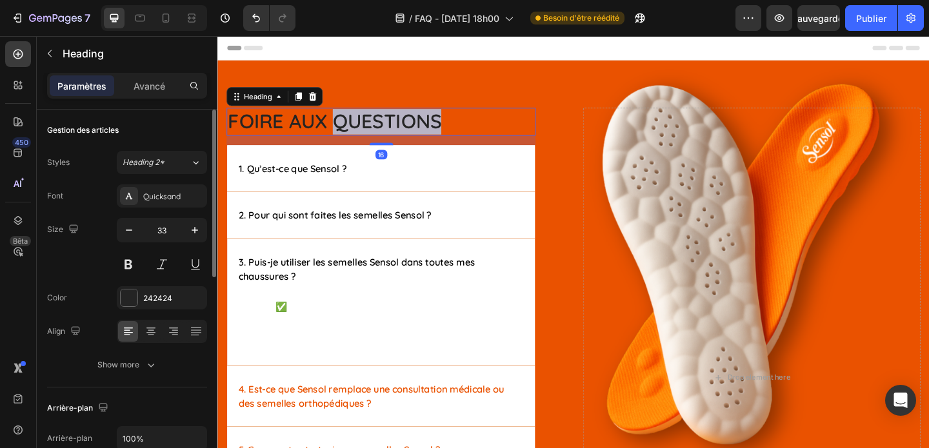
click at [445, 123] on h2 "Foire aux questions" at bounding box center [395, 129] width 336 height 30
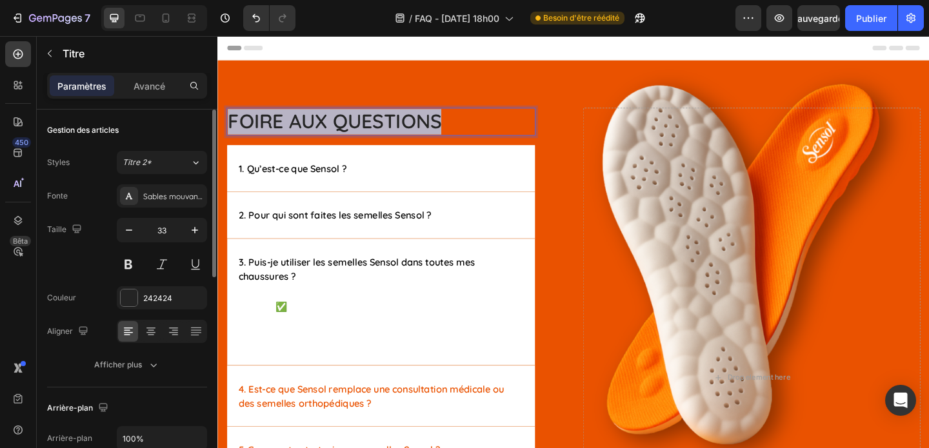
click at [445, 123] on p "Foire aux questions" at bounding box center [395, 129] width 334 height 28
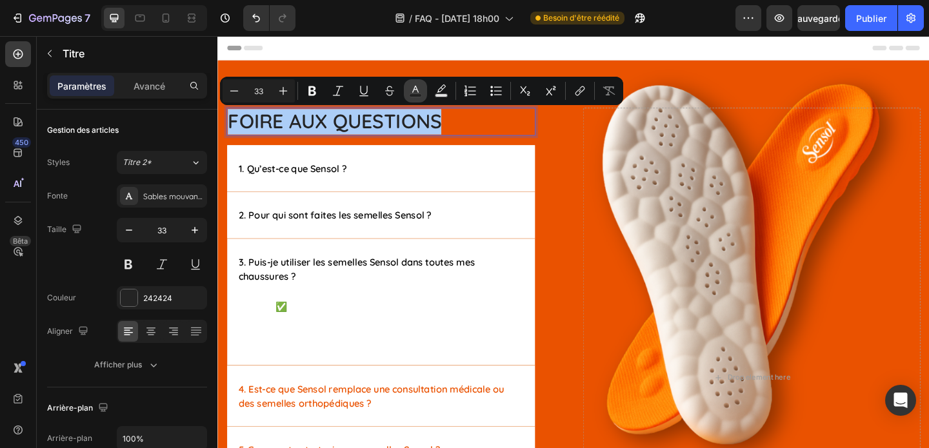
click at [416, 88] on icon "Editor contextual toolbar" at bounding box center [415, 89] width 6 height 7
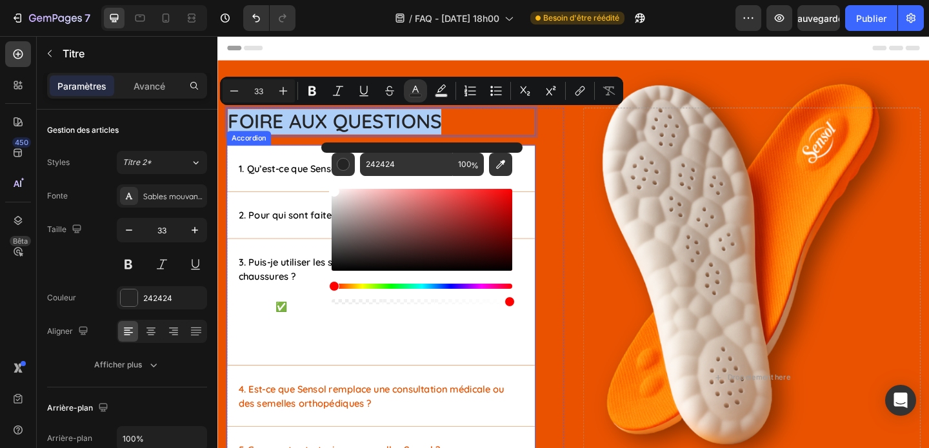
drag, startPoint x: 566, startPoint y: 266, endPoint x: 328, endPoint y: 161, distance: 260.3
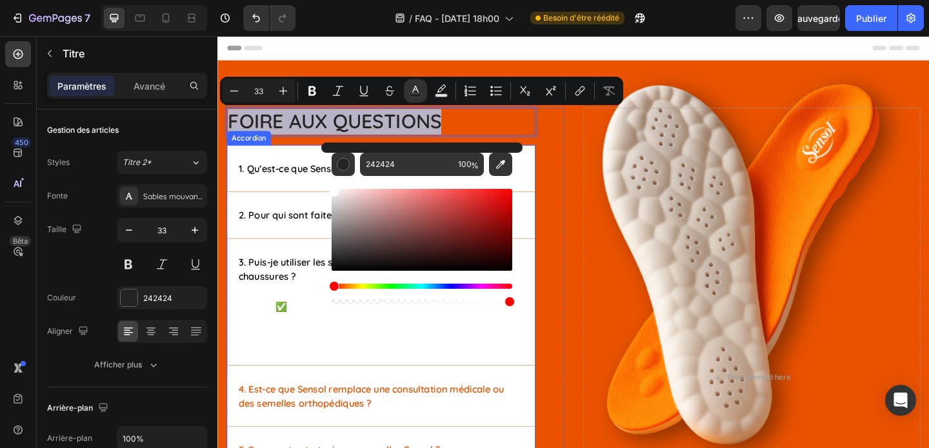
type input "FFFFFF"
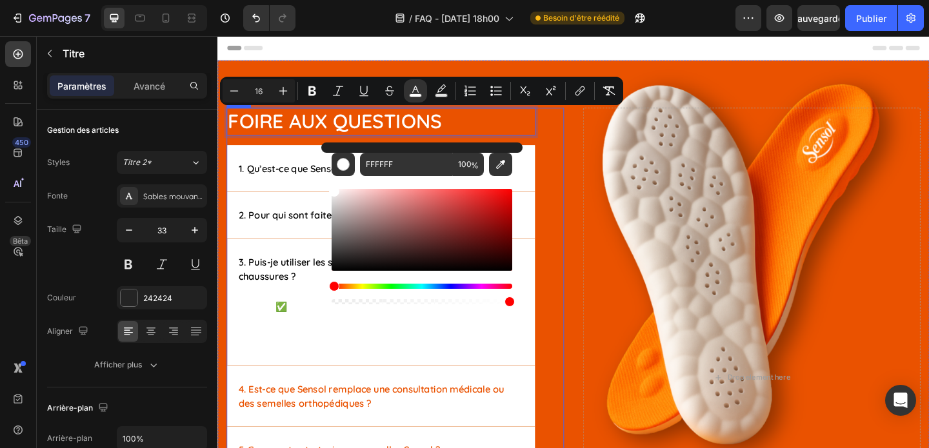
click at [593, 234] on div "Foire aux questions Heading 16 1. Qu’est-ce que Sensol ? 2. Pour qui sont faite…" at bounding box center [410, 402] width 367 height 577
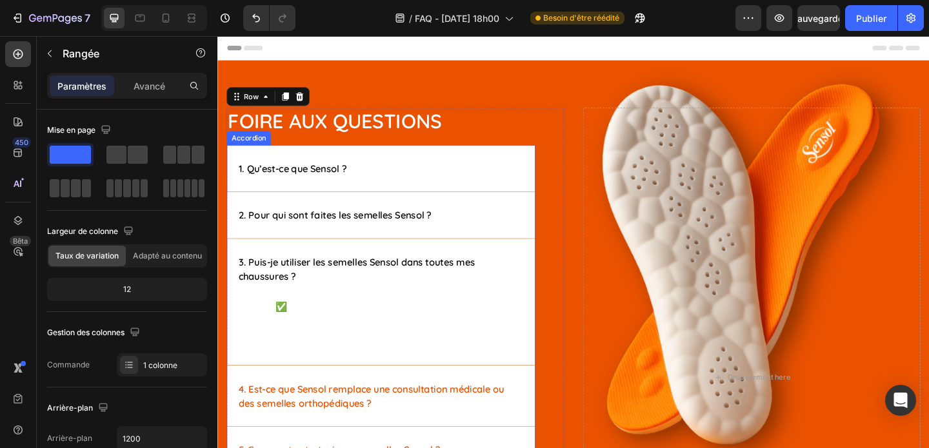
click at [399, 188] on div "1. Qu’est-ce que Sensol ?" at bounding box center [385, 179] width 294 height 19
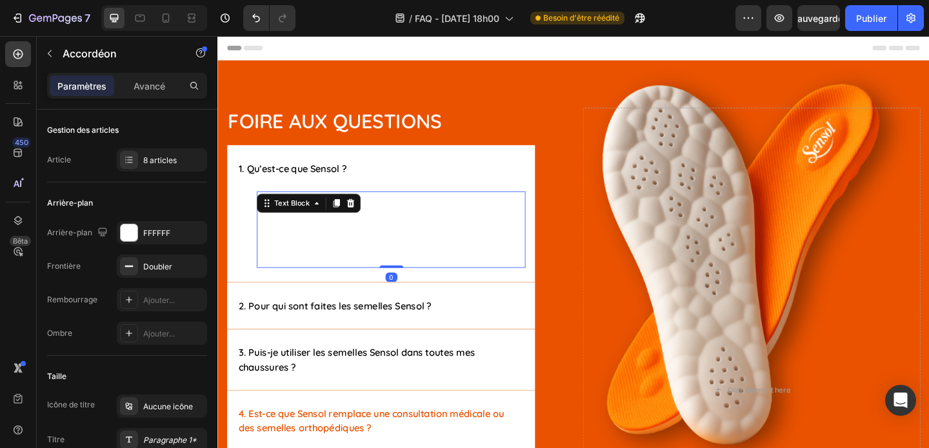
click at [358, 216] on div "Sensol propose des semelles innovantes conçues pour améliorer le confort, rédui…" at bounding box center [406, 246] width 292 height 83
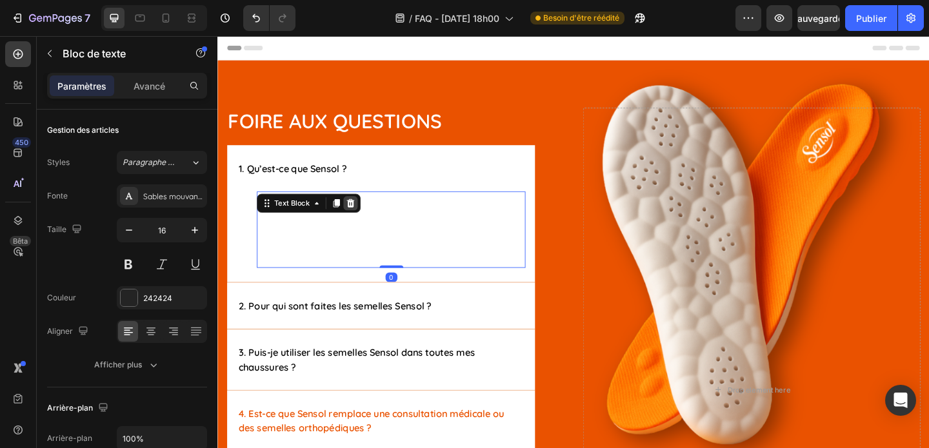
click at [357, 215] on icon at bounding box center [362, 218] width 10 height 10
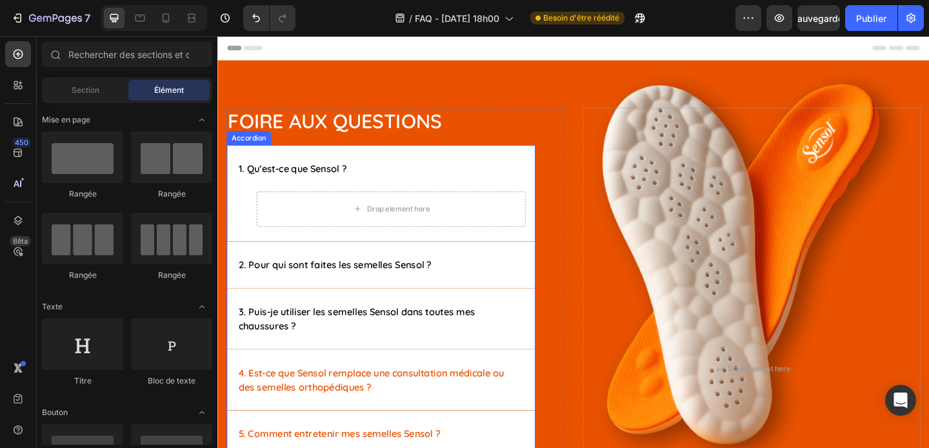
click at [315, 399] on strong "4. Est-ce que Sensol remplace une consultation médicale ou des semelles orthopé…" at bounding box center [384, 410] width 289 height 28
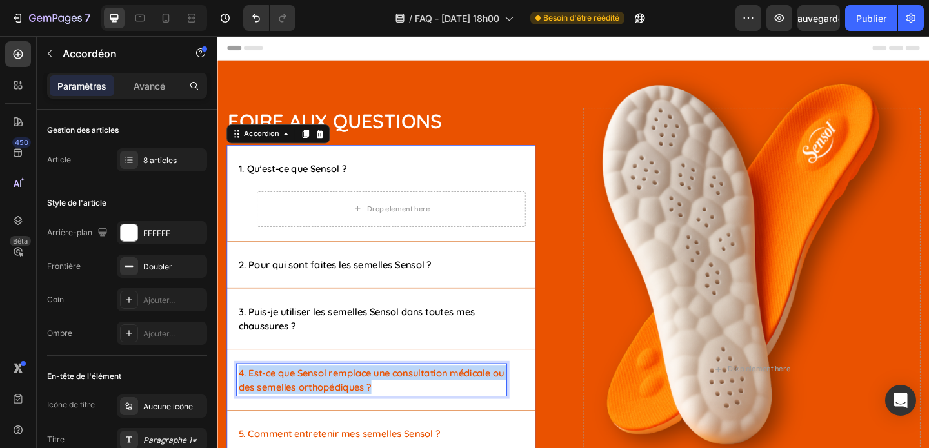
click at [315, 399] on strong "4. Est-ce que Sensol remplace une consultation médicale ou des semelles orthopé…" at bounding box center [384, 410] width 289 height 28
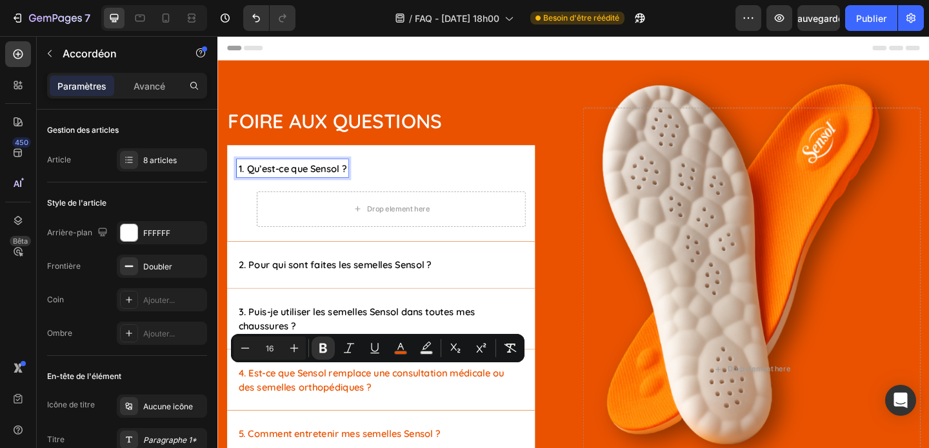
click at [321, 178] on strong "1. Qu’est-ce que Sensol ?" at bounding box center [298, 180] width 117 height 13
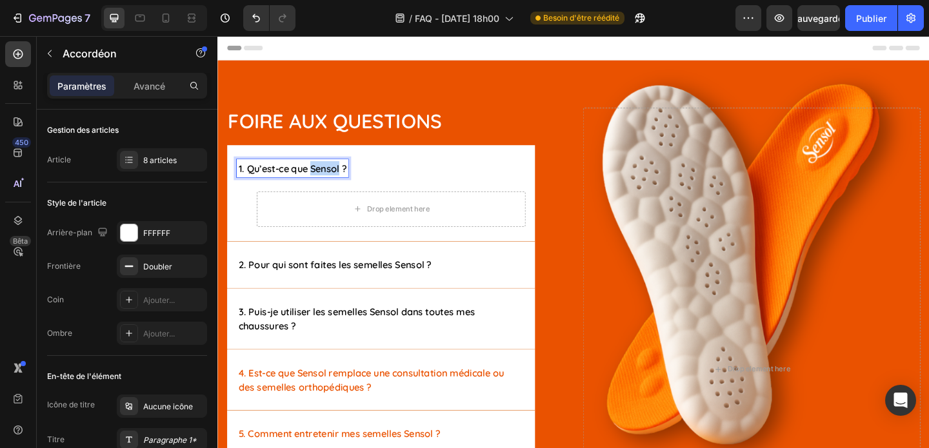
click at [321, 178] on strong "1. Qu’est-ce que Sensol ?" at bounding box center [298, 180] width 117 height 13
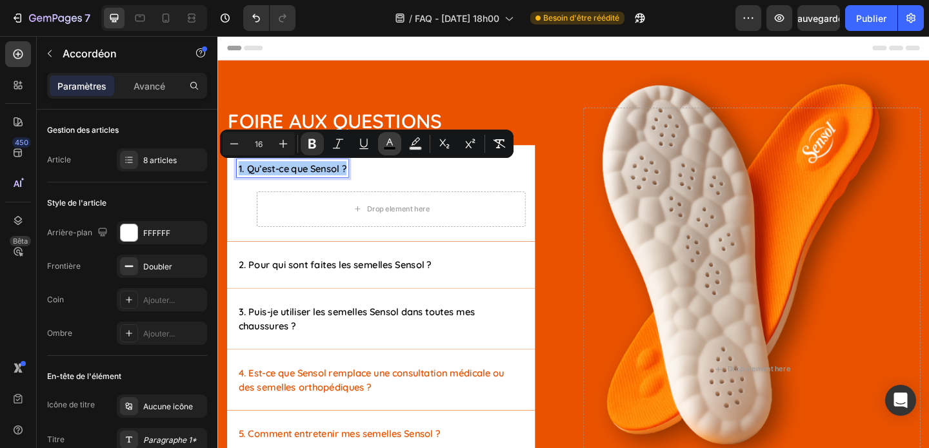
click at [388, 139] on icon "Editor contextual toolbar" at bounding box center [389, 143] width 13 height 13
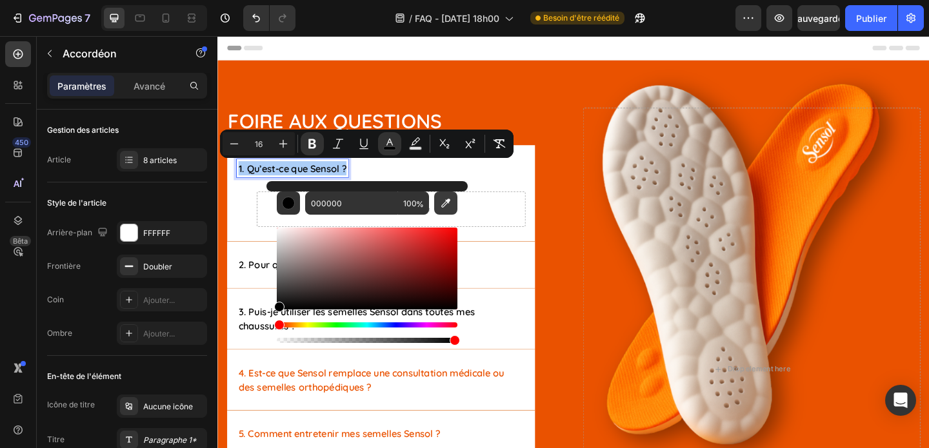
click at [452, 203] on button "Barre d'outils contextuelle de l'éditeur" at bounding box center [445, 203] width 23 height 23
type input "EB5200"
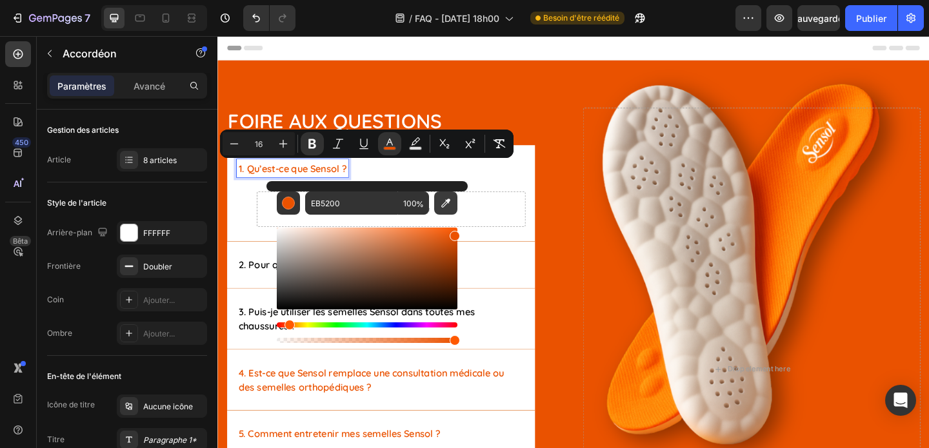
click at [448, 206] on icon "Barre d'outils contextuelle de l'éditeur" at bounding box center [445, 203] width 13 height 13
click at [513, 212] on div "Drop element here" at bounding box center [406, 224] width 292 height 39
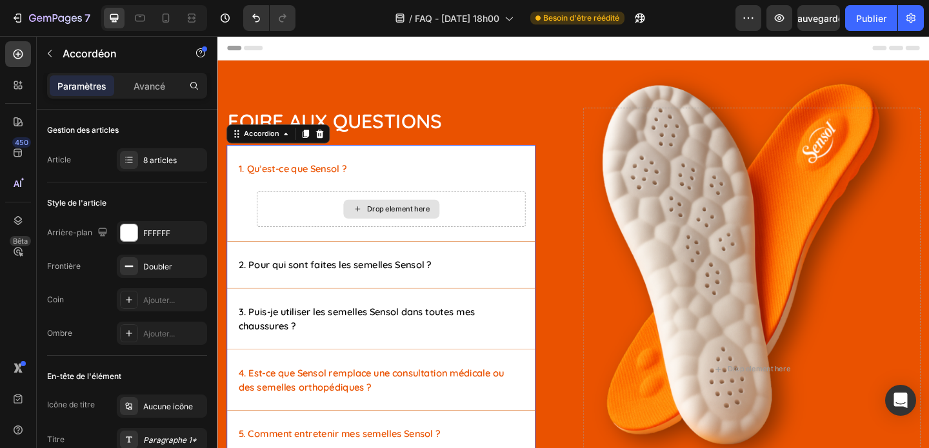
click at [495, 219] on div "Drop element here" at bounding box center [406, 224] width 292 height 39
click at [339, 219] on div "Drop element here" at bounding box center [406, 224] width 292 height 39
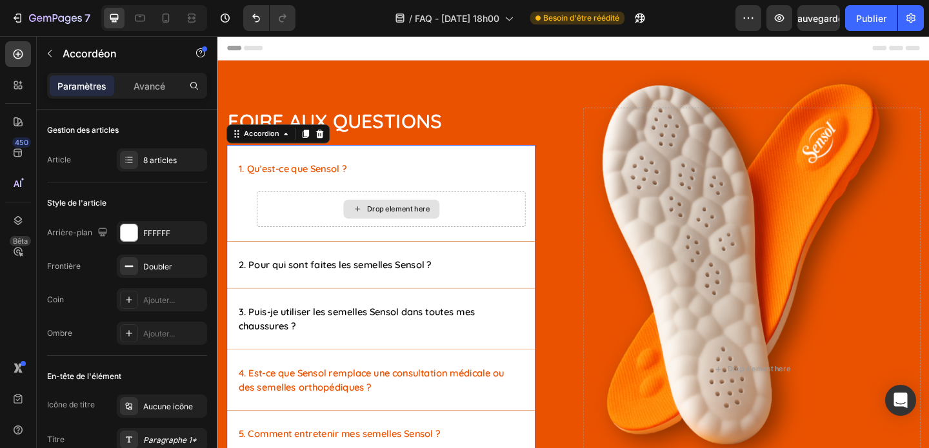
click at [339, 219] on div "Drop element here" at bounding box center [406, 224] width 292 height 39
click at [311, 270] on div "2. Pour qui sont faites les semelles Sensol ?" at bounding box center [395, 285] width 335 height 50
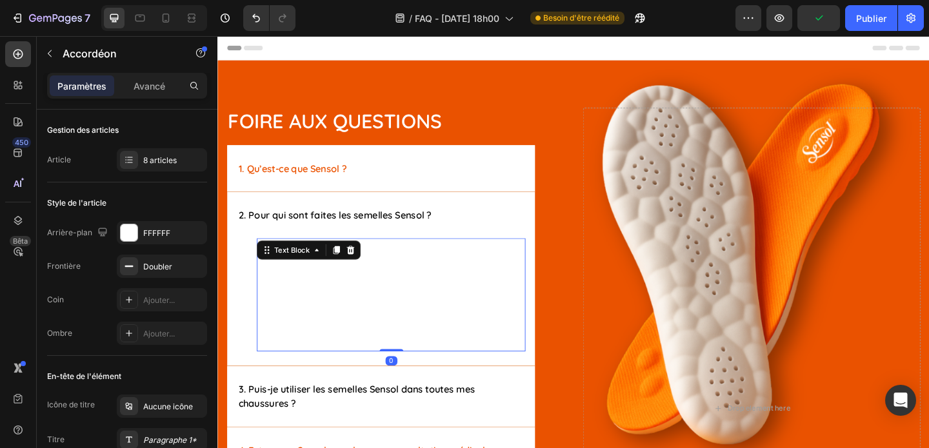
click at [334, 301] on span "reste longtemps debout dans la journée (travailleurs, enseignants, soignants…)," at bounding box center [391, 310] width 260 height 26
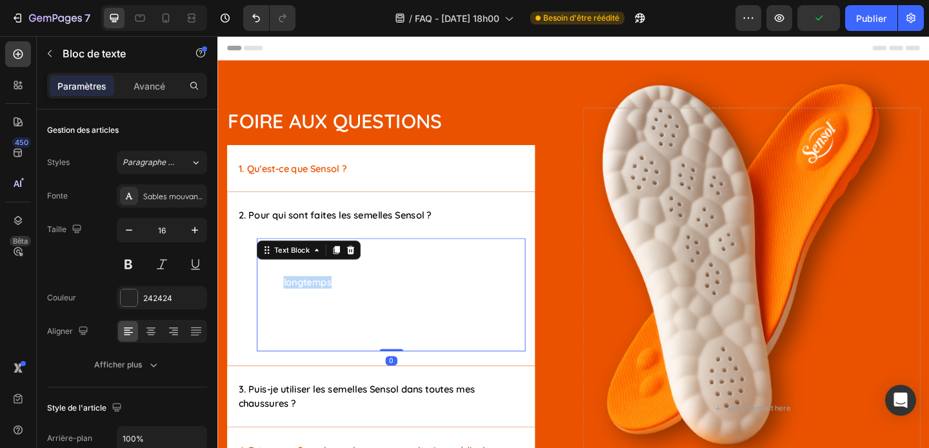
click at [334, 301] on span "reste longtemps debout dans la journée (travailleurs, enseignants, soignants…)," at bounding box center [391, 310] width 260 height 26
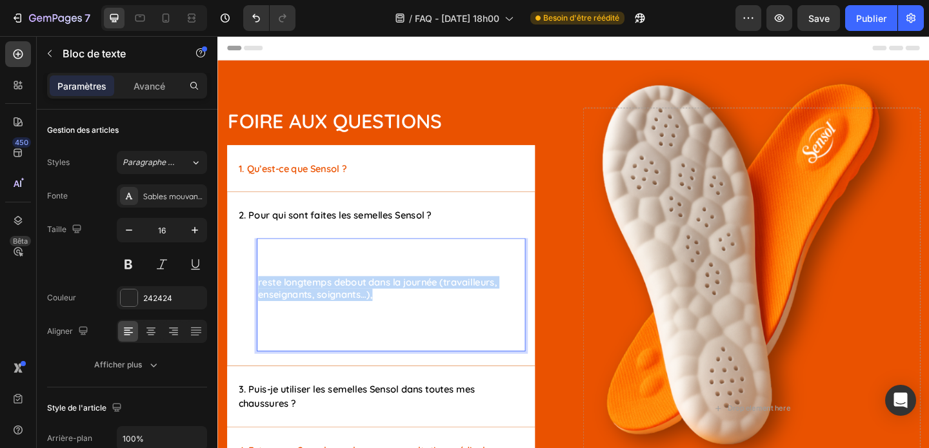
click at [334, 301] on span "reste longtemps debout dans la journée (travailleurs, enseignants, soignants…)," at bounding box center [391, 310] width 260 height 26
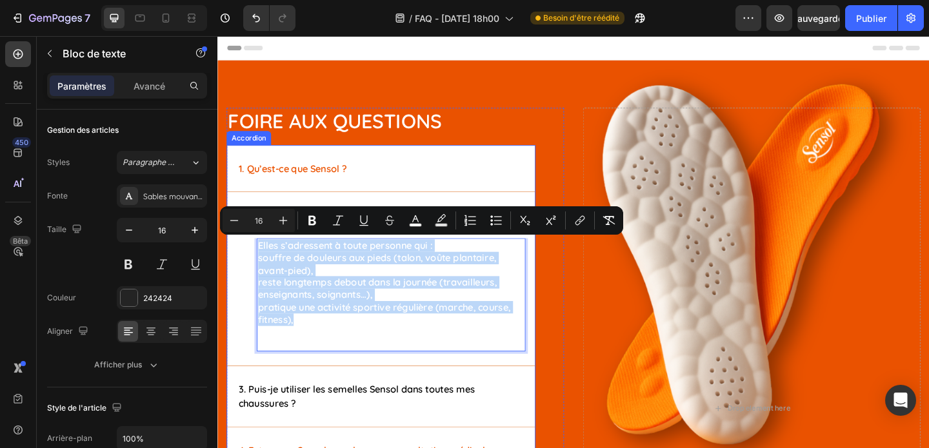
click at [359, 196] on div "1. Qu’est-ce que Sensol ?" at bounding box center [395, 180] width 335 height 50
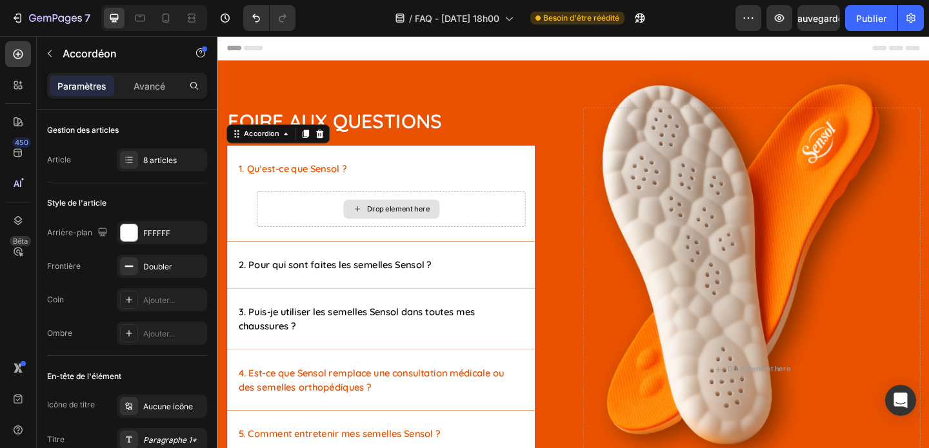
click at [335, 219] on div "Drop element here" at bounding box center [406, 224] width 292 height 39
click at [251, 21] on icon "Annuler/Rétablir" at bounding box center [256, 18] width 13 height 13
click at [251, 20] on icon "Annuler/Rétablir" at bounding box center [256, 18] width 13 height 13
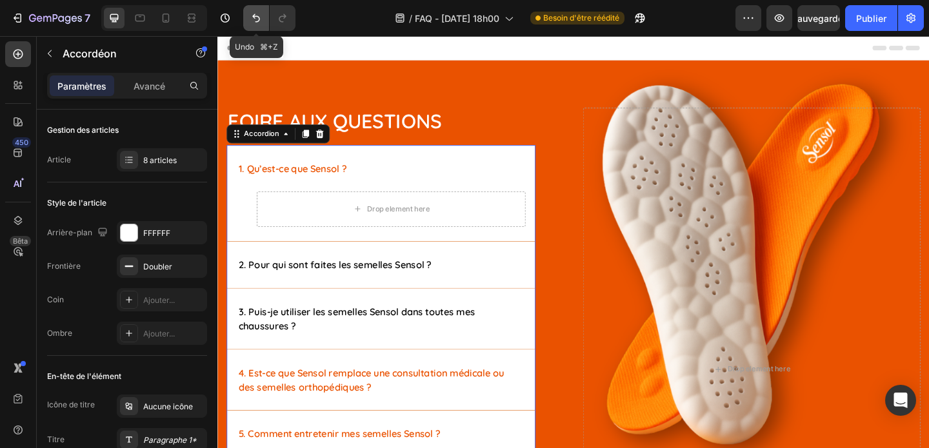
click at [251, 20] on icon "Annuler/Rétablir" at bounding box center [256, 18] width 13 height 13
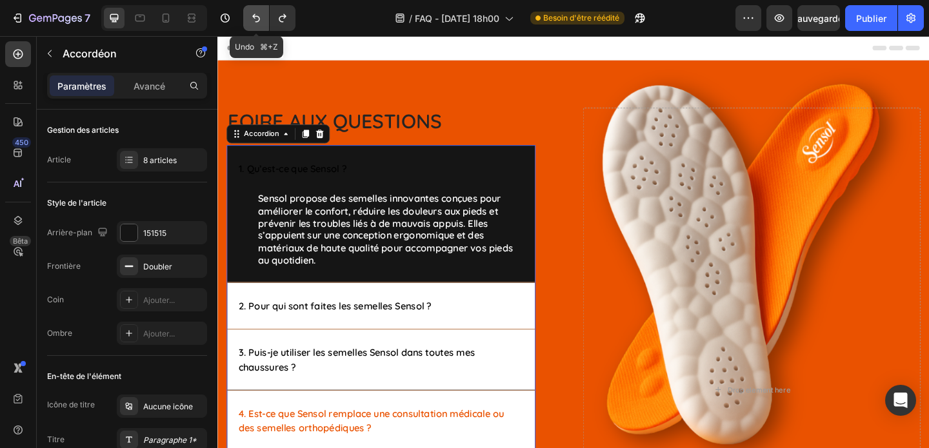
click at [252, 15] on icon "Annuler/Rétablir" at bounding box center [256, 18] width 13 height 13
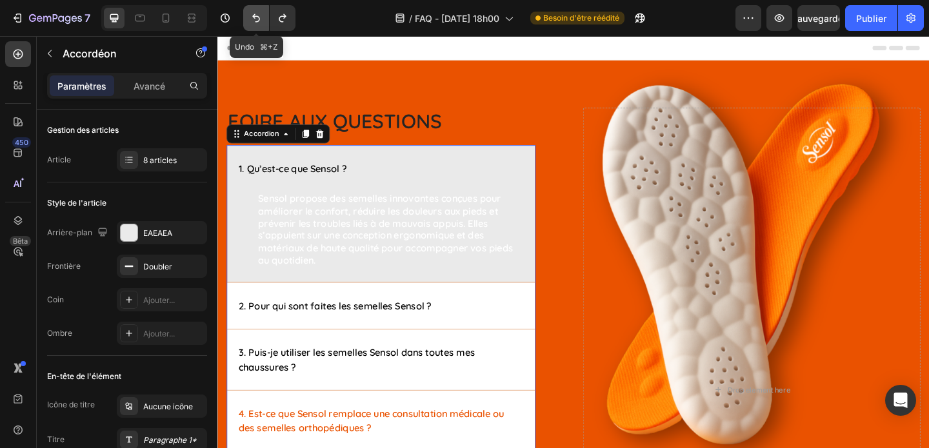
click at [253, 15] on icon "Annuler/Rétablir" at bounding box center [256, 18] width 8 height 8
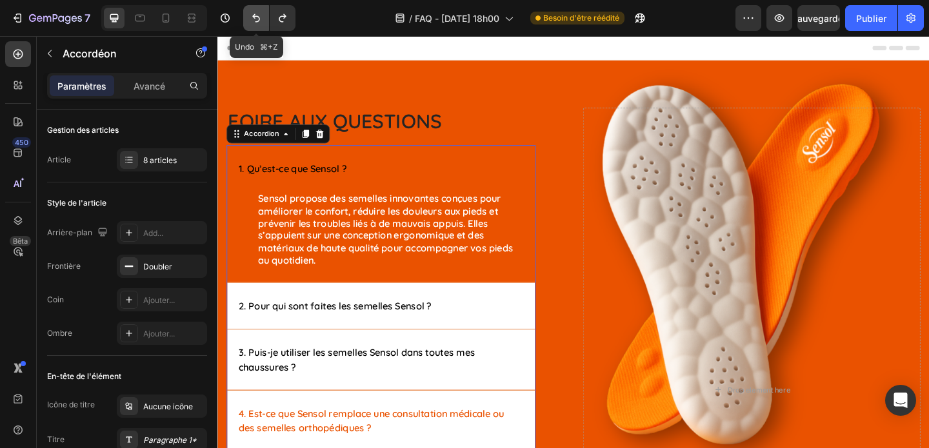
click at [253, 15] on icon "Annuler/Rétablir" at bounding box center [256, 18] width 8 height 8
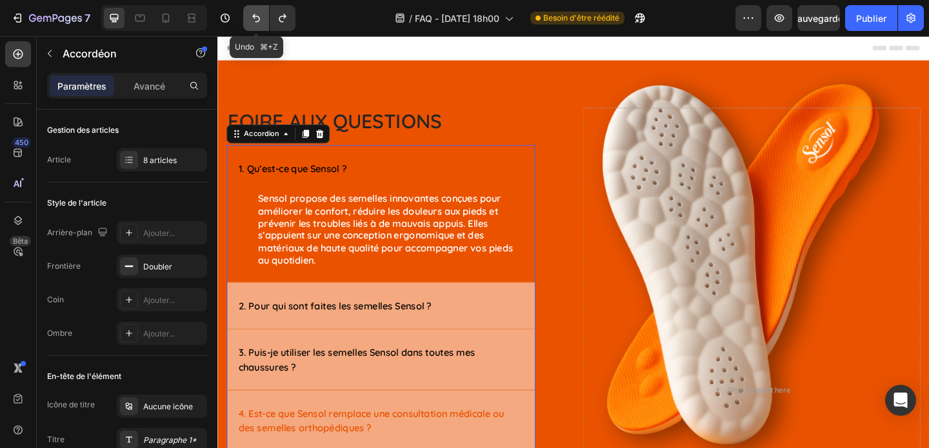
click at [253, 15] on icon "Annuler/Rétablir" at bounding box center [256, 18] width 8 height 8
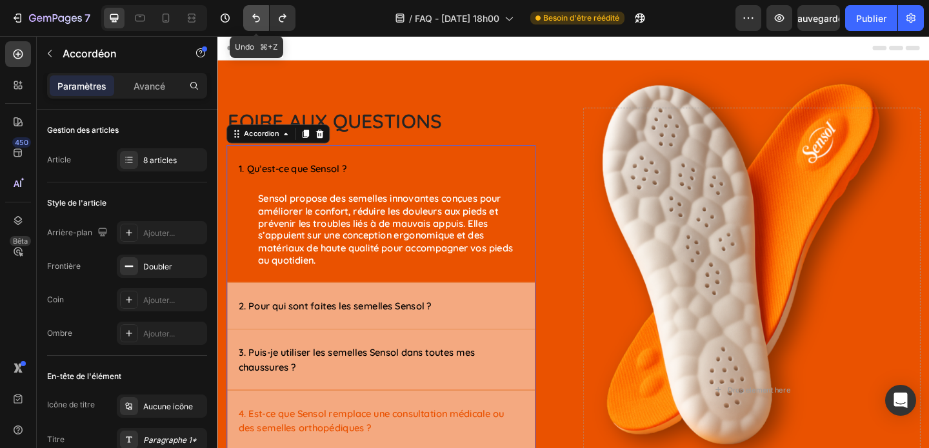
click at [253, 15] on icon "Annuler/Rétablir" at bounding box center [256, 18] width 8 height 8
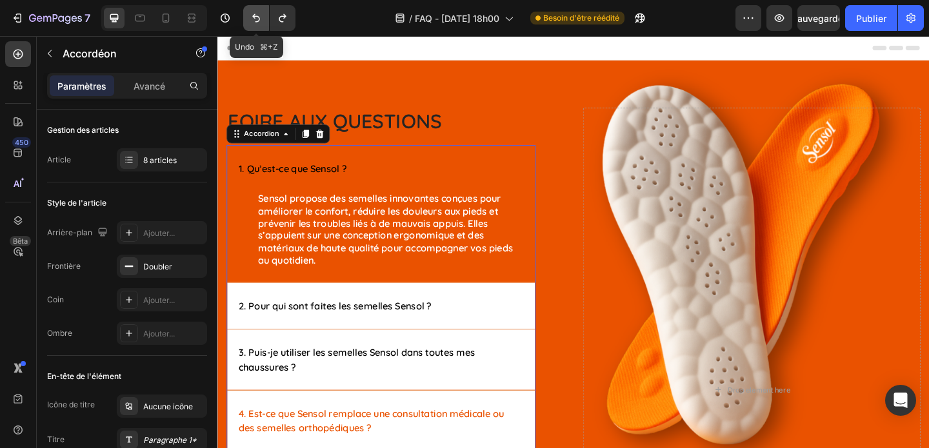
click at [253, 15] on icon "Annuler/Rétablir" at bounding box center [256, 18] width 8 height 8
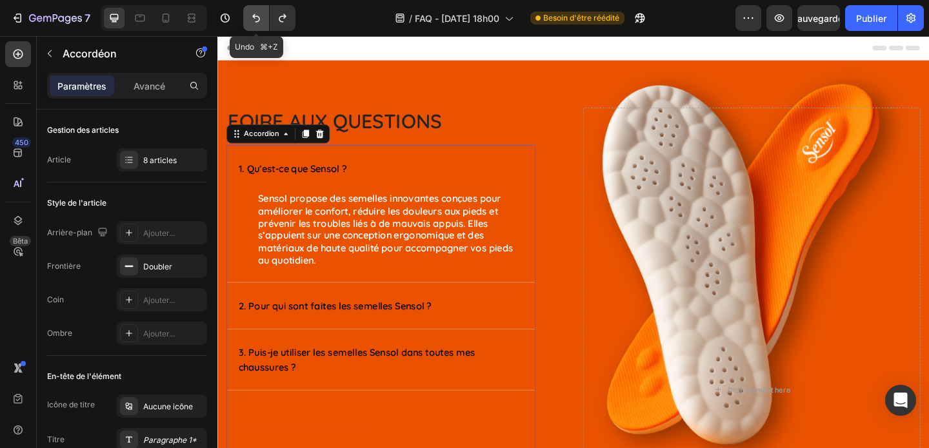
click at [253, 15] on icon "Annuler/Rétablir" at bounding box center [256, 18] width 8 height 8
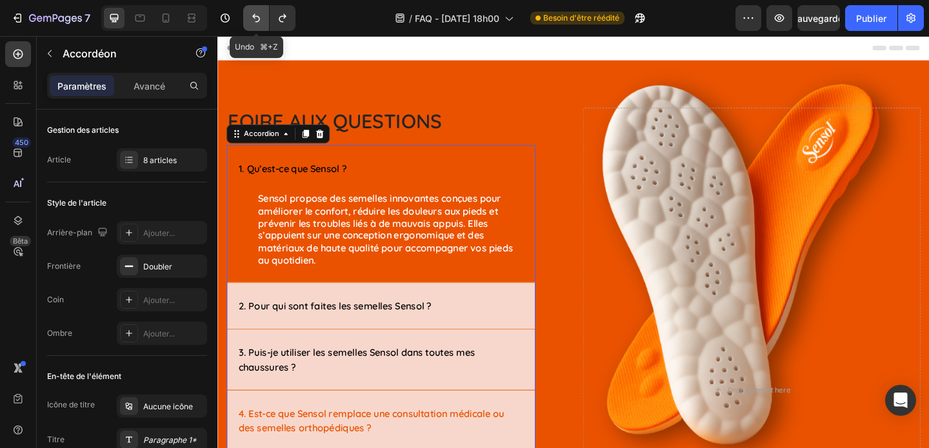
click at [253, 15] on icon "Annuler/Rétablir" at bounding box center [256, 18] width 8 height 8
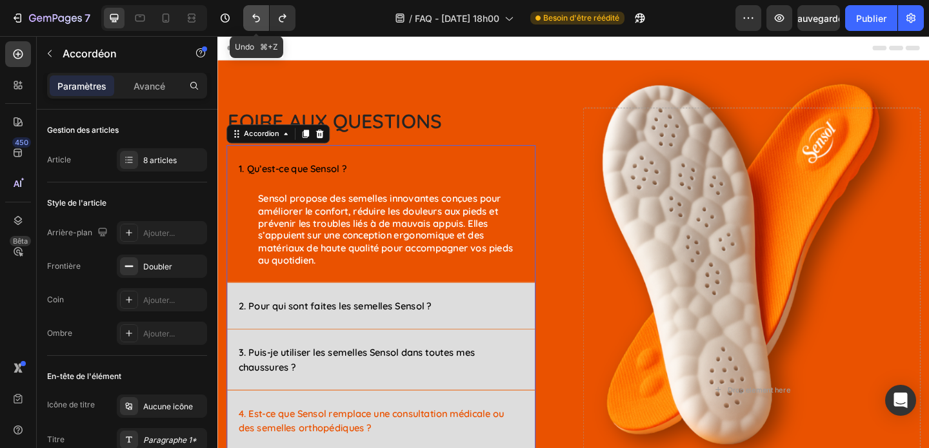
click at [253, 15] on icon "Annuler/Rétablir" at bounding box center [256, 18] width 8 height 8
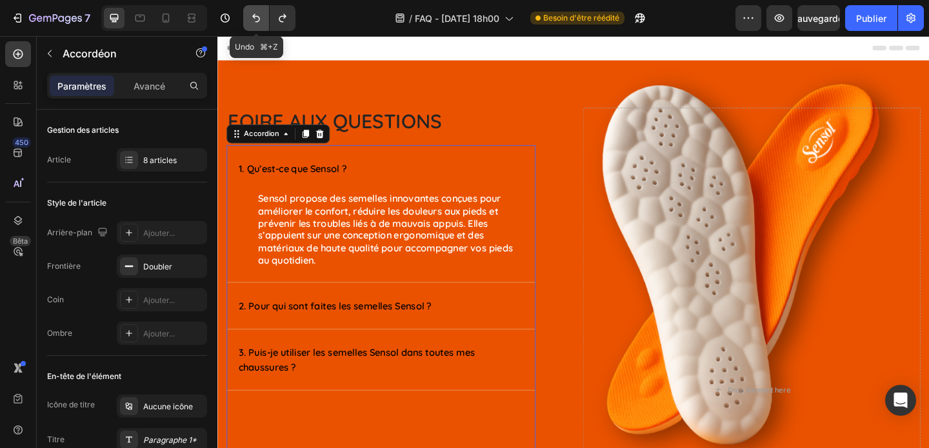
click at [253, 15] on icon "Annuler/Rétablir" at bounding box center [256, 18] width 8 height 8
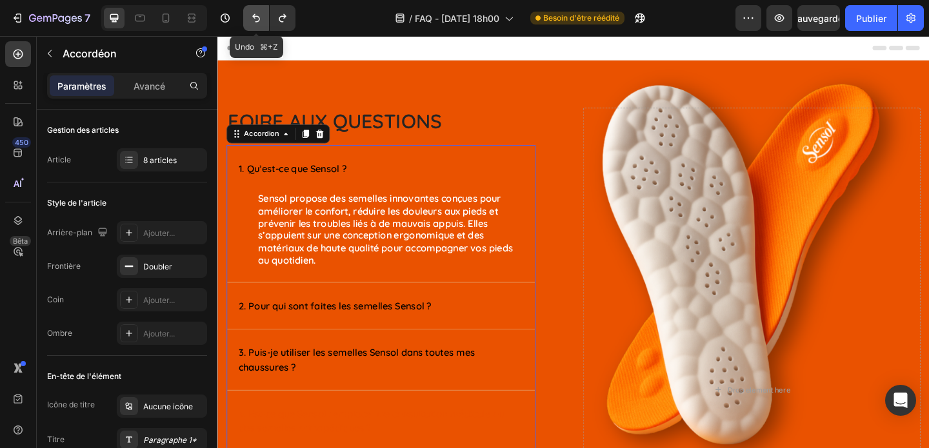
click at [253, 15] on icon "Annuler/Rétablir" at bounding box center [256, 18] width 8 height 8
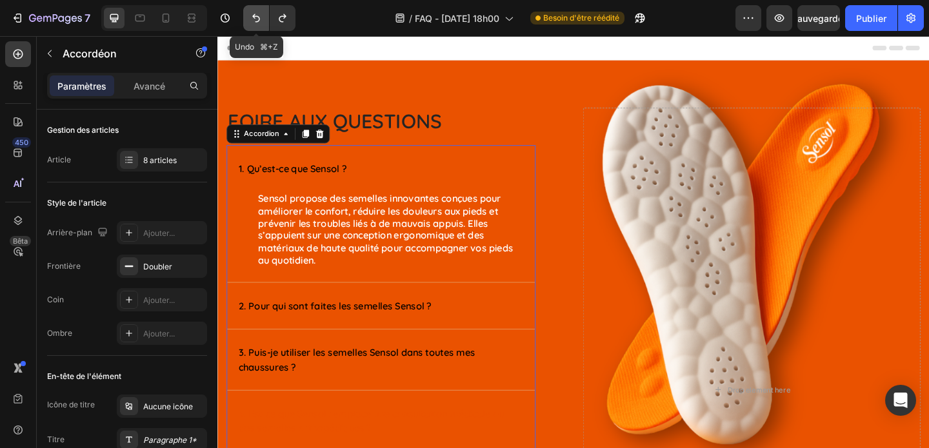
click at [253, 15] on icon "Annuler/Rétablir" at bounding box center [256, 18] width 8 height 8
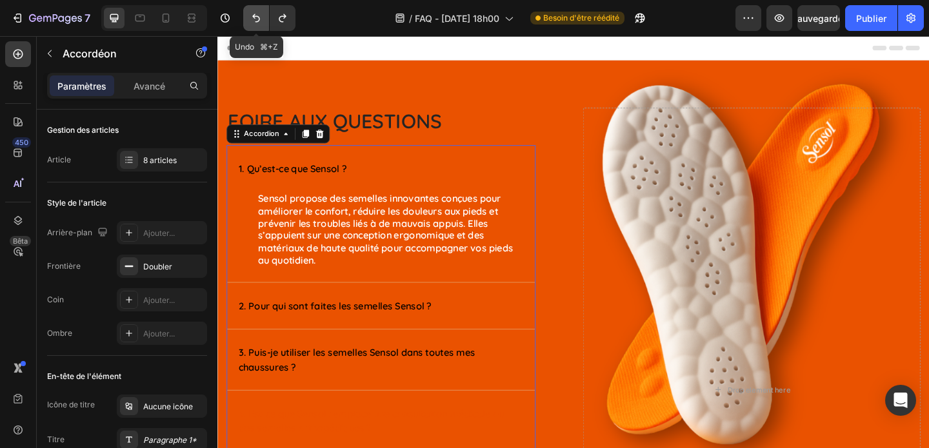
click at [253, 15] on icon "Annuler/Rétablir" at bounding box center [256, 18] width 8 height 8
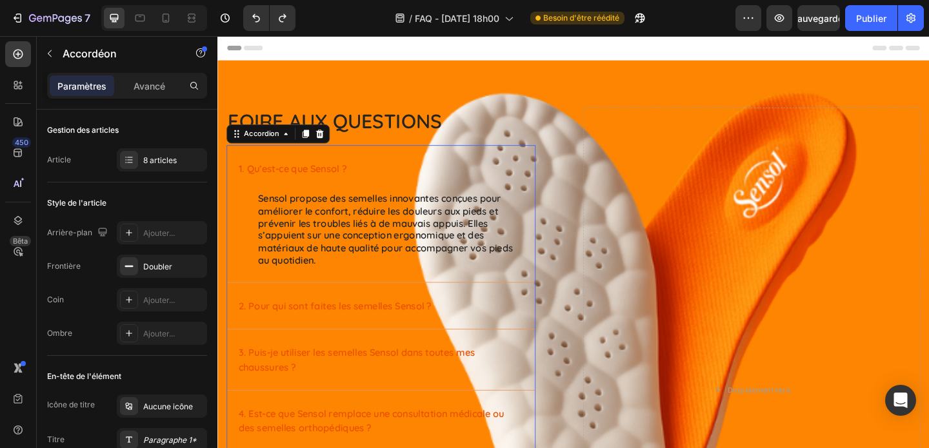
click at [498, 342] on div "2. Pour qui sont faites les semelles Sensol ?" at bounding box center [395, 330] width 335 height 50
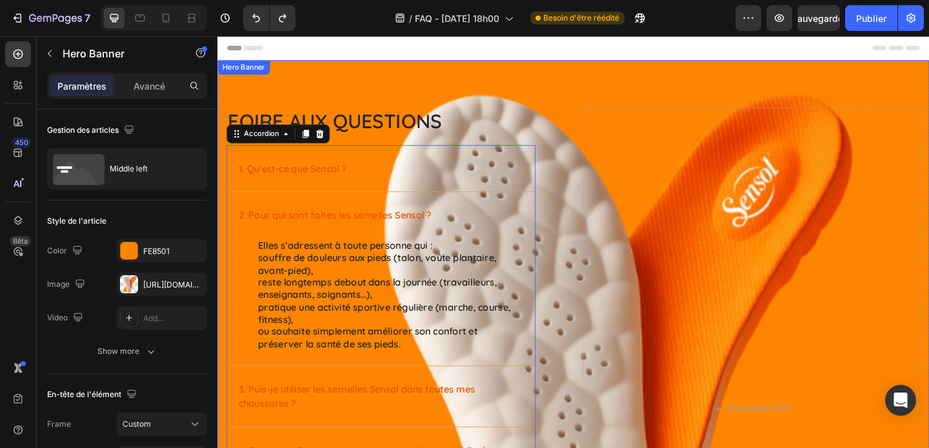
click at [601, 82] on div "Image Foire aux questions Heading 1. Qu’est-ce que Sensol ? 2. Pour qui sont fa…" at bounding box center [604, 428] width 774 height 731
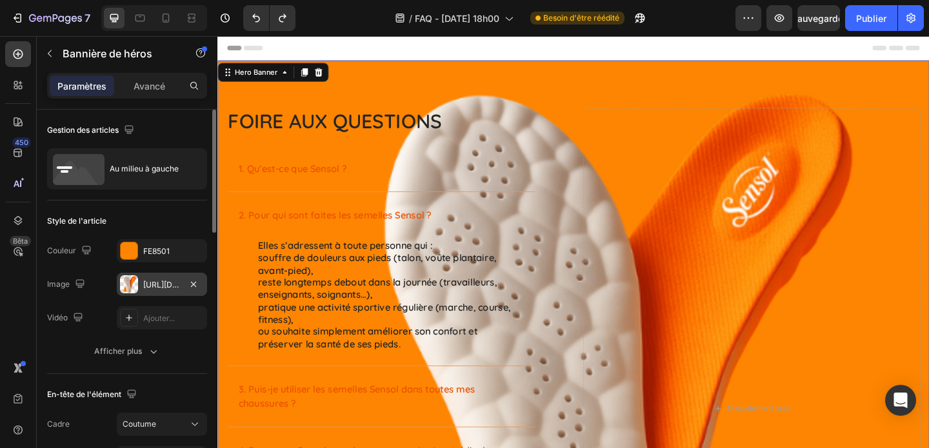
click at [126, 279] on div at bounding box center [129, 284] width 18 height 18
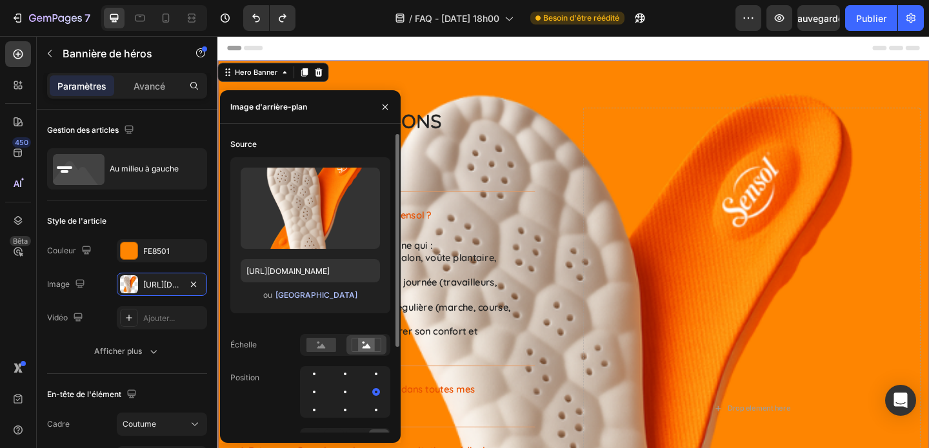
click at [301, 295] on font "[GEOGRAPHIC_DATA]" at bounding box center [316, 295] width 82 height 10
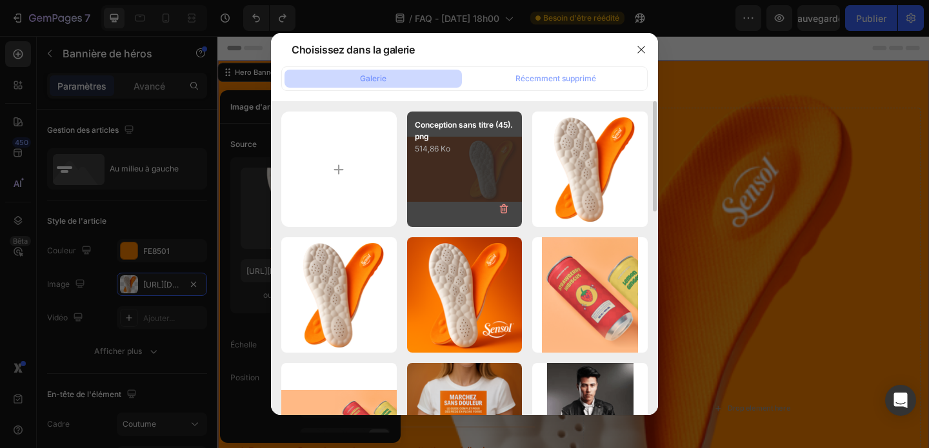
click at [407, 206] on div "Conception sans titre (45).png 514,86 Ko" at bounding box center [464, 169] width 115 height 115
type input "[URL][DOMAIN_NAME]"
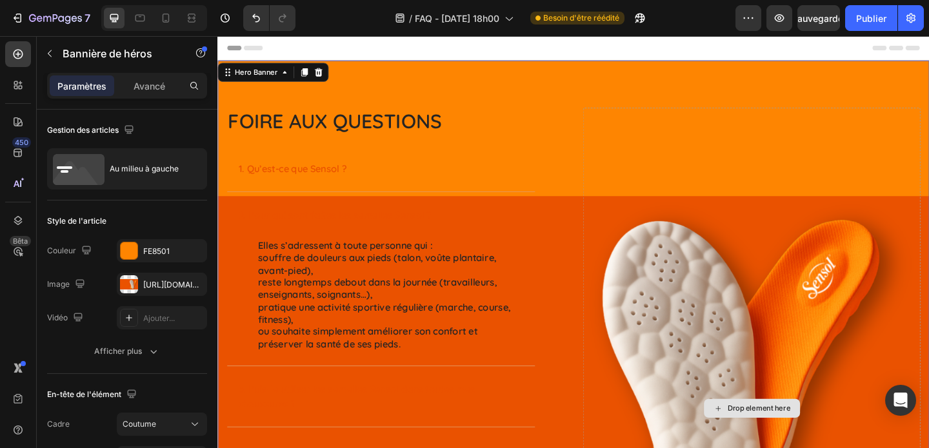
click at [632, 154] on div "Drop element here" at bounding box center [798, 441] width 367 height 654
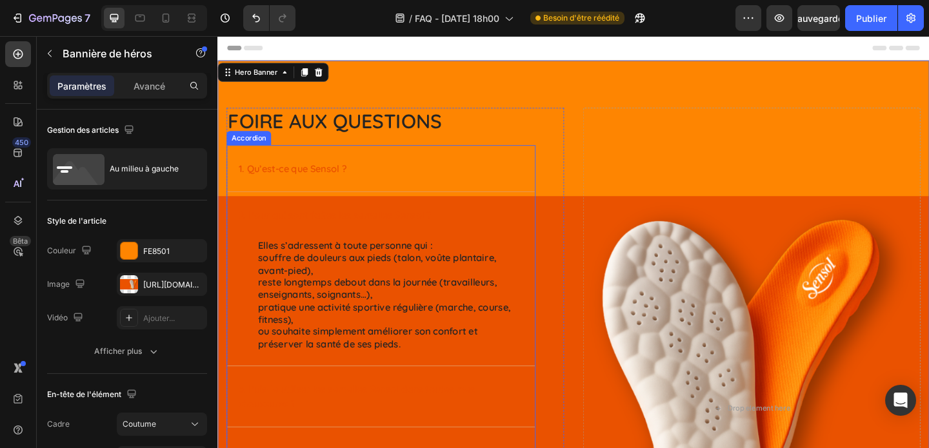
click at [449, 168] on div "1. Qu’est-ce que Sensol ?" at bounding box center [395, 180] width 335 height 50
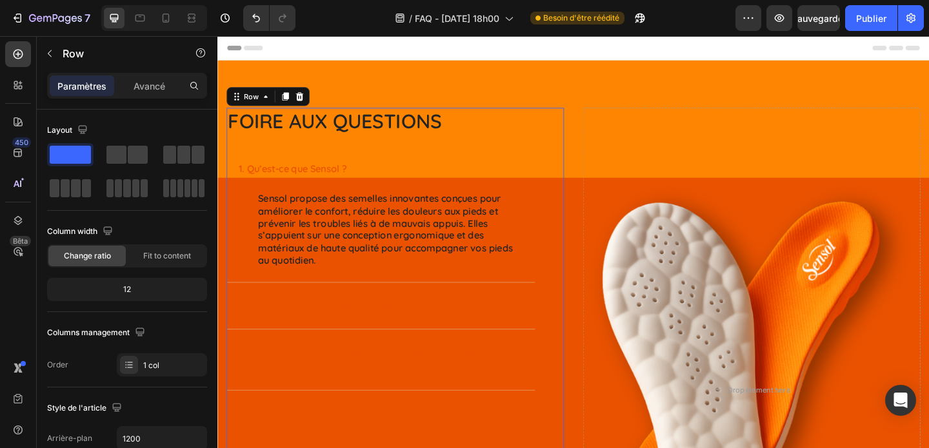
click at [590, 263] on div "Foire aux questions Heading 1. Qu’est-ce que Sensol ? Sensol propose des semell…" at bounding box center [410, 416] width 367 height 604
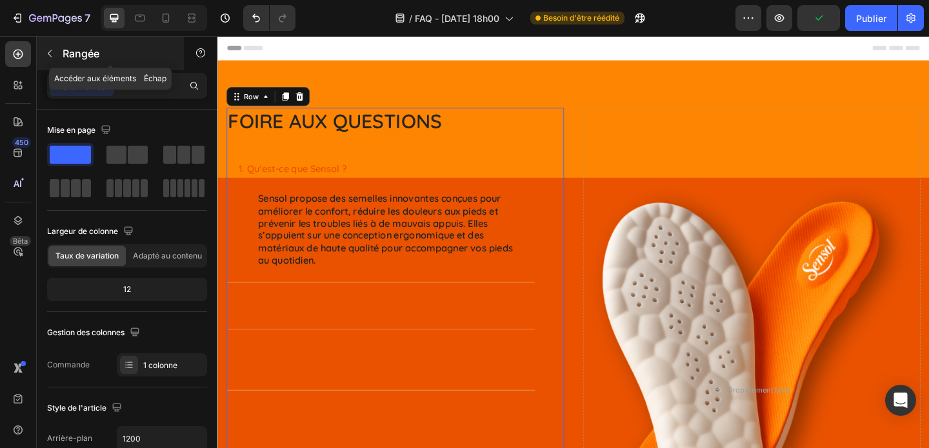
click at [46, 49] on icon "button" at bounding box center [50, 53] width 10 height 10
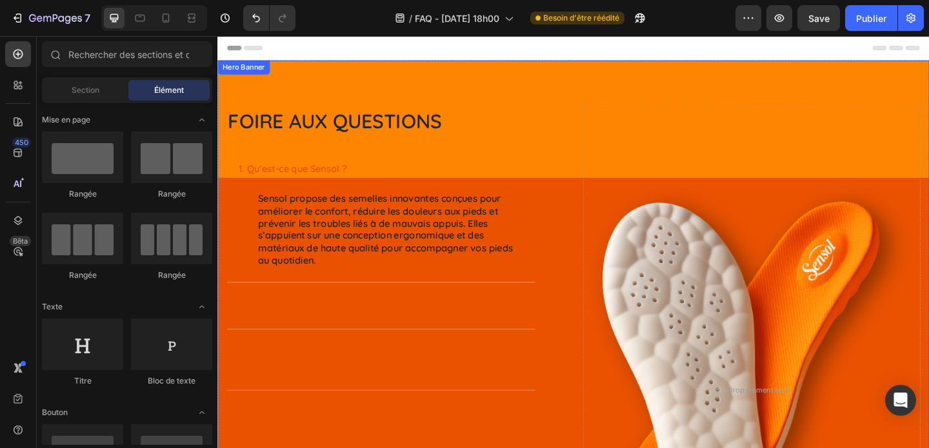
click at [606, 83] on div "Image Foire aux questions Heading 1. Qu’est-ce que Sensol ? Sensol propose des …" at bounding box center [604, 408] width 774 height 691
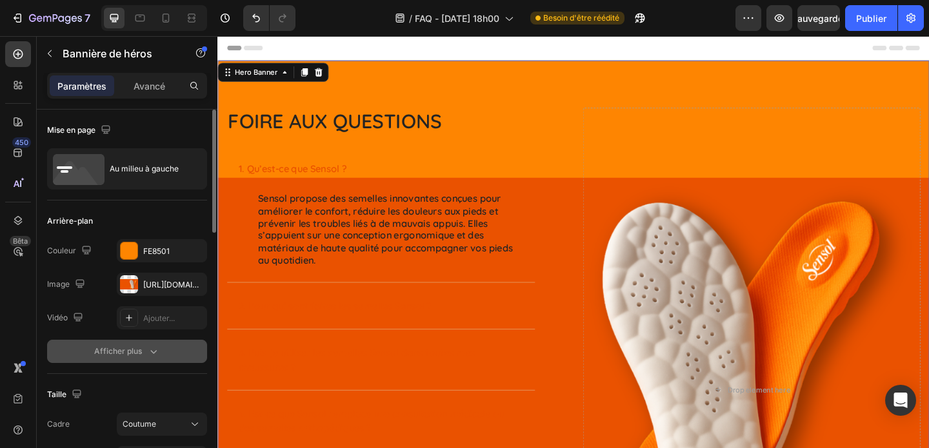
click at [141, 357] on font "Afficher plus" at bounding box center [118, 352] width 48 height 12
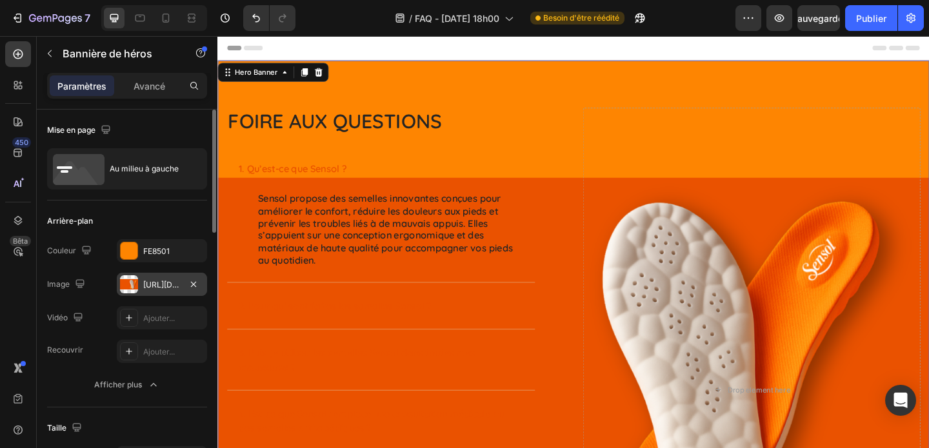
click at [158, 283] on font "[URL][DOMAIN_NAME]" at bounding box center [184, 285] width 83 height 10
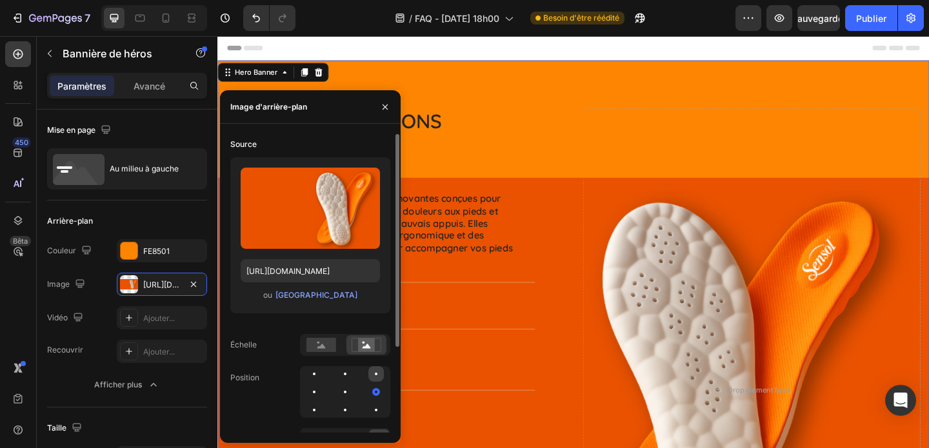
click at [377, 373] on div at bounding box center [376, 374] width 3 height 3
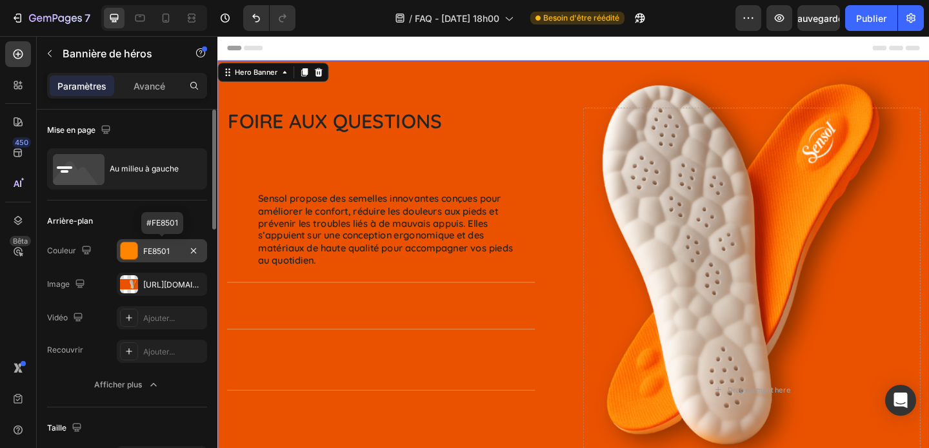
click at [129, 253] on div at bounding box center [129, 251] width 17 height 17
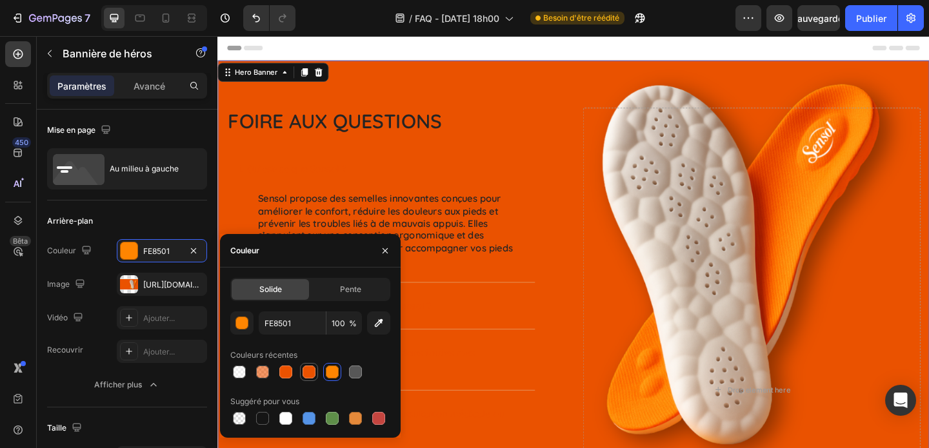
click at [310, 375] on div at bounding box center [309, 372] width 13 height 13
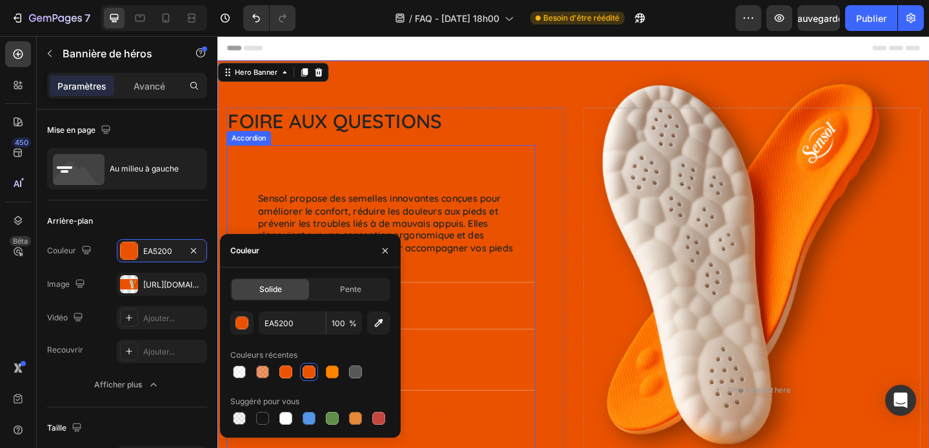
scroll to position [454, 0]
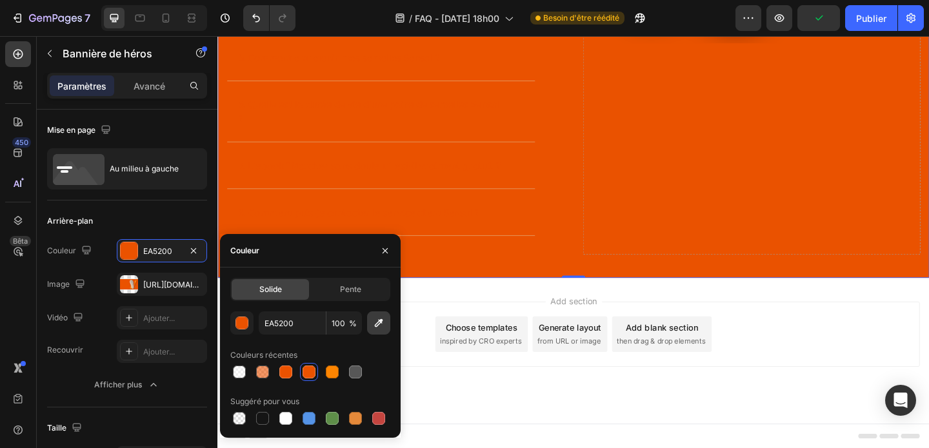
click at [381, 329] on icon "button" at bounding box center [378, 323] width 13 height 13
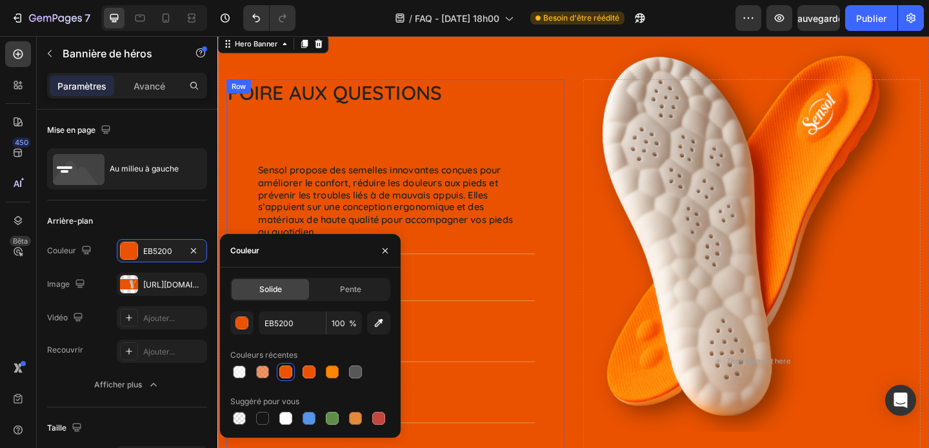
scroll to position [0, 0]
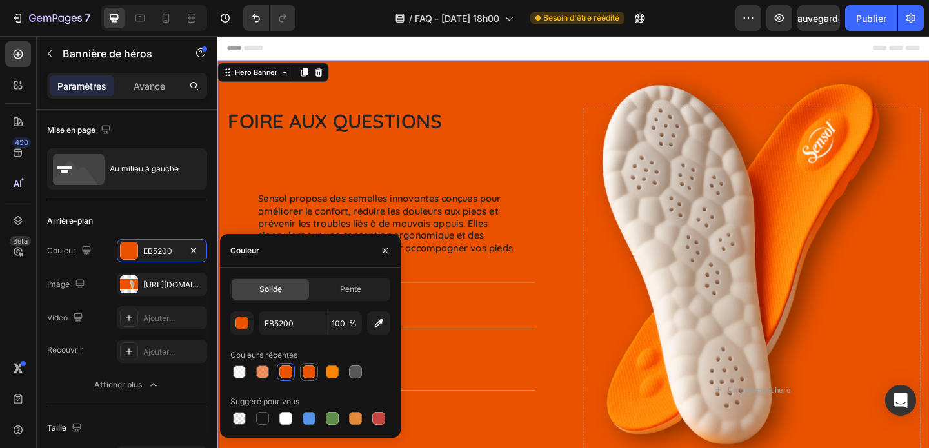
click at [315, 370] on div at bounding box center [308, 372] width 15 height 15
click at [284, 375] on div at bounding box center [285, 372] width 13 height 13
type input "EB5200"
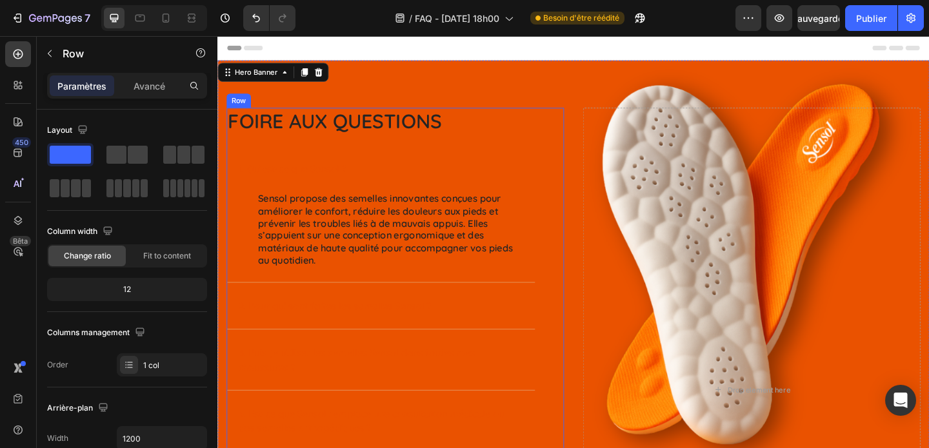
click at [532, 154] on div "Foire aux questions Heading 1. Qu’est-ce que Sensol ? Sensol propose des semell…" at bounding box center [395, 416] width 336 height 604
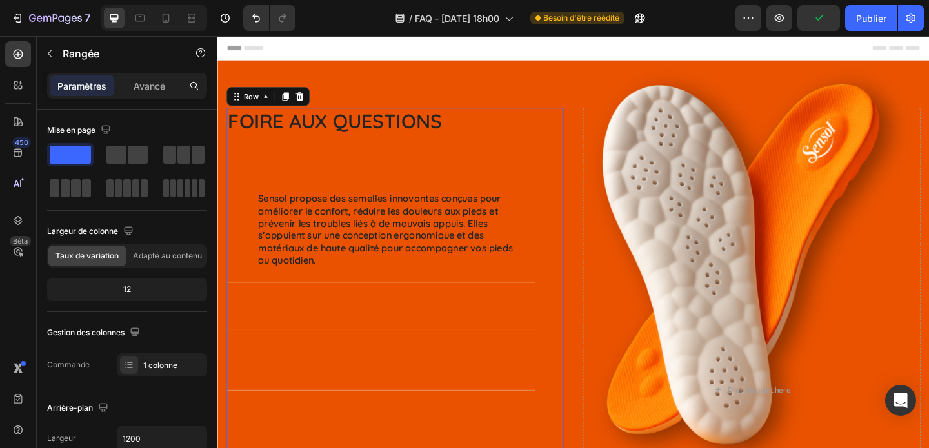
drag, startPoint x: 576, startPoint y: 136, endPoint x: 545, endPoint y: 78, distance: 66.1
click at [569, 121] on div "Foire aux questions Heading 1. Qu’est-ce que Sensol ? Sensol propose des semell…" at bounding box center [410, 416] width 367 height 604
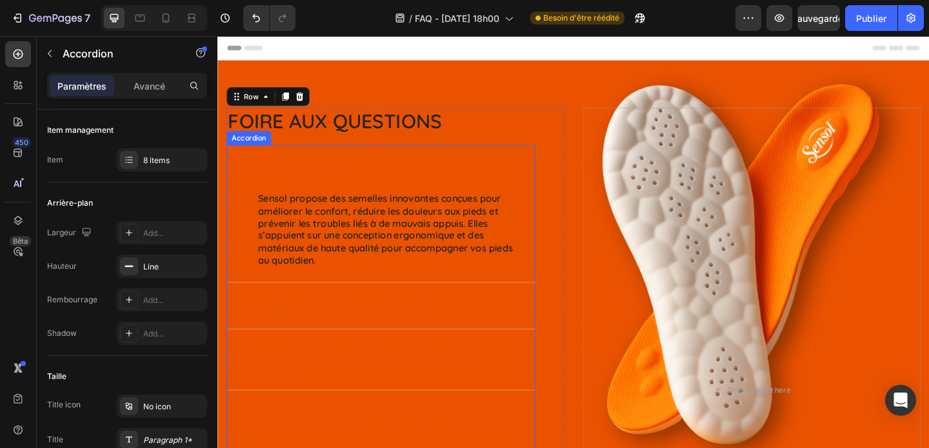
click at [273, 305] on div "2. Pour qui sont faites les semelles Sensol ?" at bounding box center [395, 330] width 335 height 50
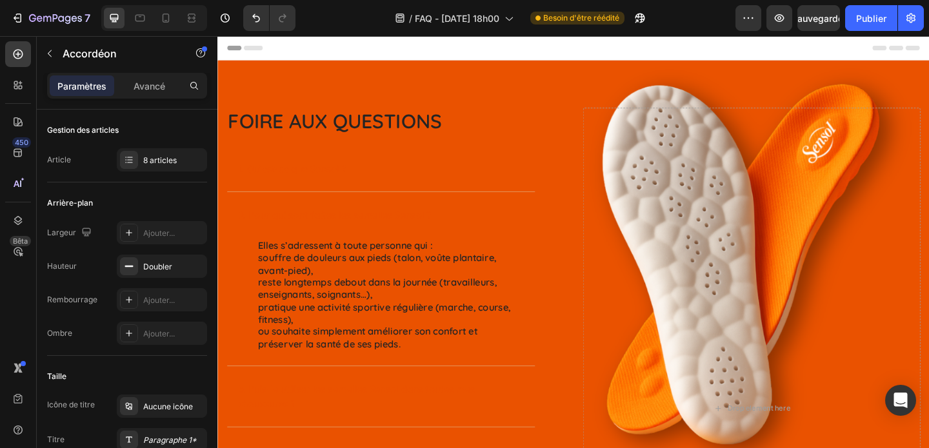
click at [409, 188] on div "1. Qu’est-ce que Sensol ?" at bounding box center [385, 179] width 294 height 19
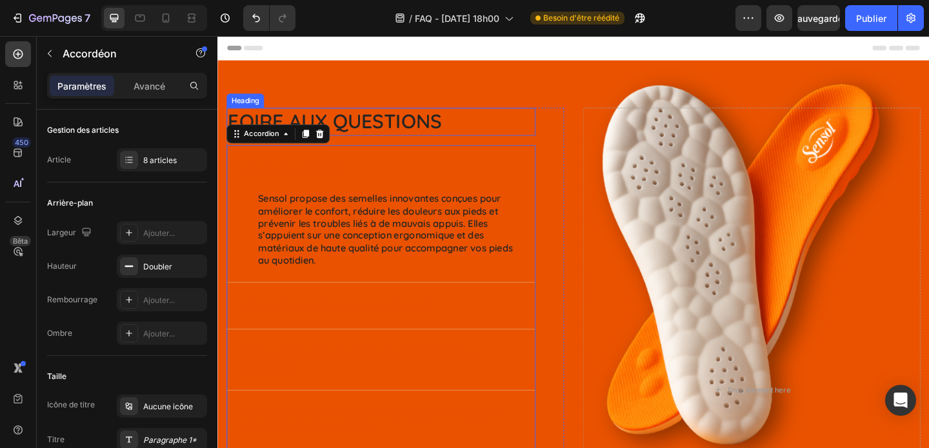
click at [506, 114] on h2 "Foire aux questions" at bounding box center [395, 129] width 336 height 30
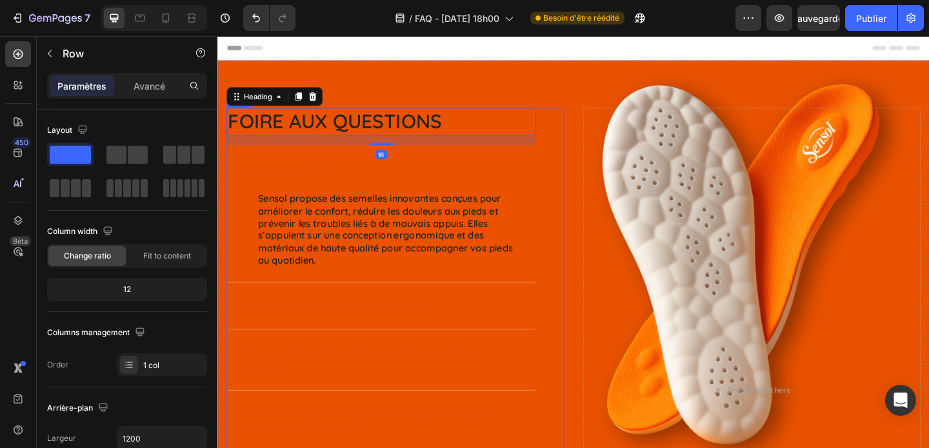
click at [578, 125] on div "Foire aux questions Heading 16 1. Qu’est-ce que Sensol ? Sensol propose des sem…" at bounding box center [410, 416] width 367 height 604
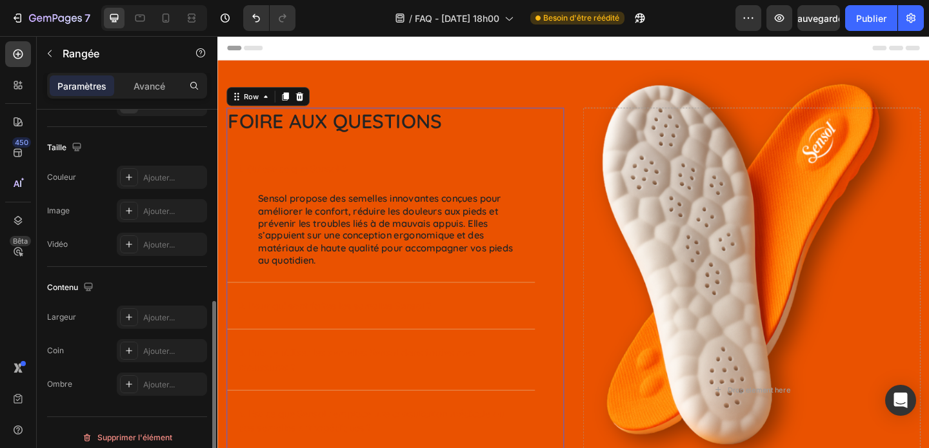
scroll to position [401, 0]
click at [135, 178] on div at bounding box center [129, 178] width 18 height 18
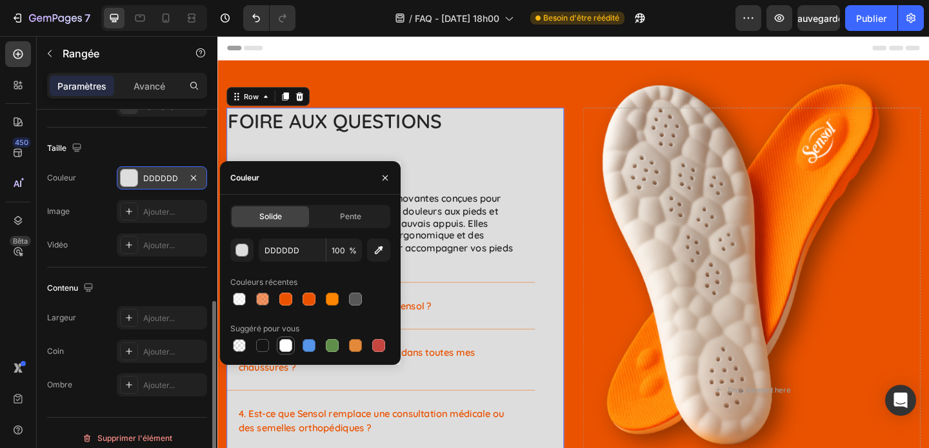
click at [285, 347] on div at bounding box center [285, 345] width 13 height 13
type input "FFFFFF"
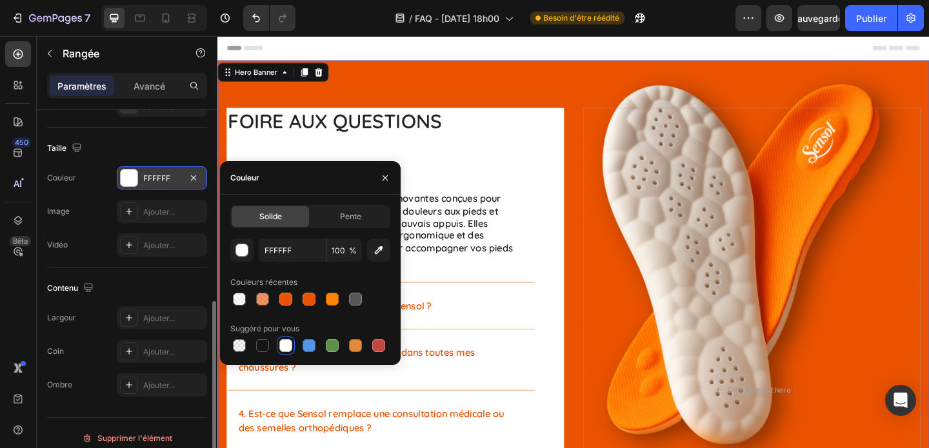
click at [563, 83] on div "Image Foire aux questions Heading 1. Qu’est-ce que Sensol ? Sensol propose des …" at bounding box center [604, 408] width 774 height 691
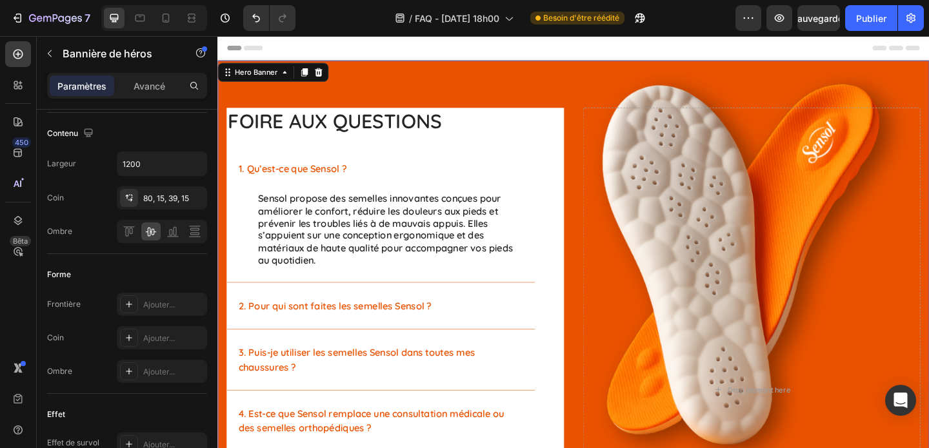
scroll to position [0, 0]
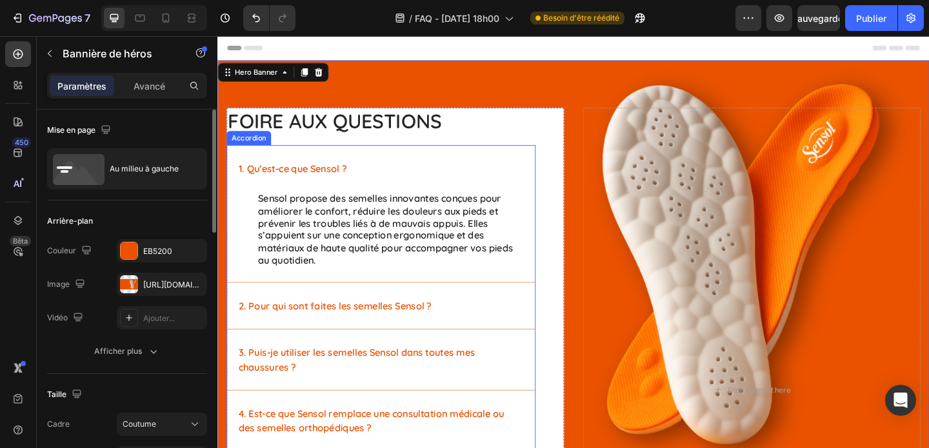
click at [482, 335] on div "2. Pour qui sont faites les semelles Sensol ?" at bounding box center [385, 329] width 294 height 19
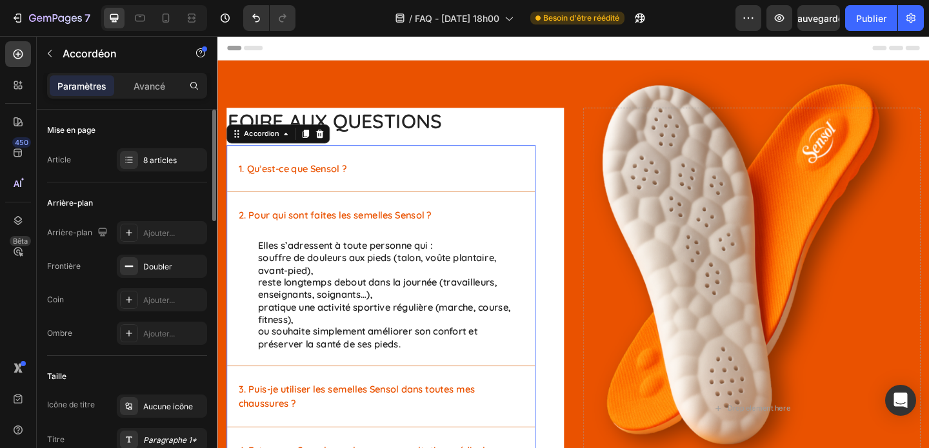
click at [546, 414] on div "3. Puis-je utiliser les semelles Sensol dans toutes mes chaussures ?" at bounding box center [395, 428] width 335 height 66
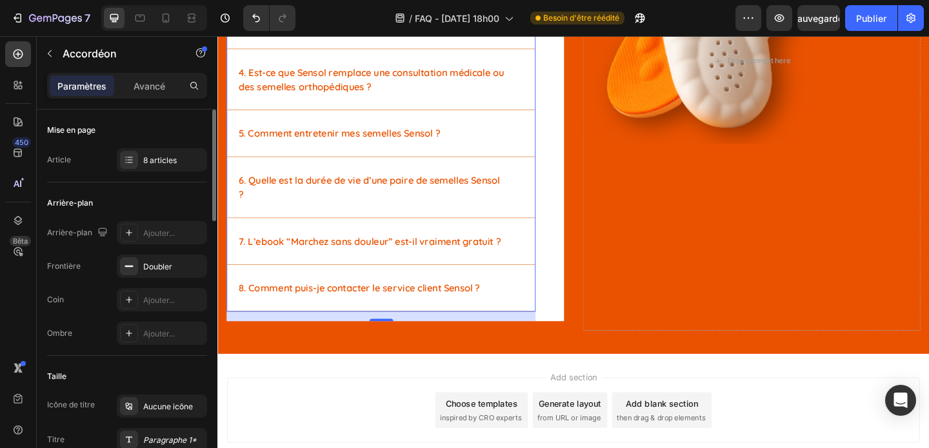
scroll to position [343, 0]
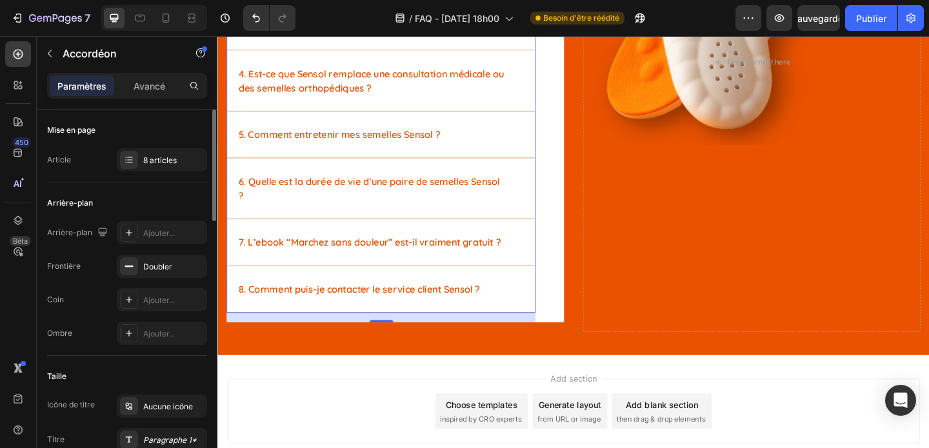
click at [544, 313] on icon at bounding box center [547, 311] width 10 height 10
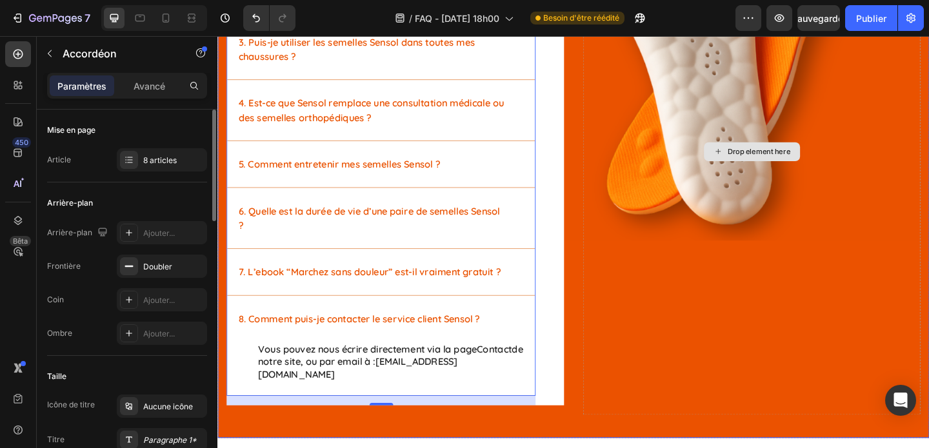
scroll to position [241, 0]
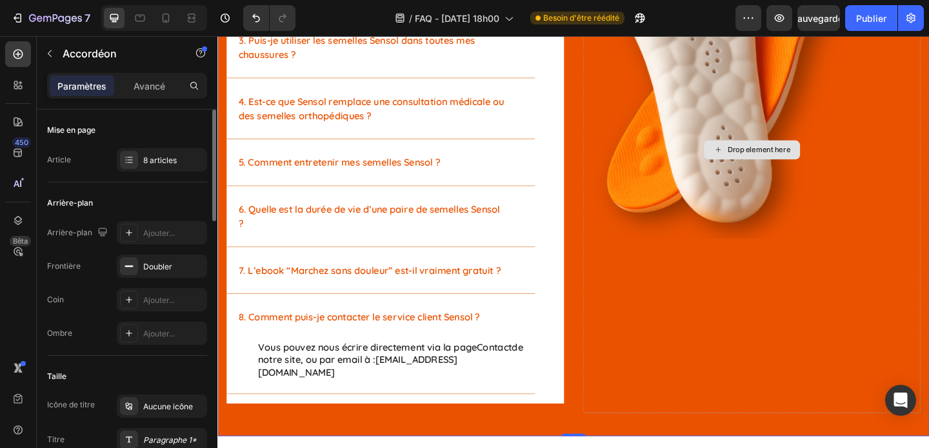
click at [676, 298] on div "Drop element here" at bounding box center [798, 160] width 367 height 574
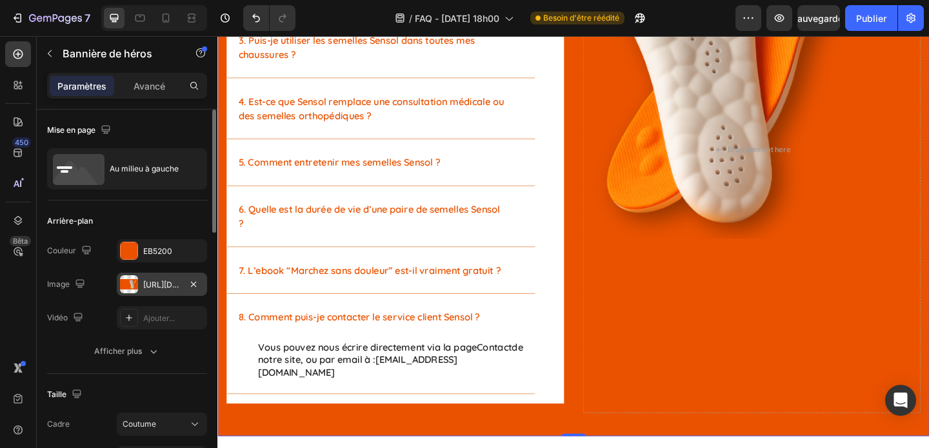
click at [127, 283] on div at bounding box center [129, 284] width 18 height 18
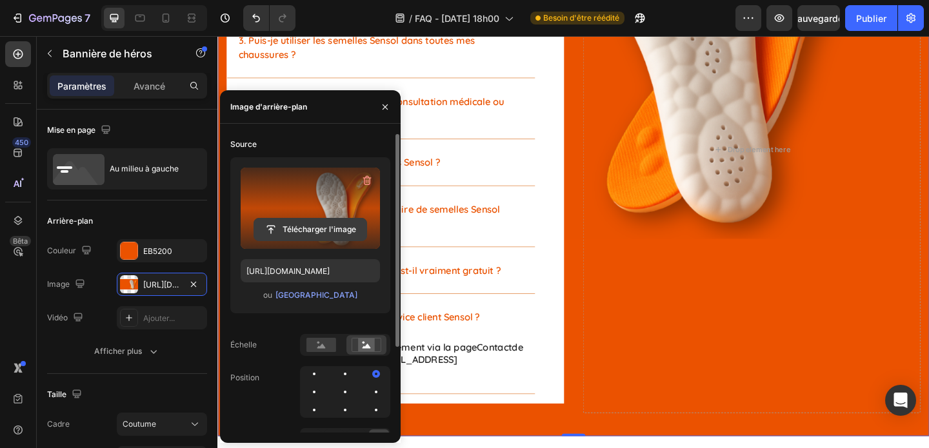
click at [313, 229] on input "file" at bounding box center [310, 230] width 112 height 22
click at [313, 226] on input "file" at bounding box center [310, 230] width 112 height 22
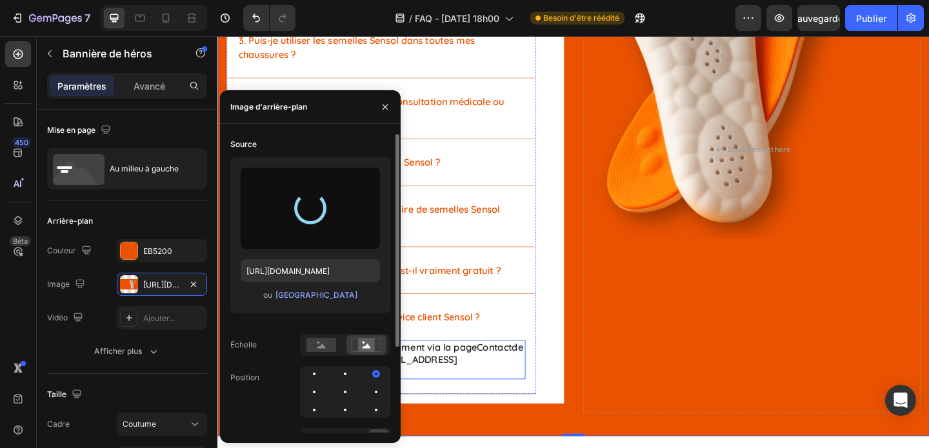
type input "[URL][DOMAIN_NAME]"
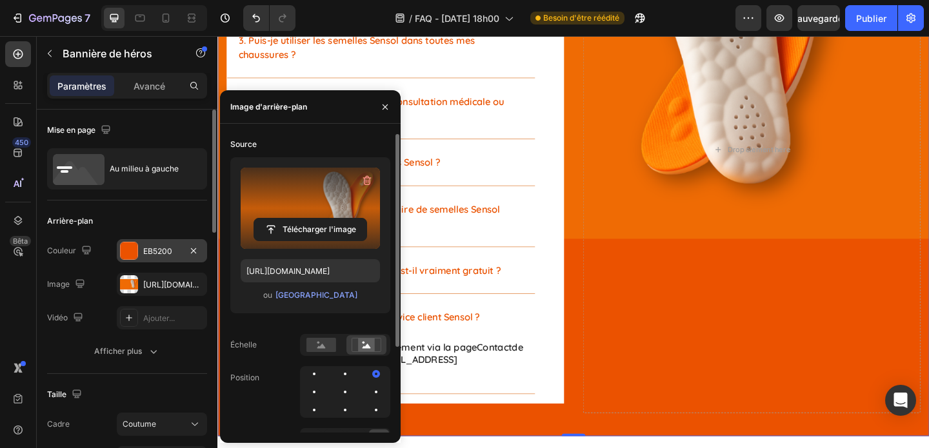
click at [127, 251] on div at bounding box center [129, 251] width 17 height 17
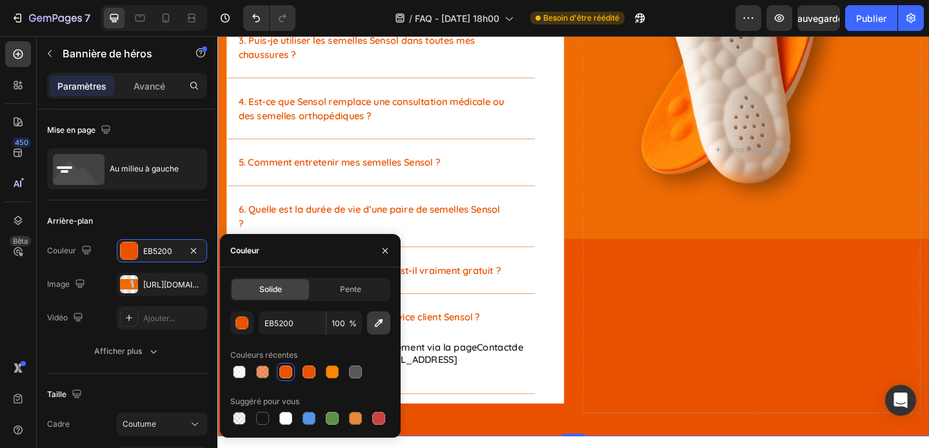
click at [383, 320] on icon "button" at bounding box center [379, 323] width 8 height 8
type input "EF6C06"
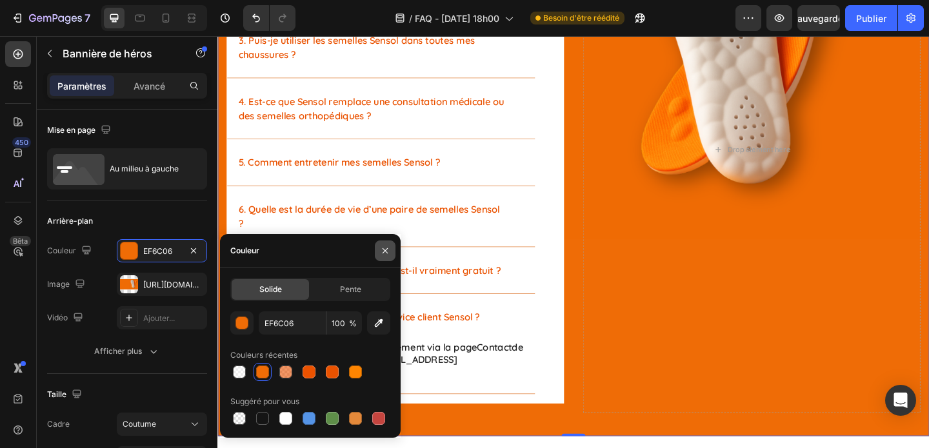
click at [388, 248] on icon "button" at bounding box center [385, 251] width 10 height 10
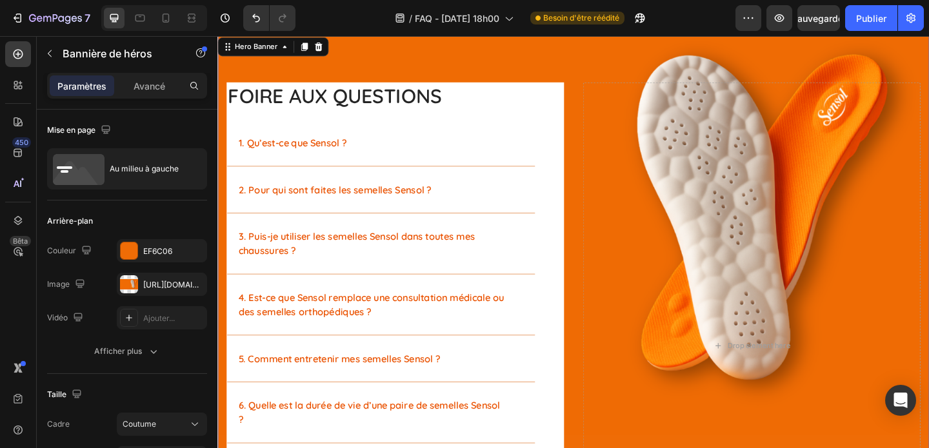
scroll to position [0, 0]
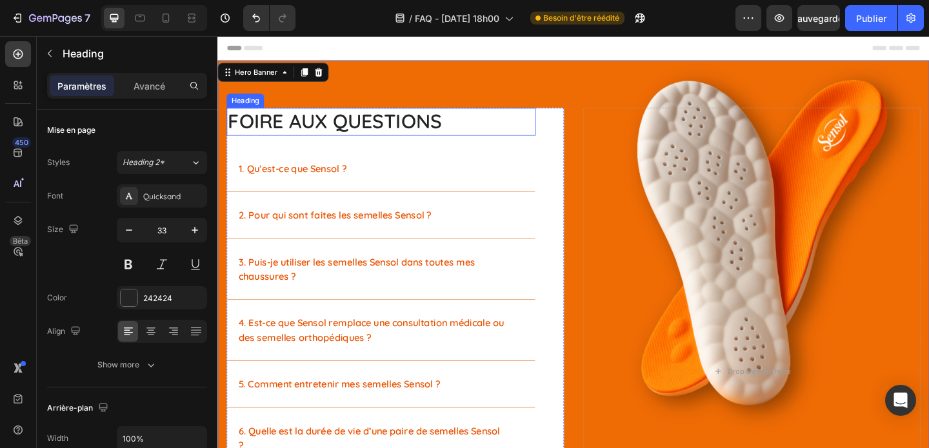
click at [524, 126] on h2 "Foire aux questions" at bounding box center [395, 129] width 336 height 30
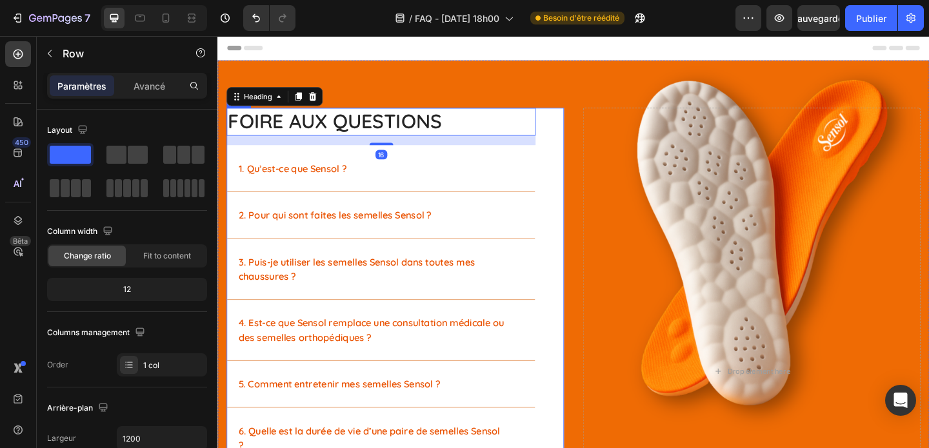
click at [570, 165] on div "Foire aux questions Heading 16 1. Qu’est-ce que Sensol ? 2. Pour qui sont faite…" at bounding box center [410, 395] width 367 height 563
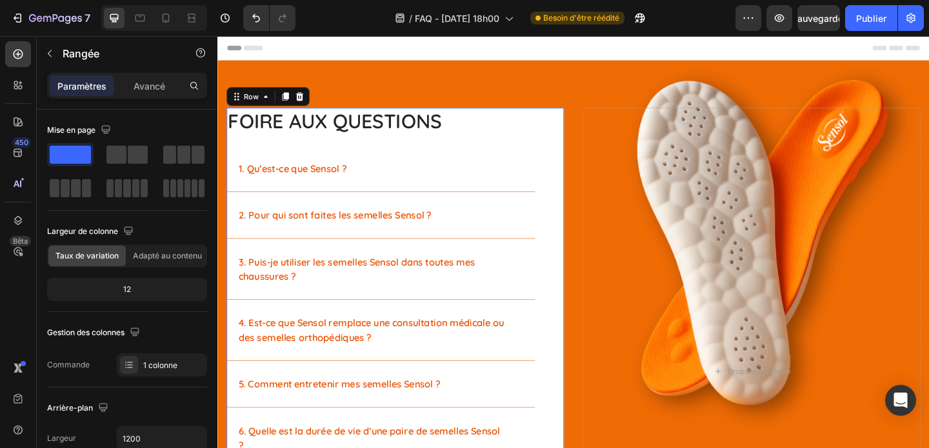
click at [584, 132] on div "Foire aux questions Heading 1. Qu’est-ce que Sensol ? 2. Pour qui sont faites l…" at bounding box center [410, 395] width 367 height 563
click at [154, 87] on font "Avancé" at bounding box center [150, 86] width 32 height 11
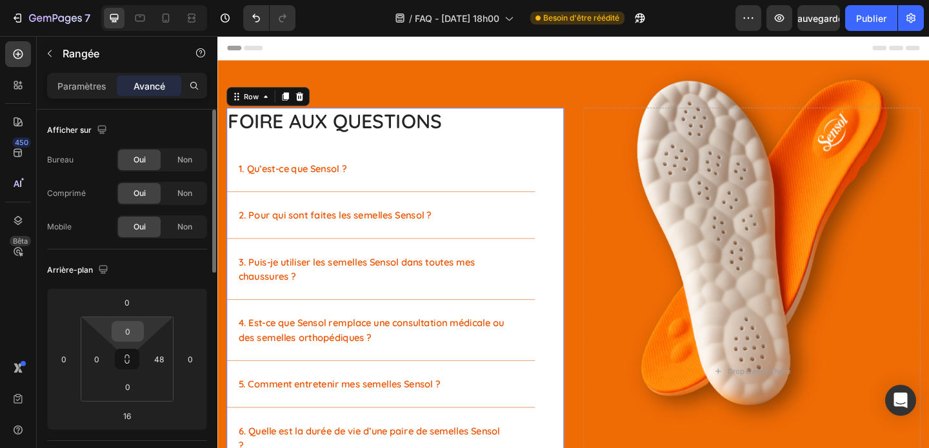
click at [134, 328] on input "0" at bounding box center [128, 331] width 26 height 19
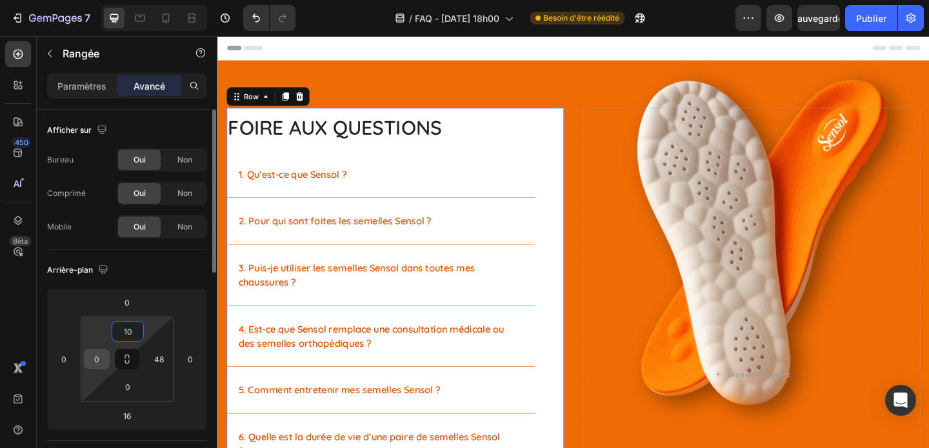
type input "10"
click at [101, 355] on input "0" at bounding box center [96, 359] width 19 height 19
type input "10"
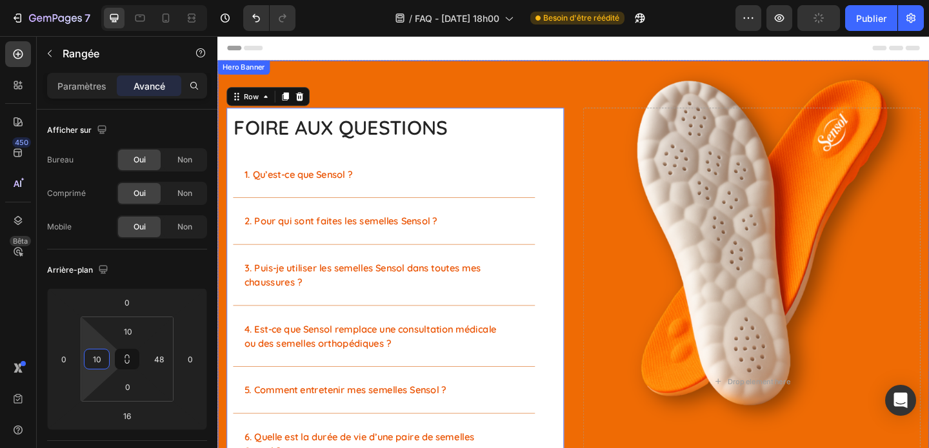
click at [450, 72] on div "Image Foire aux questions Heading 1. Qu’est-ce que Sensol ? 2. Pour qui sont fa…" at bounding box center [604, 399] width 774 height 672
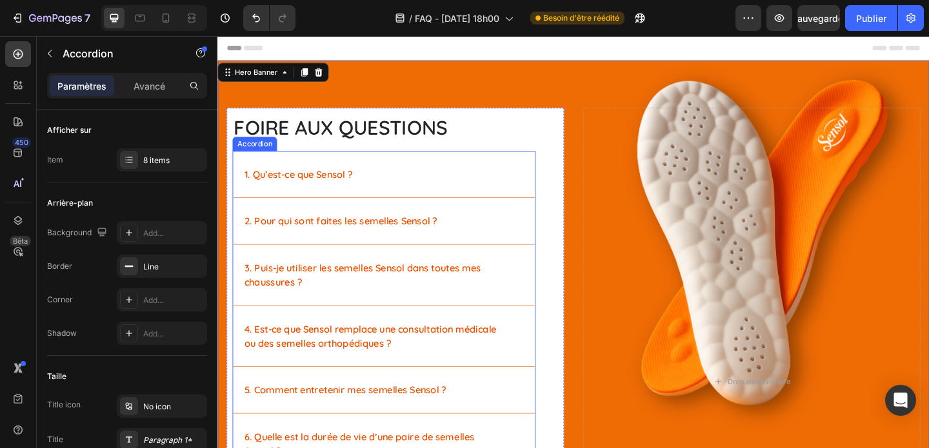
click at [432, 198] on div "1. Qu’est-ce que Sensol ?" at bounding box center [398, 186] width 328 height 50
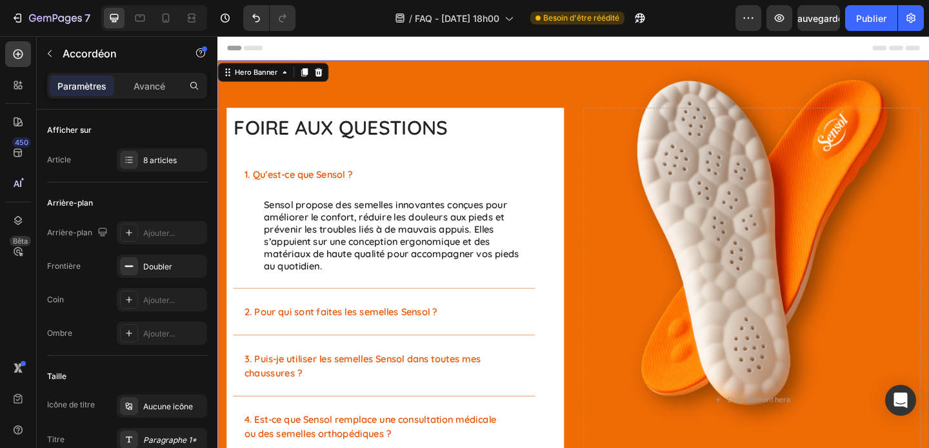
click at [509, 77] on div "Image Foire aux questions Heading 1. Qu’est-ce que Sensol ? Sensol propose des …" at bounding box center [604, 419] width 774 height 713
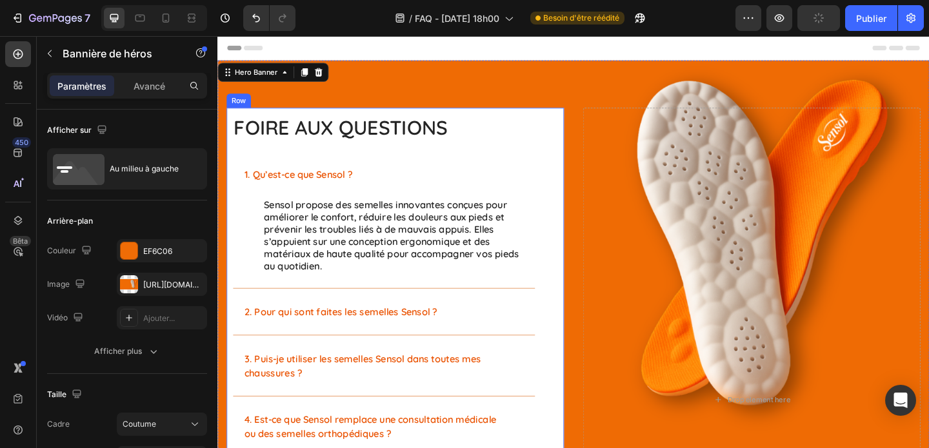
click at [574, 132] on div "Foire aux questions Heading 1. Qu’est-ce que Sensol ? Sensol propose des semell…" at bounding box center [410, 427] width 367 height 626
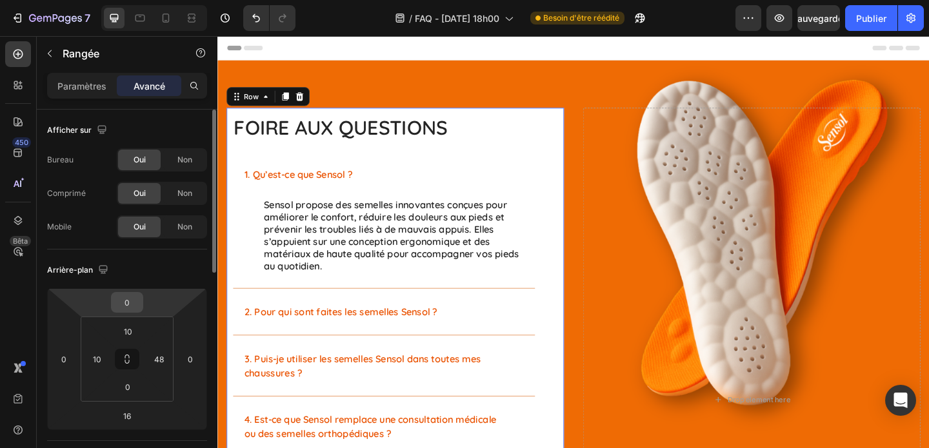
click at [135, 306] on input "0" at bounding box center [127, 302] width 26 height 19
type input "-9"
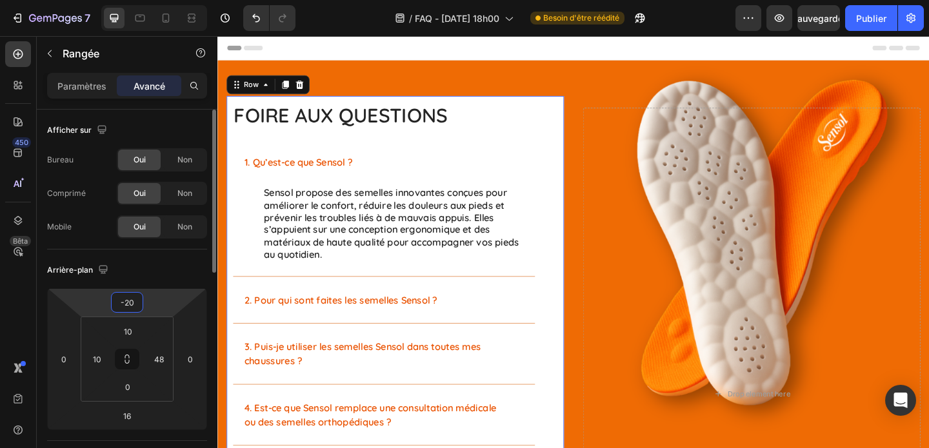
type input "-2"
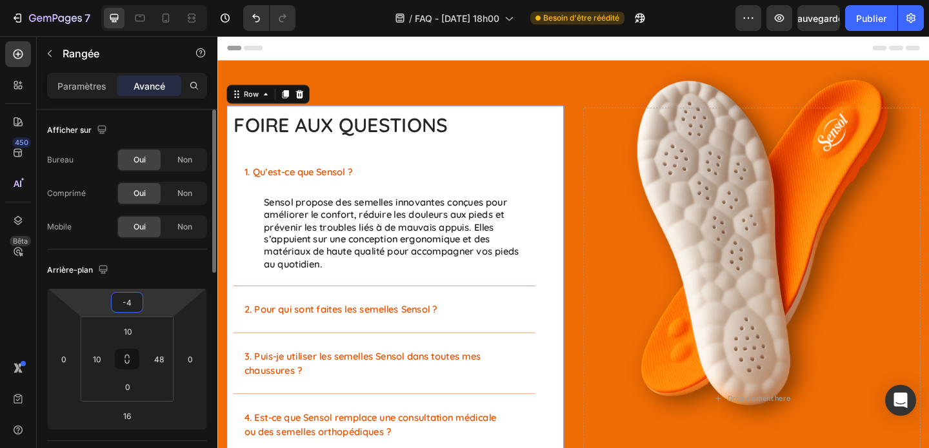
type input "-40"
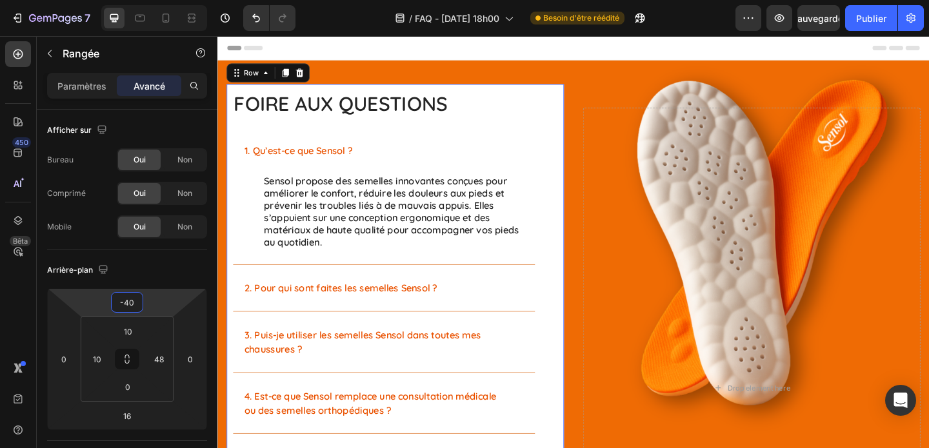
click at [480, 58] on div "Header" at bounding box center [605, 49] width 754 height 26
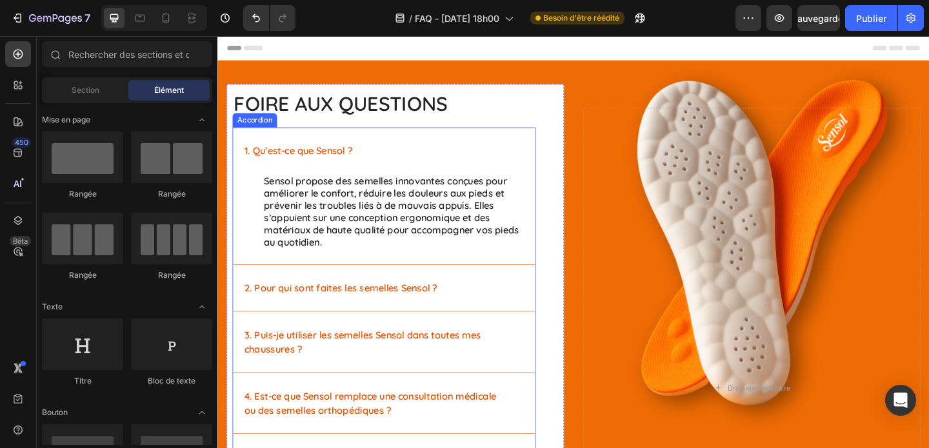
scroll to position [23, 0]
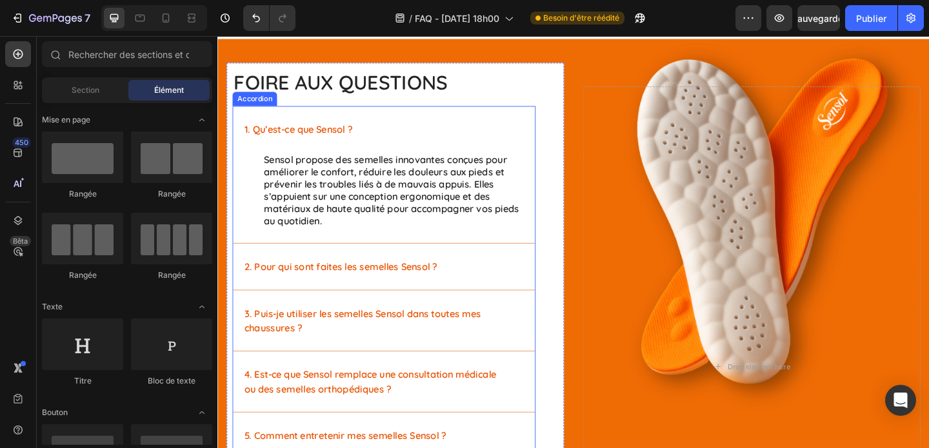
click at [483, 148] on div "1. Qu’est-ce que Sensol ?" at bounding box center [398, 137] width 328 height 50
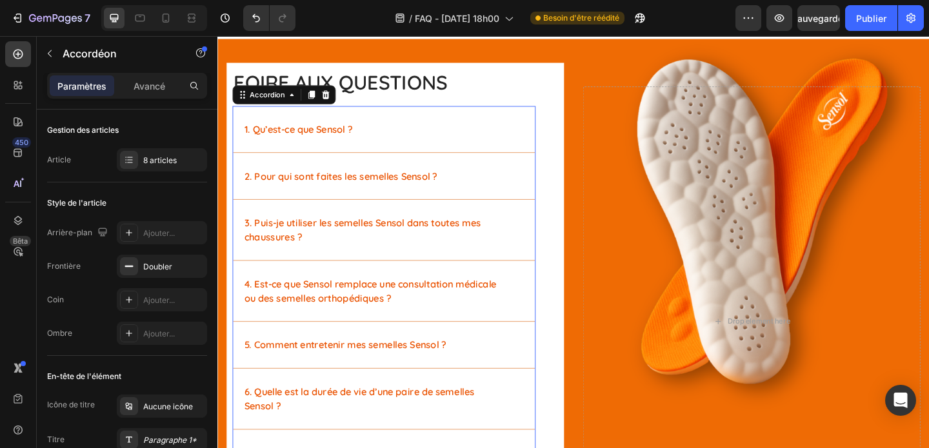
scroll to position [0, 0]
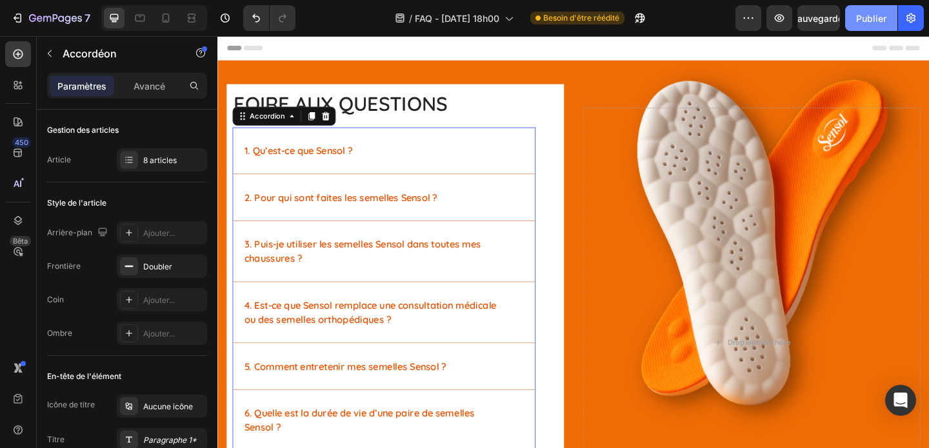
click at [857, 22] on font "Publier" at bounding box center [871, 18] width 30 height 11
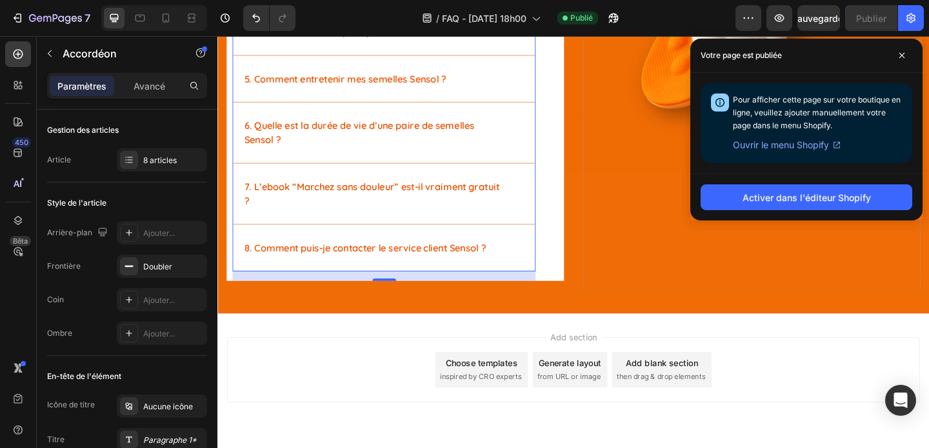
scroll to position [352, 0]
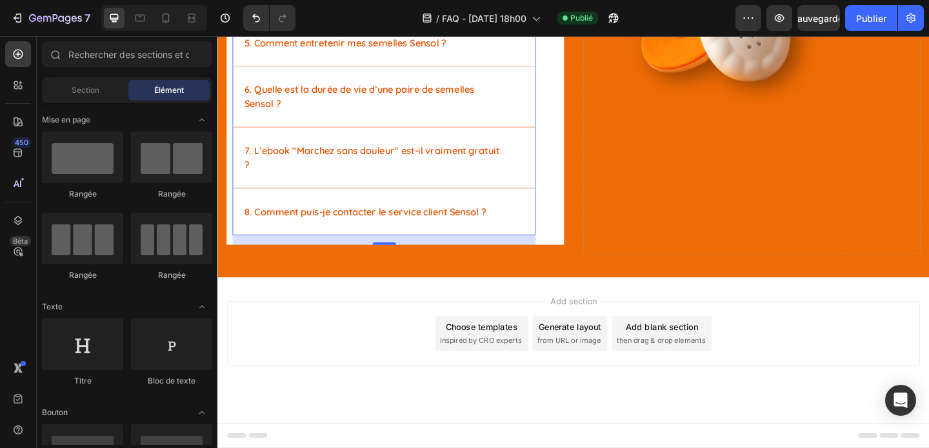
click at [563, 324] on div "Add section Choose templates inspired by CRO experts Generate layout from URL o…" at bounding box center [604, 378] width 774 height 159
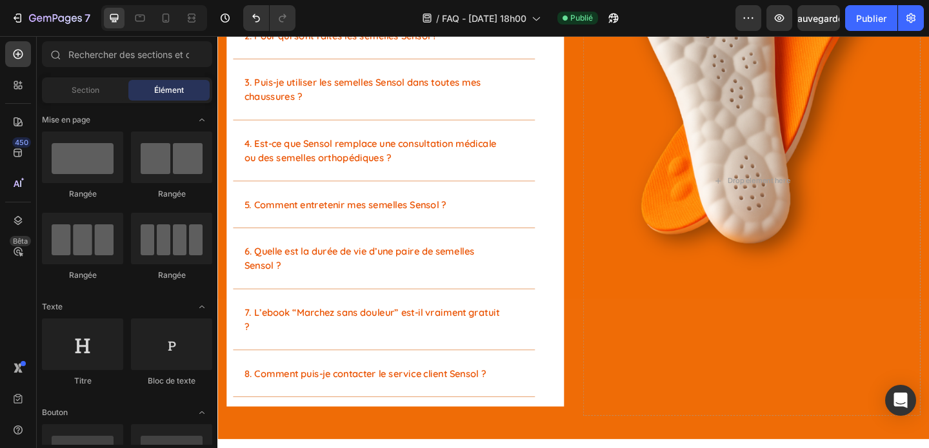
scroll to position [0, 0]
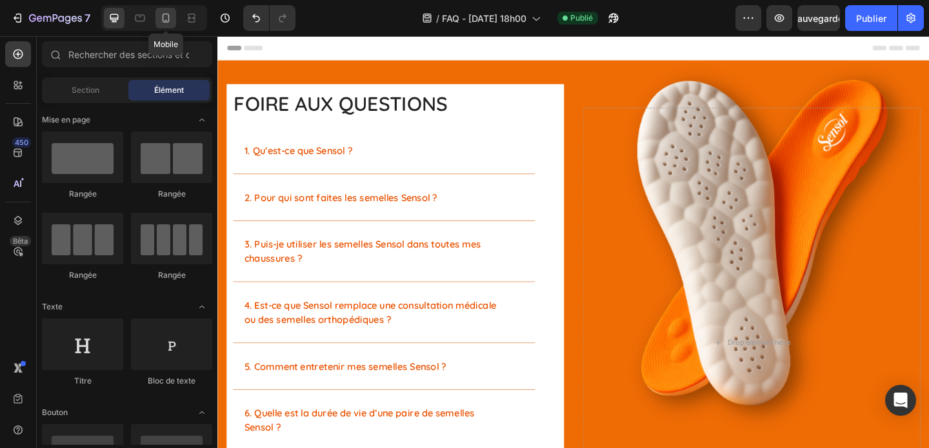
click at [173, 16] on div at bounding box center [165, 18] width 21 height 21
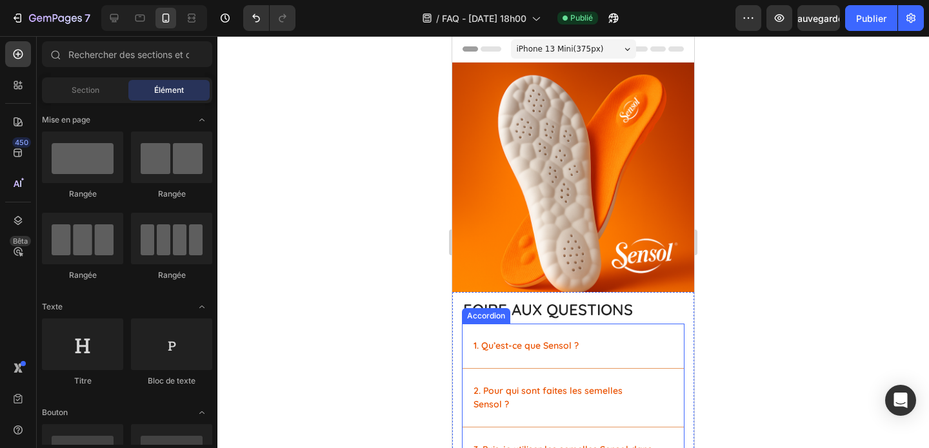
click at [619, 342] on div "1. Qu’est-ce que Sensol ?" at bounding box center [563, 345] width 183 height 17
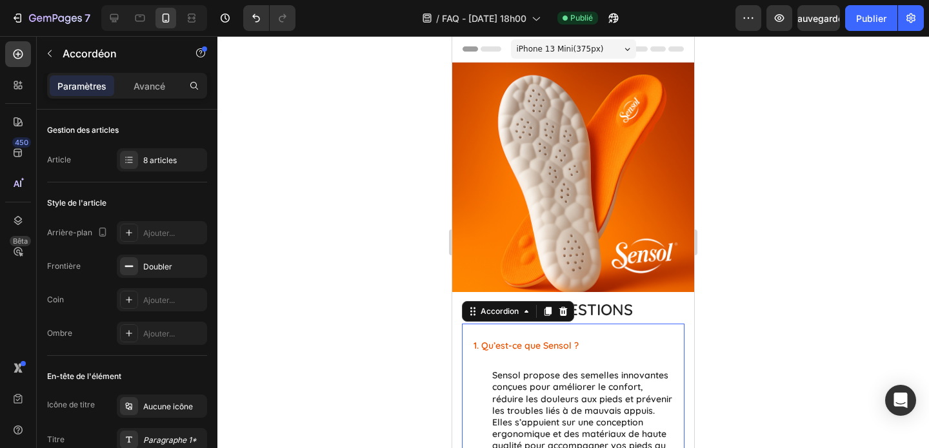
click at [619, 342] on div "1. Qu’est-ce que Sensol ?" at bounding box center [563, 345] width 183 height 17
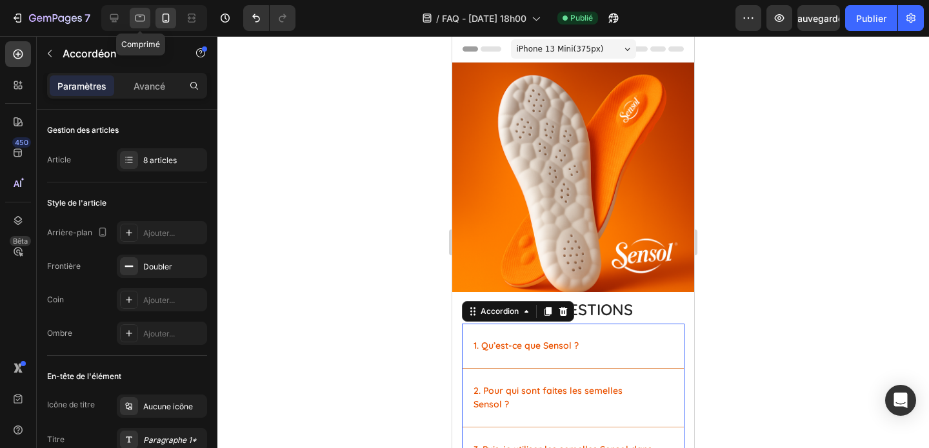
click at [142, 15] on icon at bounding box center [140, 18] width 13 height 13
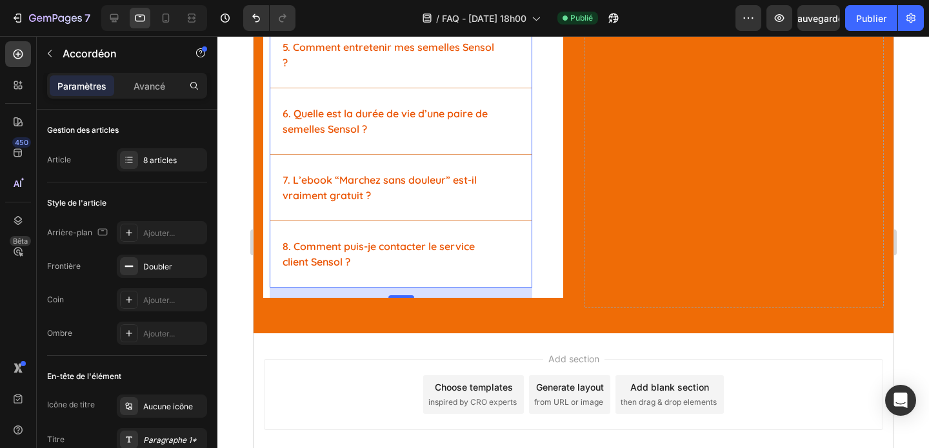
scroll to position [435, 0]
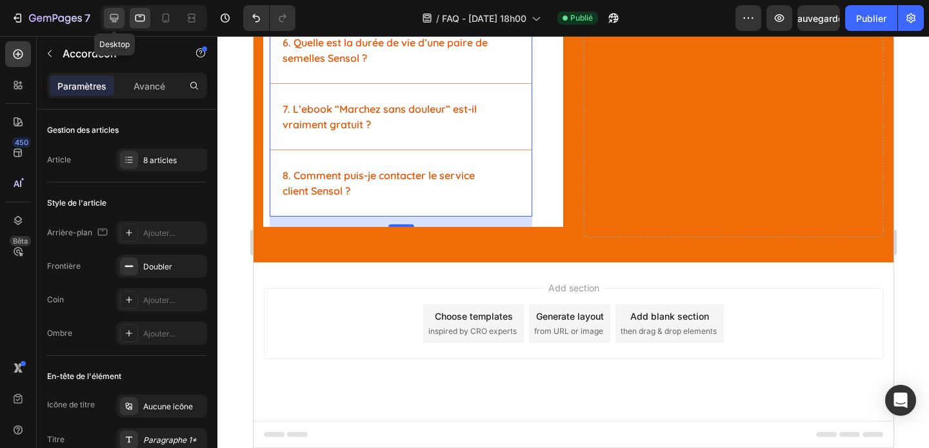
click at [121, 15] on div at bounding box center [114, 18] width 21 height 21
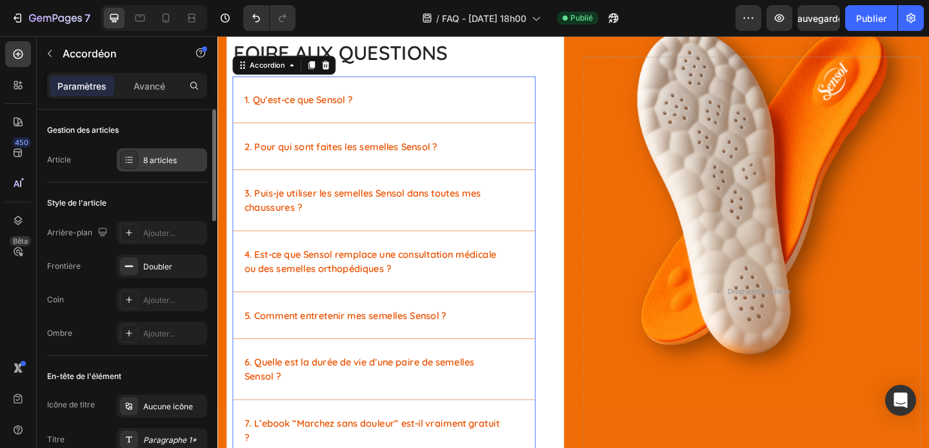
scroll to position [54, 0]
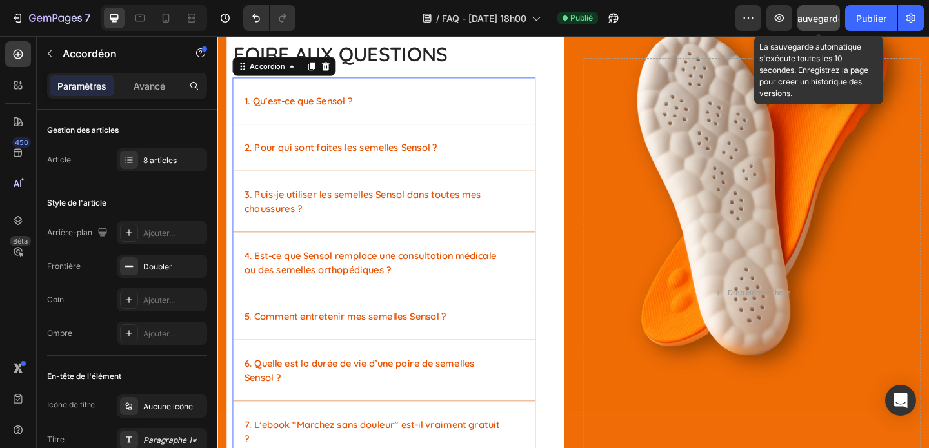
click at [824, 19] on font "Sauvegarder" at bounding box center [819, 18] width 55 height 11
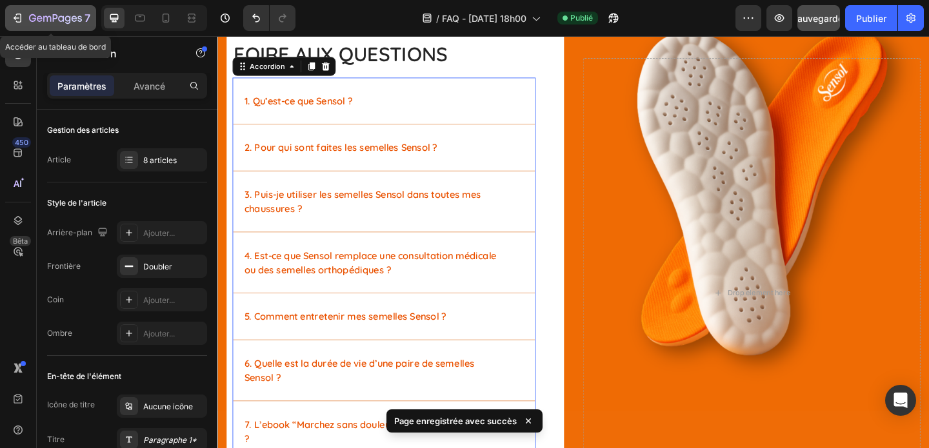
click at [12, 14] on icon "button" at bounding box center [17, 18] width 13 height 13
